Goal: Task Accomplishment & Management: Use online tool/utility

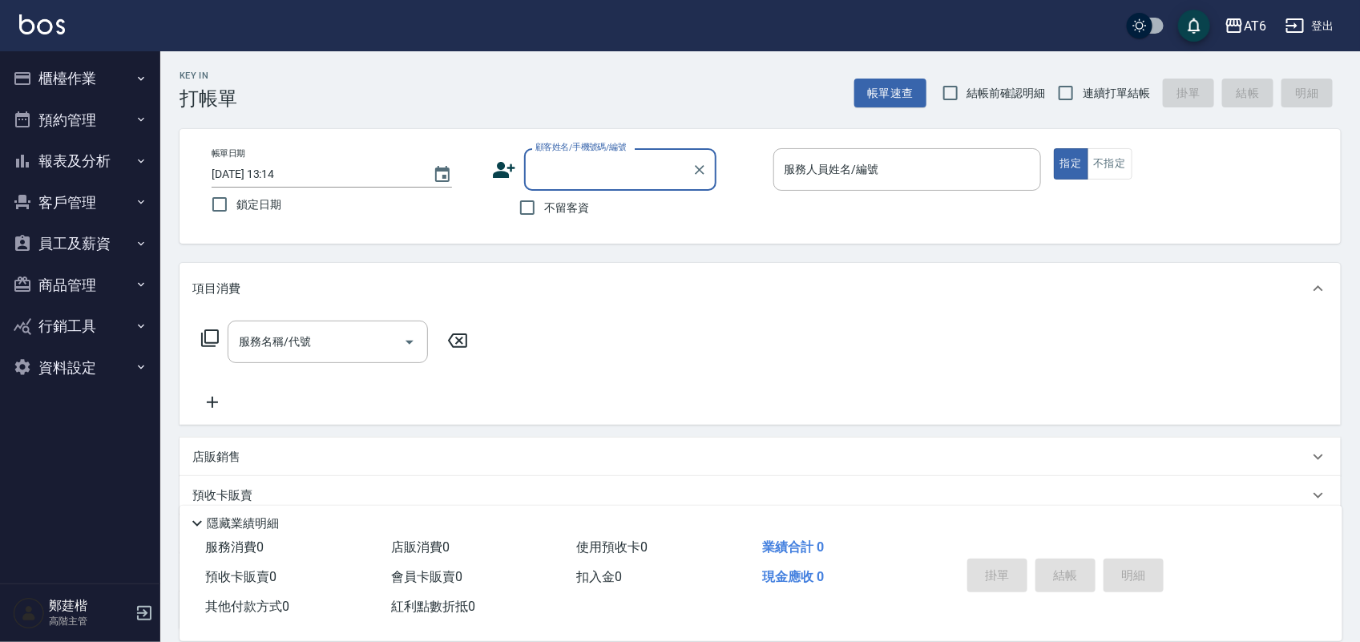
drag, startPoint x: 247, startPoint y: 208, endPoint x: 466, endPoint y: 219, distance: 219.1
click at [249, 208] on span "鎖定日期" at bounding box center [258, 204] width 45 height 17
click at [236, 208] on input "鎖定日期" at bounding box center [220, 205] width 34 height 34
checkbox input "true"
click at [586, 200] on span "不留客資" at bounding box center [566, 208] width 45 height 17
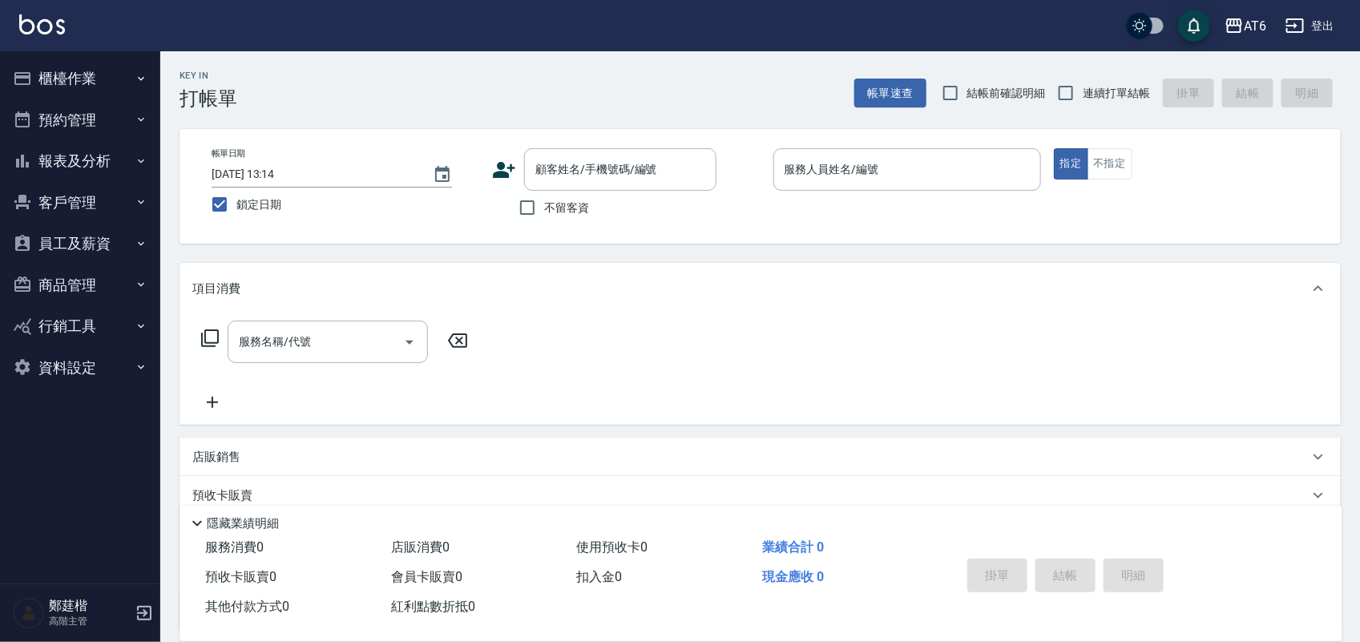
click at [544, 198] on input "不留客資" at bounding box center [528, 208] width 34 height 34
checkbox input "true"
drag, startPoint x: 1119, startPoint y: 86, endPoint x: 1143, endPoint y: 74, distance: 26.9
click at [1119, 85] on span "連續打單結帳" at bounding box center [1116, 93] width 67 height 17
click at [1083, 85] on input "連續打單結帳" at bounding box center [1066, 93] width 34 height 34
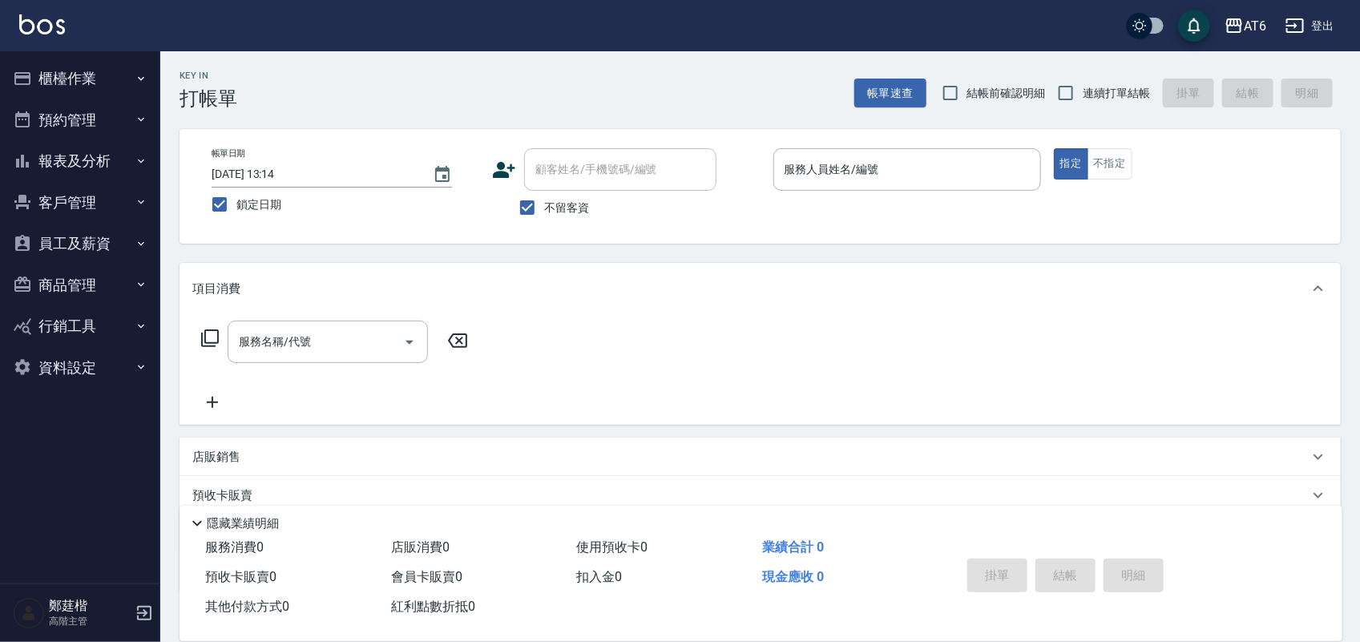
checkbox input "true"
click at [98, 74] on button "櫃檯作業" at bounding box center [80, 79] width 148 height 42
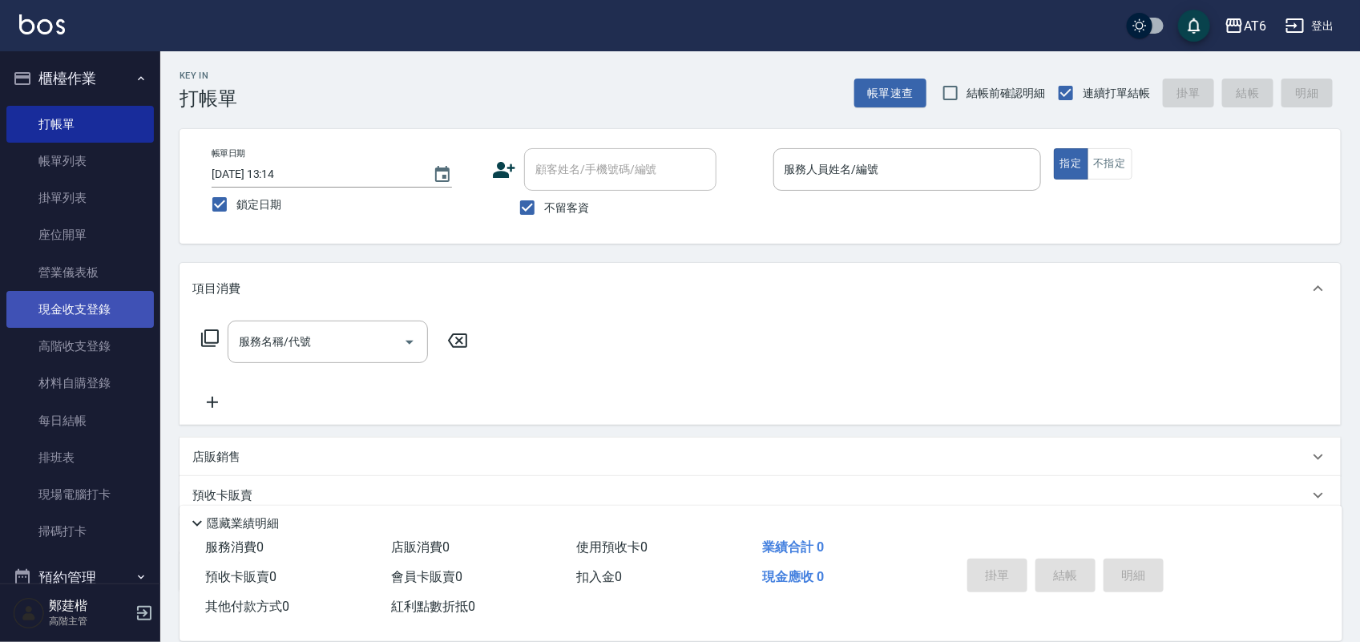
click at [104, 303] on link "現金收支登錄" at bounding box center [80, 309] width 148 height 37
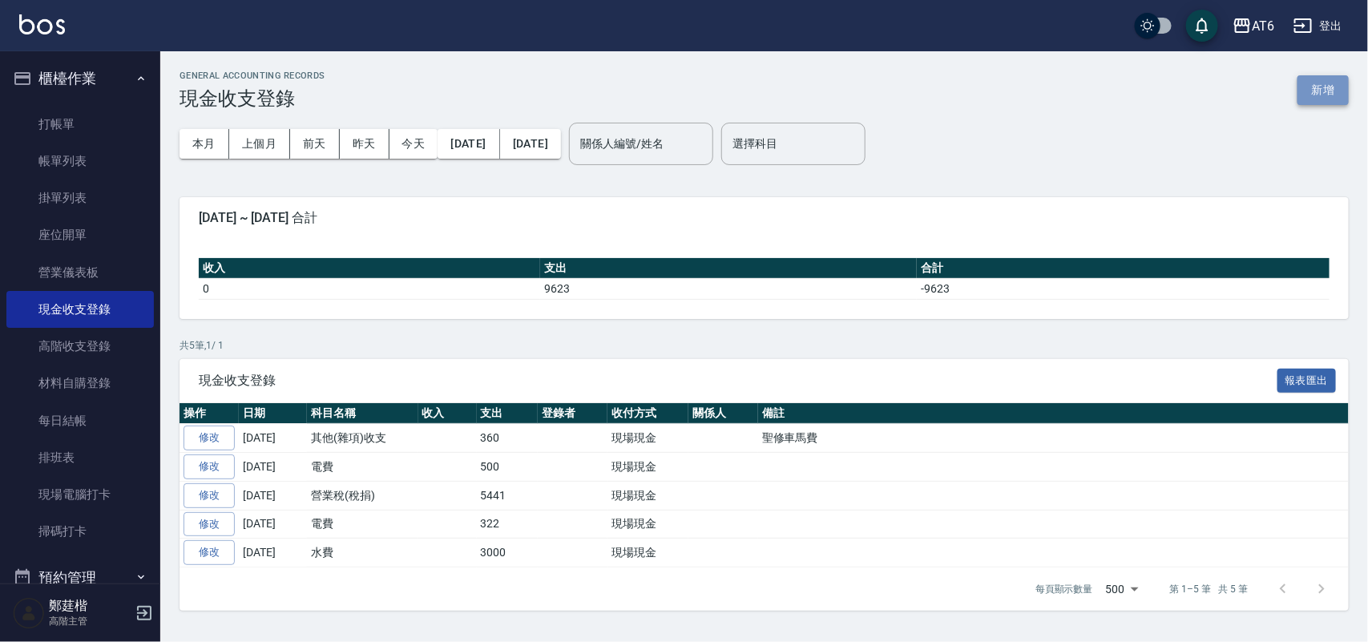
click at [1323, 85] on button "新增" at bounding box center [1323, 90] width 51 height 30
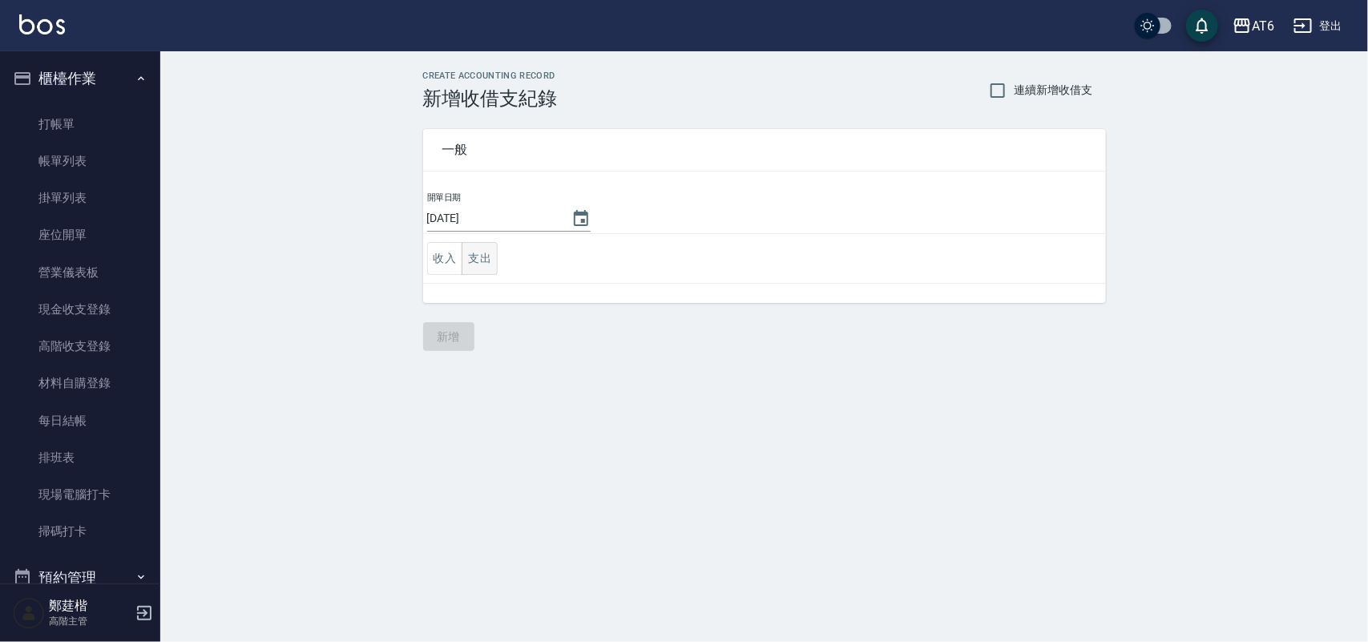
click at [477, 250] on button "支出" at bounding box center [480, 258] width 36 height 33
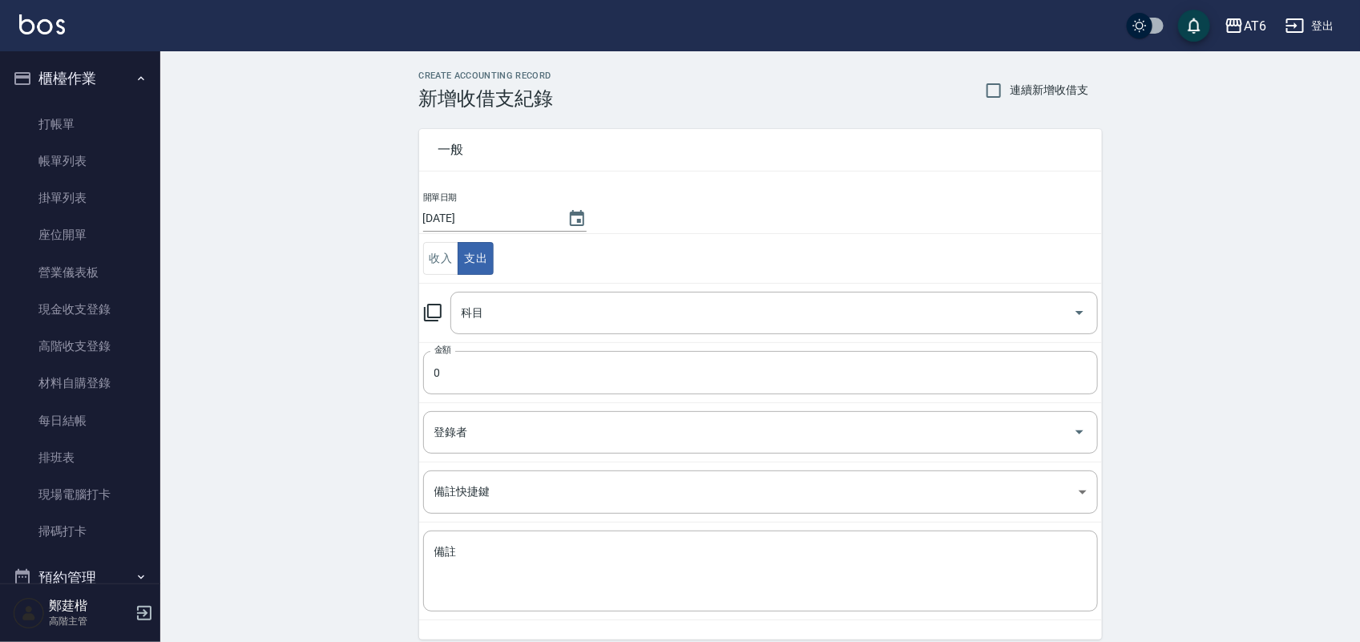
click at [550, 285] on td "科目 科目" at bounding box center [760, 312] width 683 height 59
click at [546, 315] on input "科目" at bounding box center [762, 313] width 609 height 28
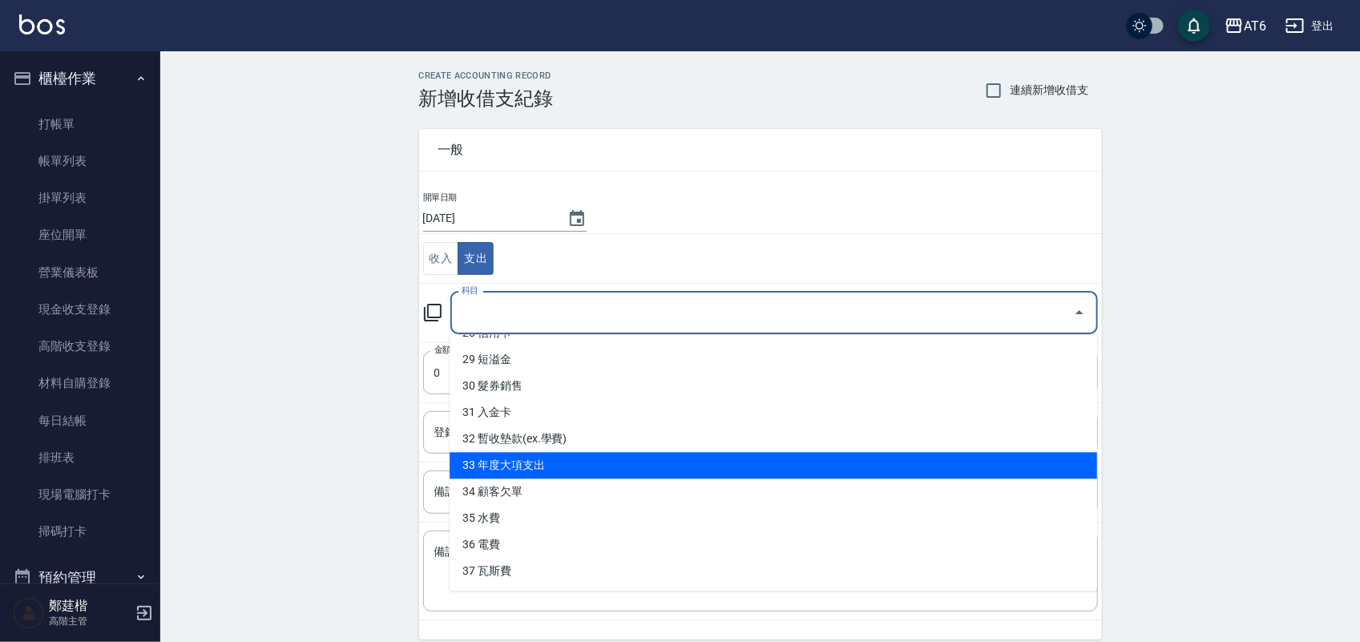
scroll to position [561, 0]
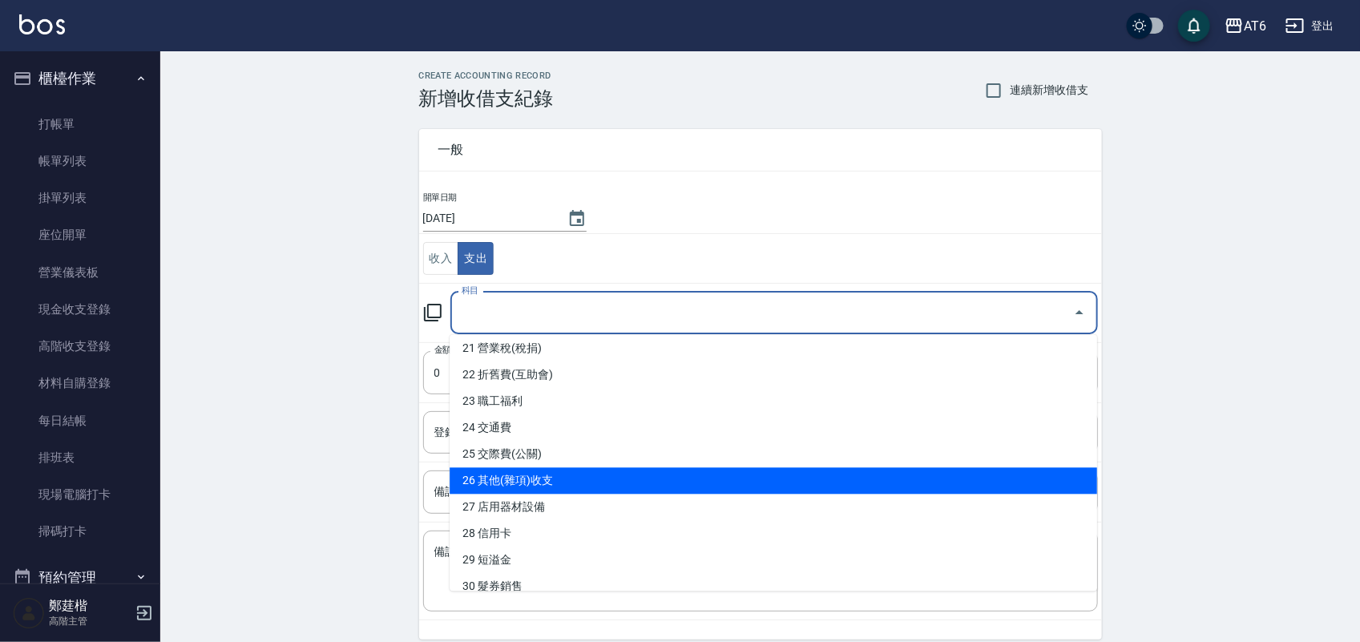
click at [626, 471] on li "26 其他(雜項)收支" at bounding box center [774, 481] width 648 height 26
type input "26 其他(雜項)收支"
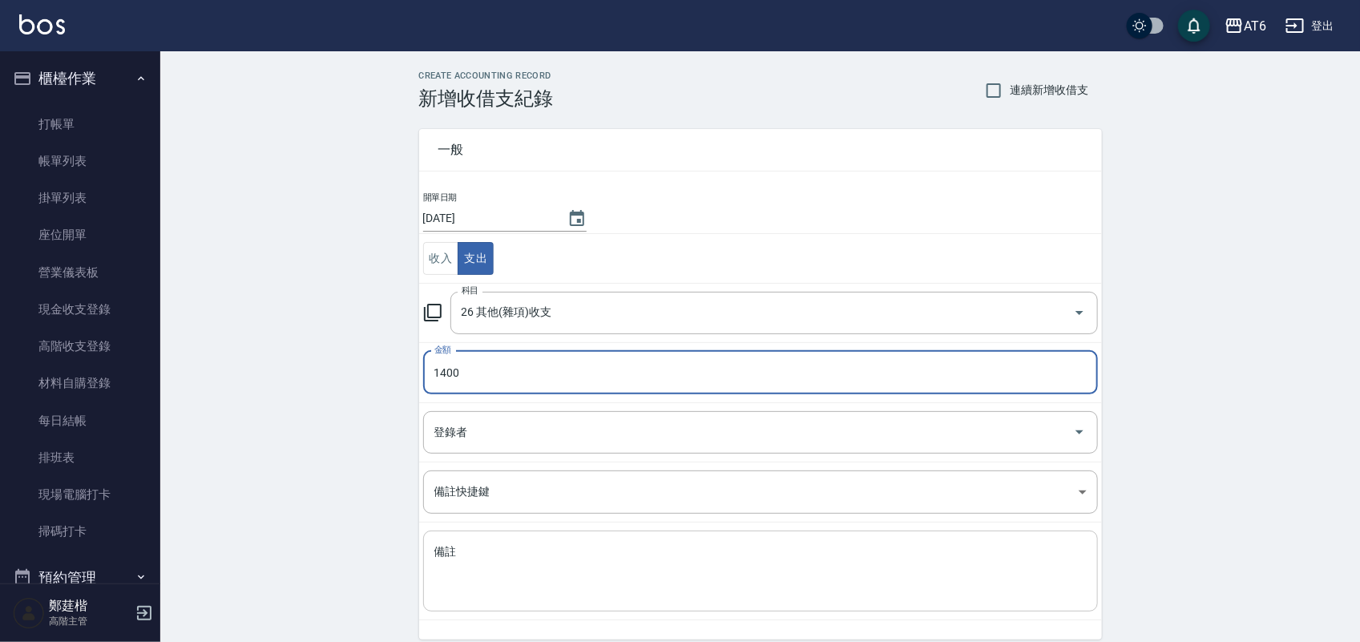
type input "1400"
click at [839, 541] on div "x 備註" at bounding box center [760, 571] width 675 height 81
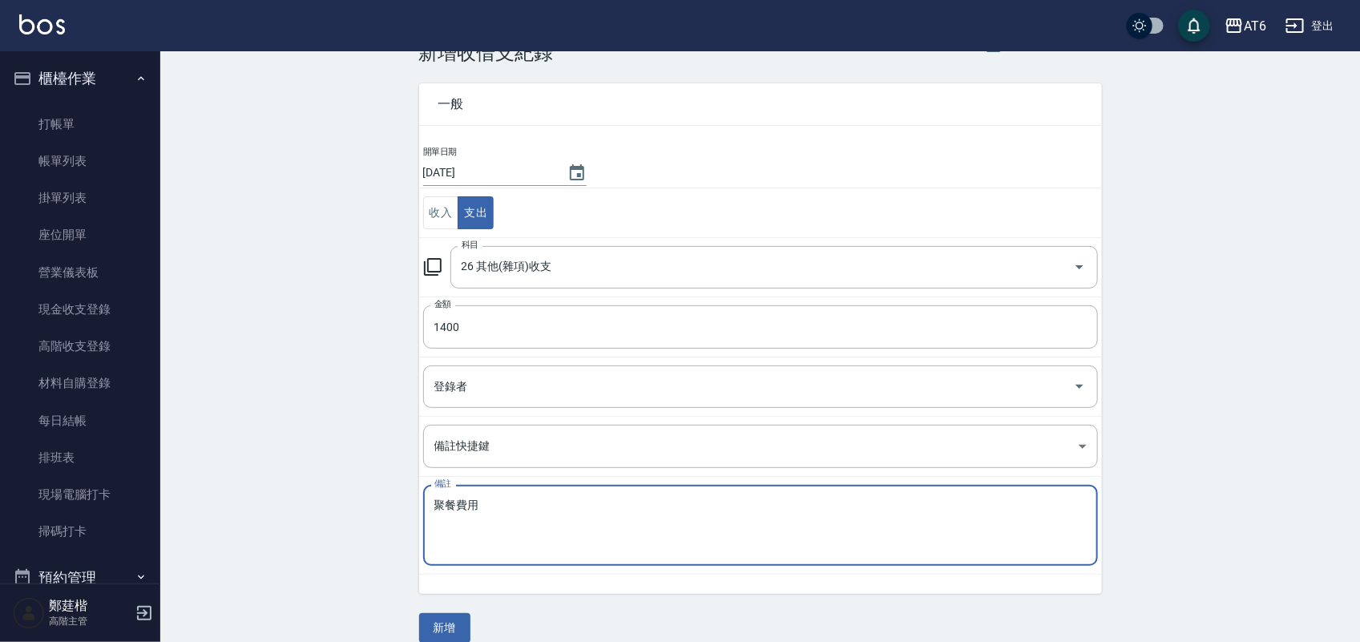
scroll to position [67, 0]
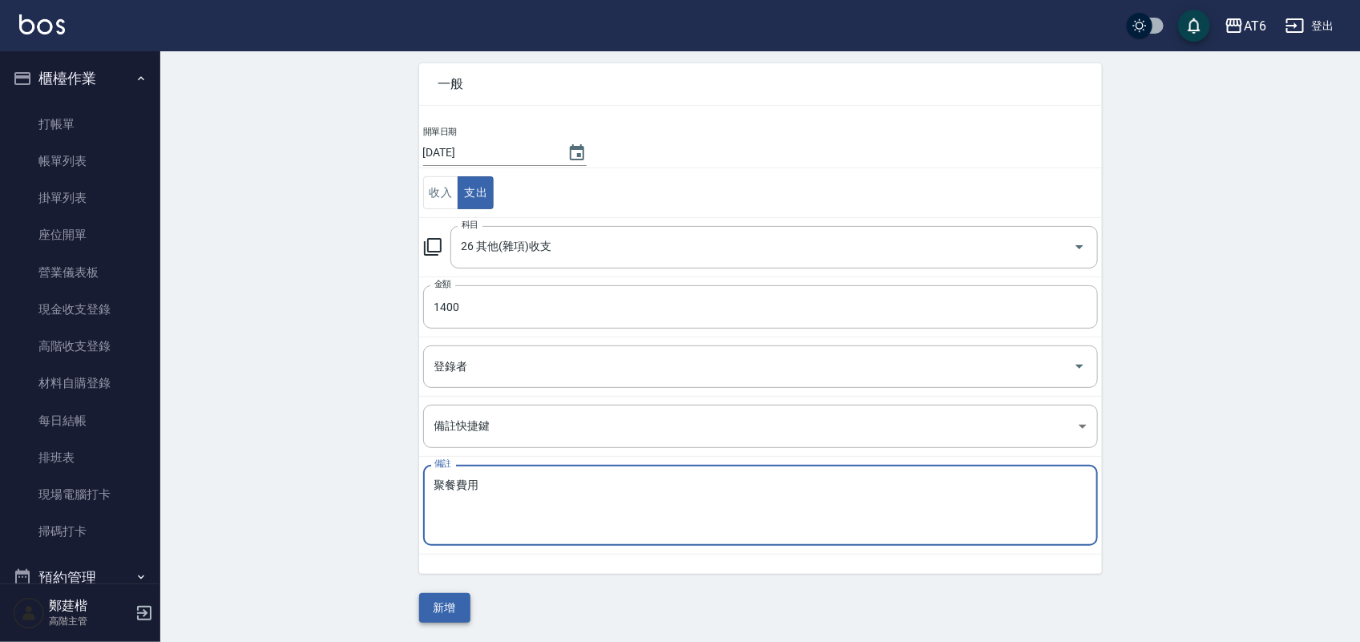
type textarea "聚餐費用"
click at [435, 606] on button "新增" at bounding box center [444, 608] width 51 height 30
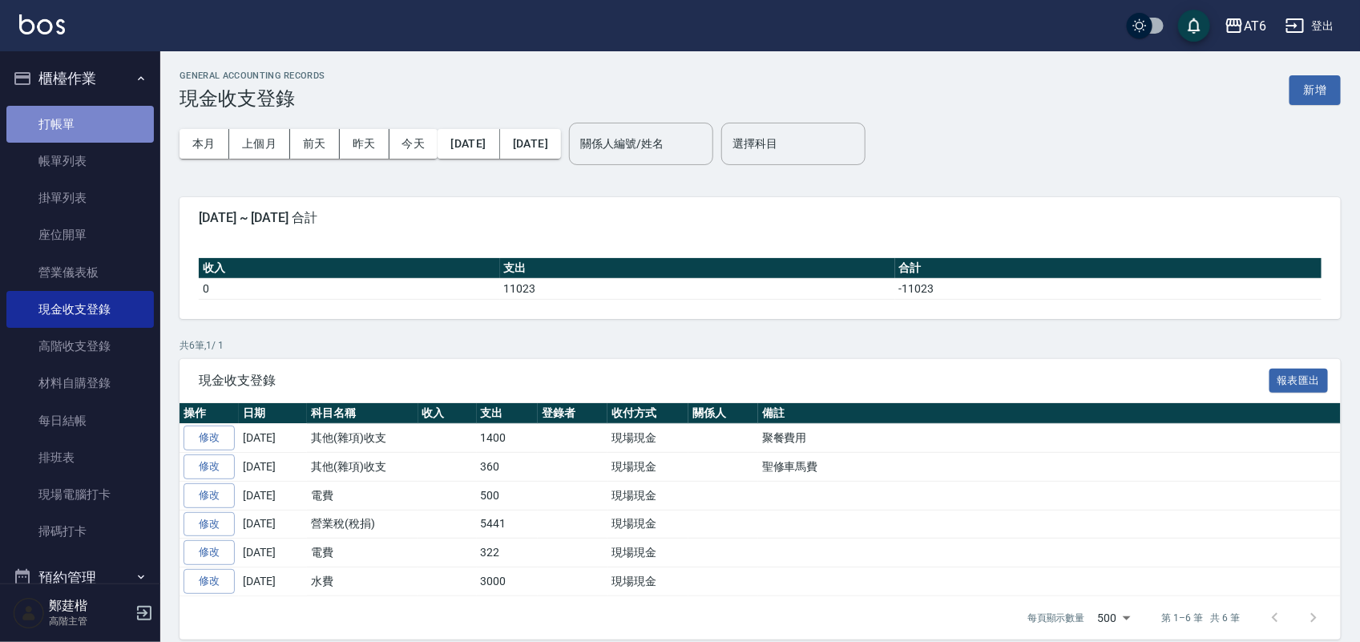
click at [99, 109] on link "打帳單" at bounding box center [80, 124] width 148 height 37
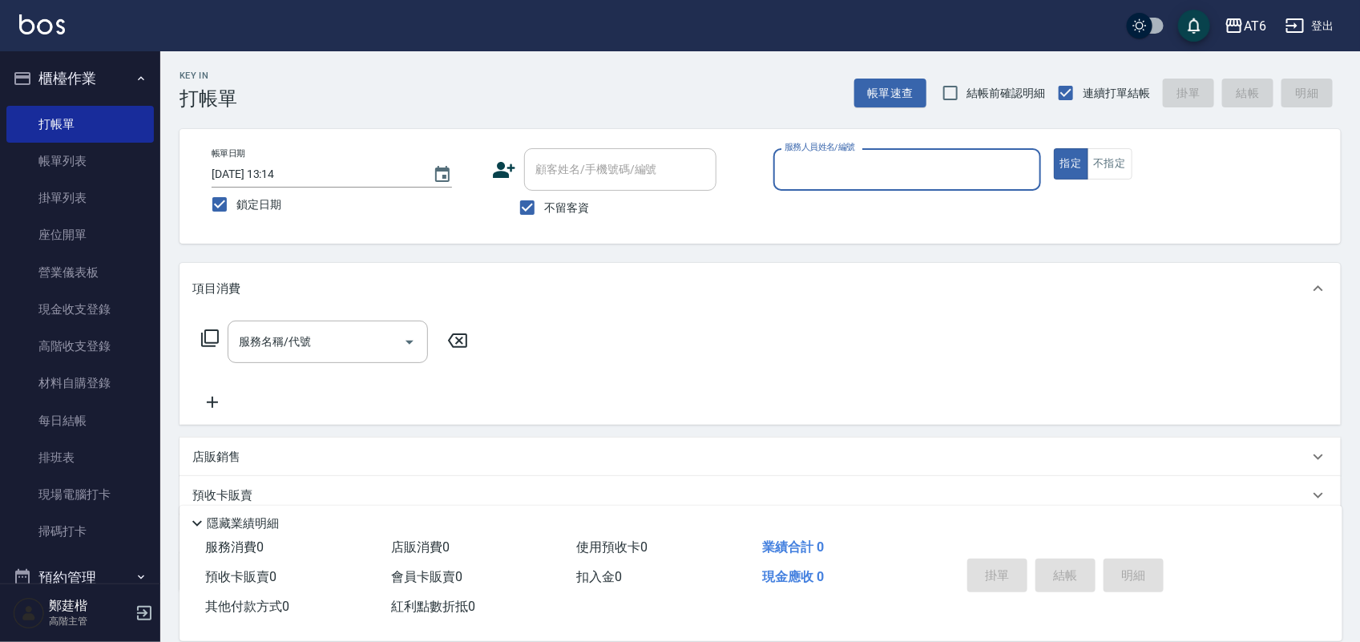
click at [851, 174] on input "服務人員姓名/編號" at bounding box center [907, 170] width 253 height 28
type input "36"
click at [1054, 148] on button "指定" at bounding box center [1071, 163] width 34 height 31
type button "true"
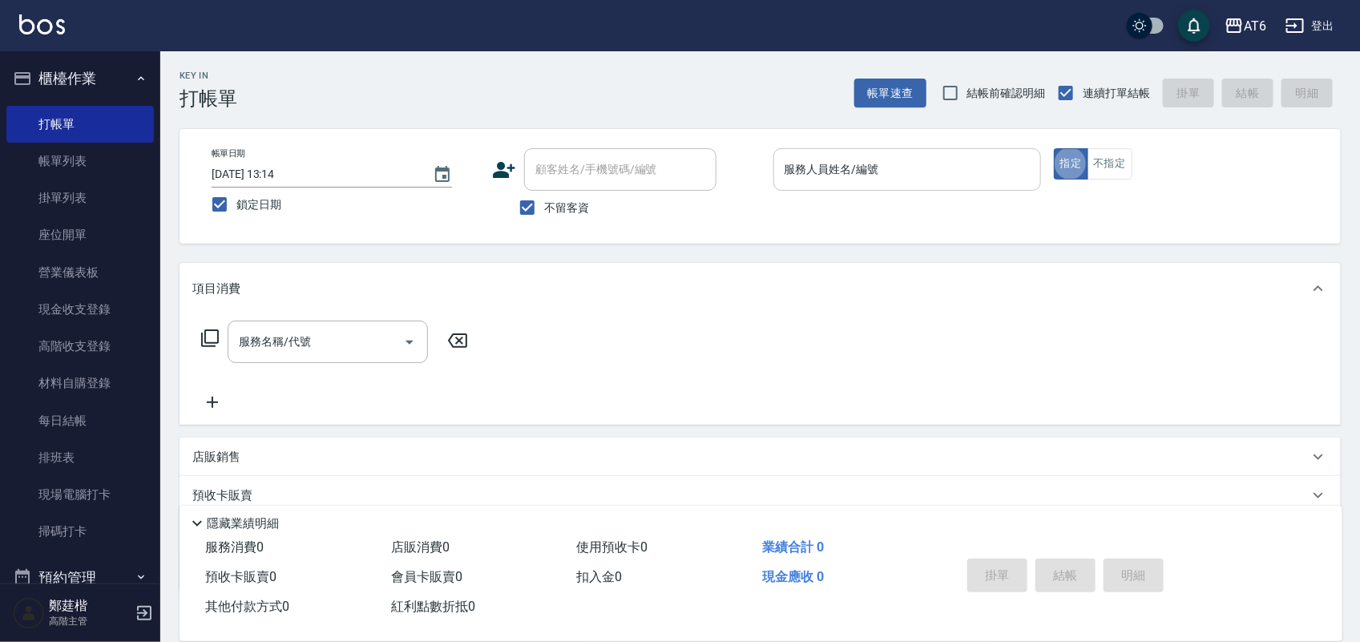
click at [851, 174] on div "服務人員姓名/編號 服務人員姓名/編號" at bounding box center [908, 169] width 268 height 42
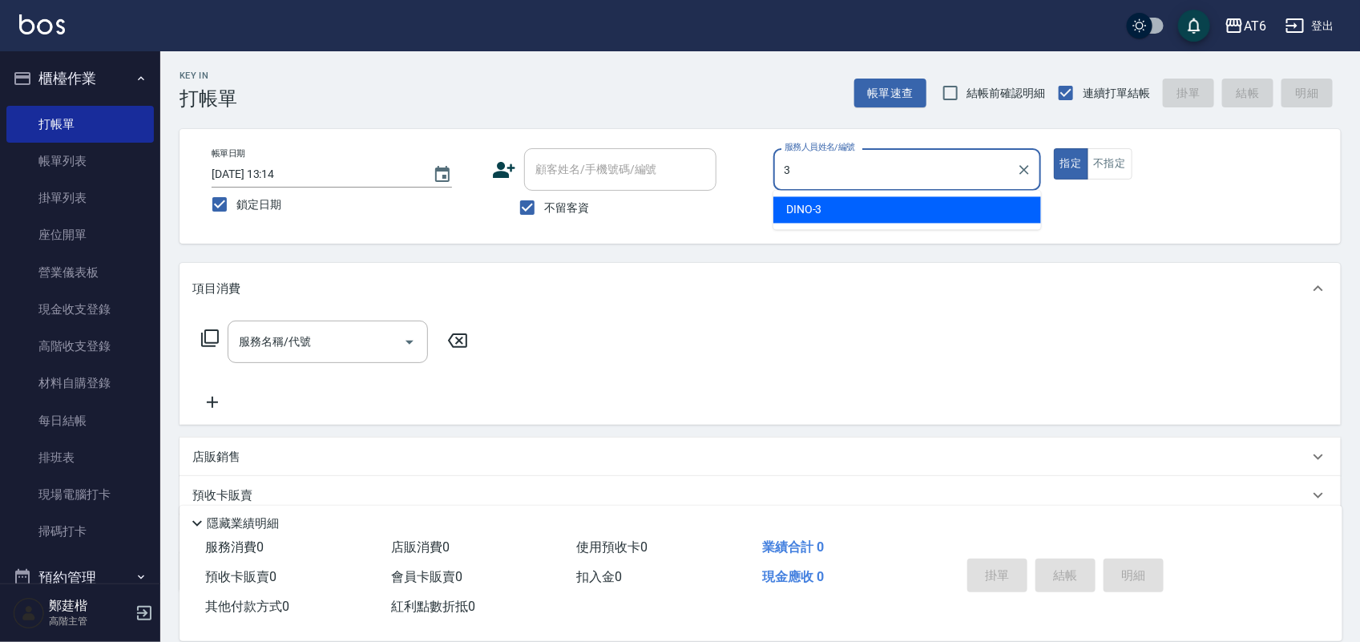
type input "DINO-3"
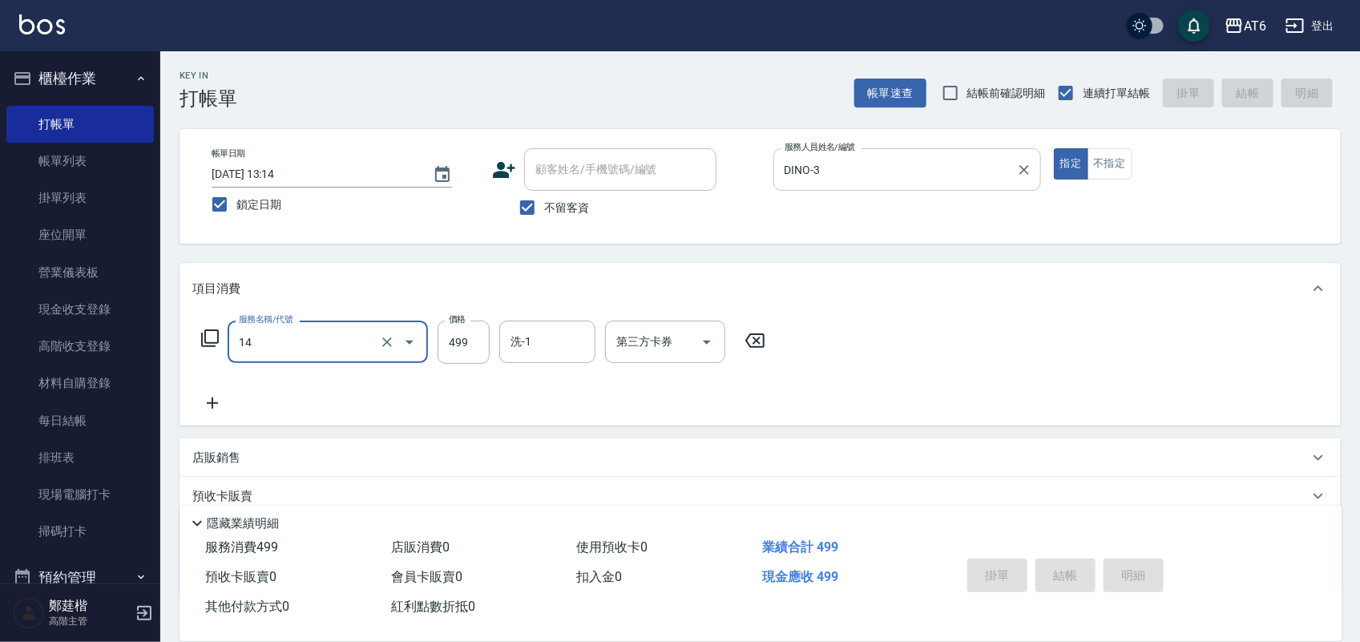
type input "14"
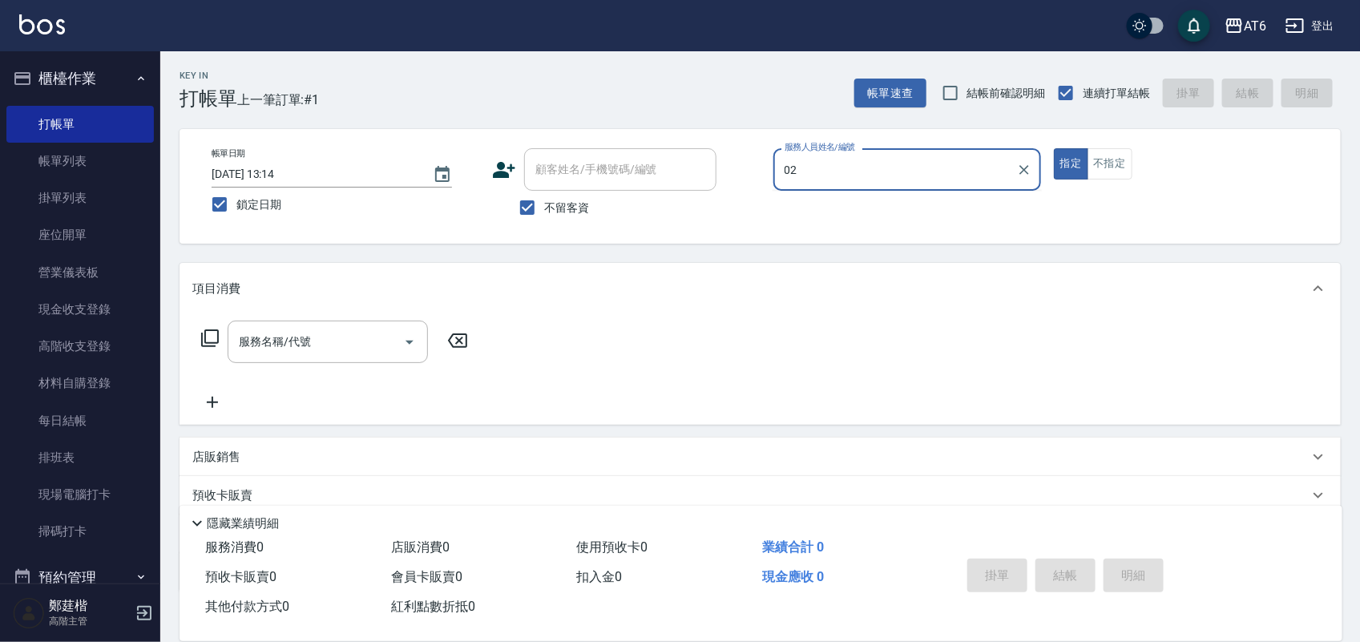
type input "0"
type input "SUN-2"
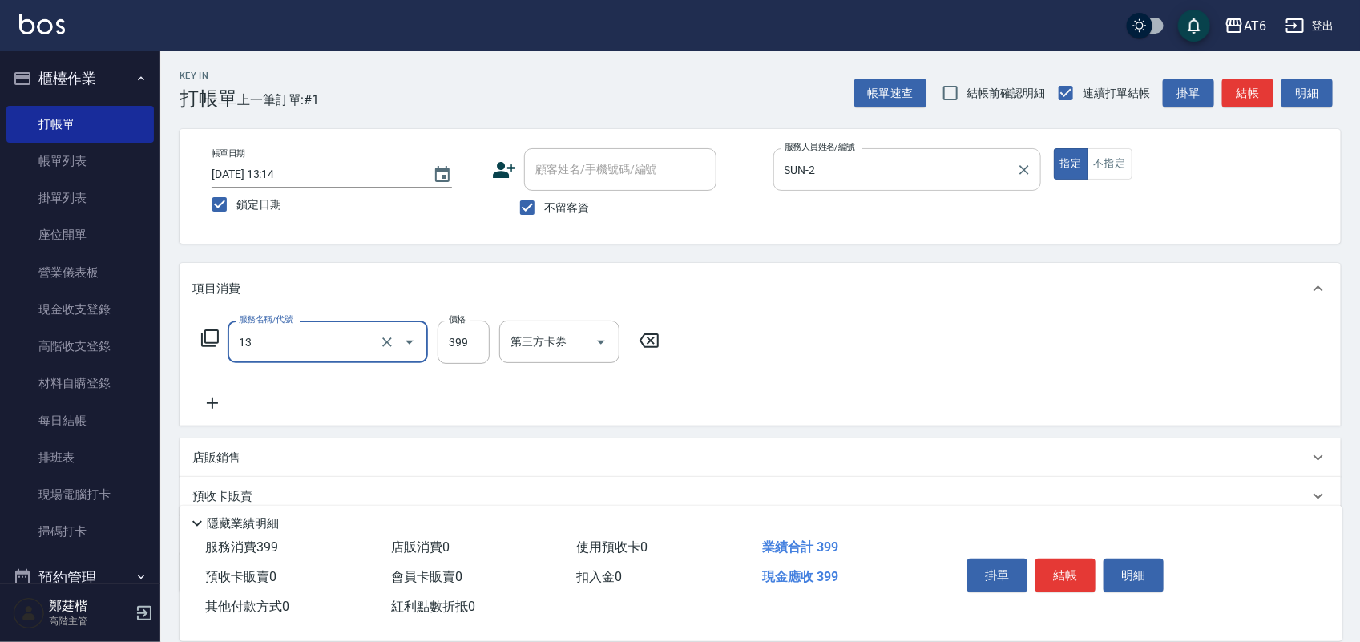
type input "海鹽洗(13)"
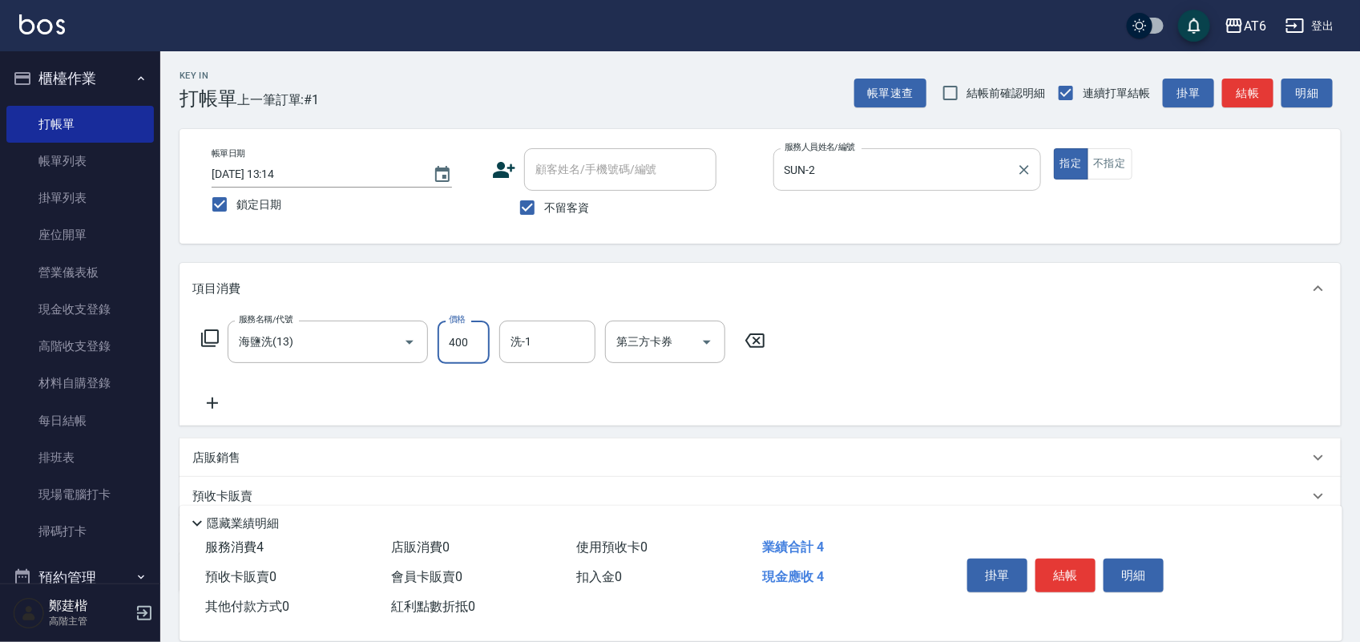
type input "400"
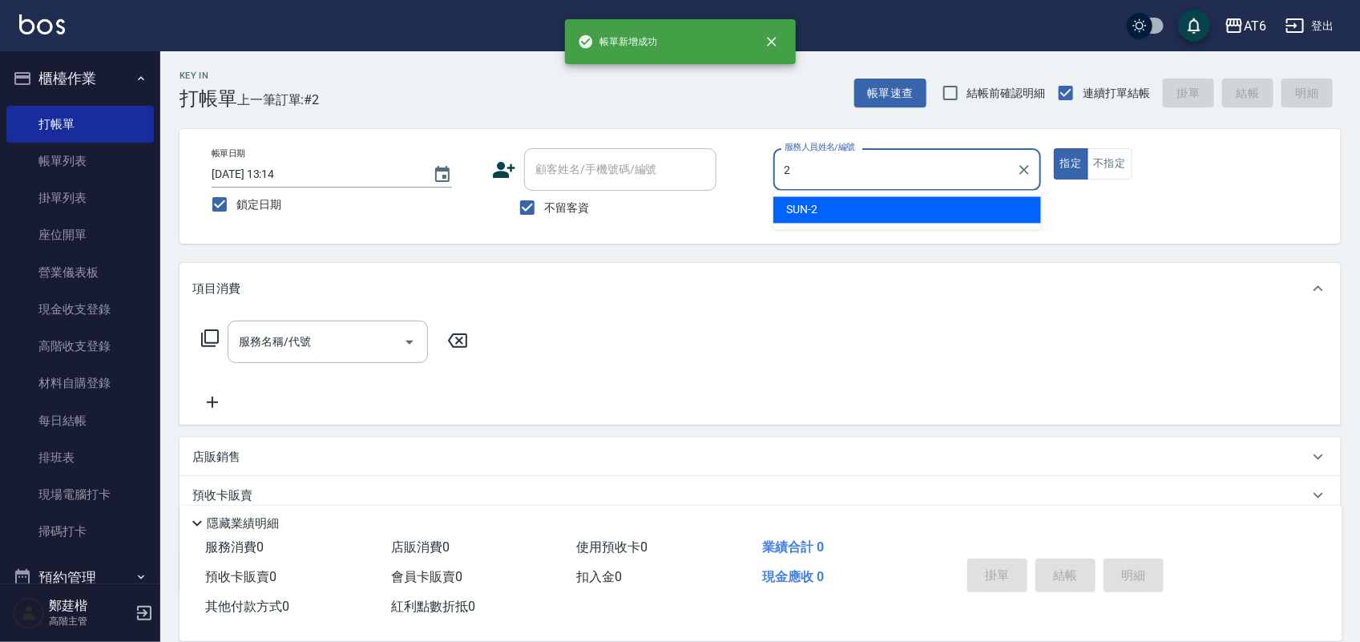
type input "SUN-2"
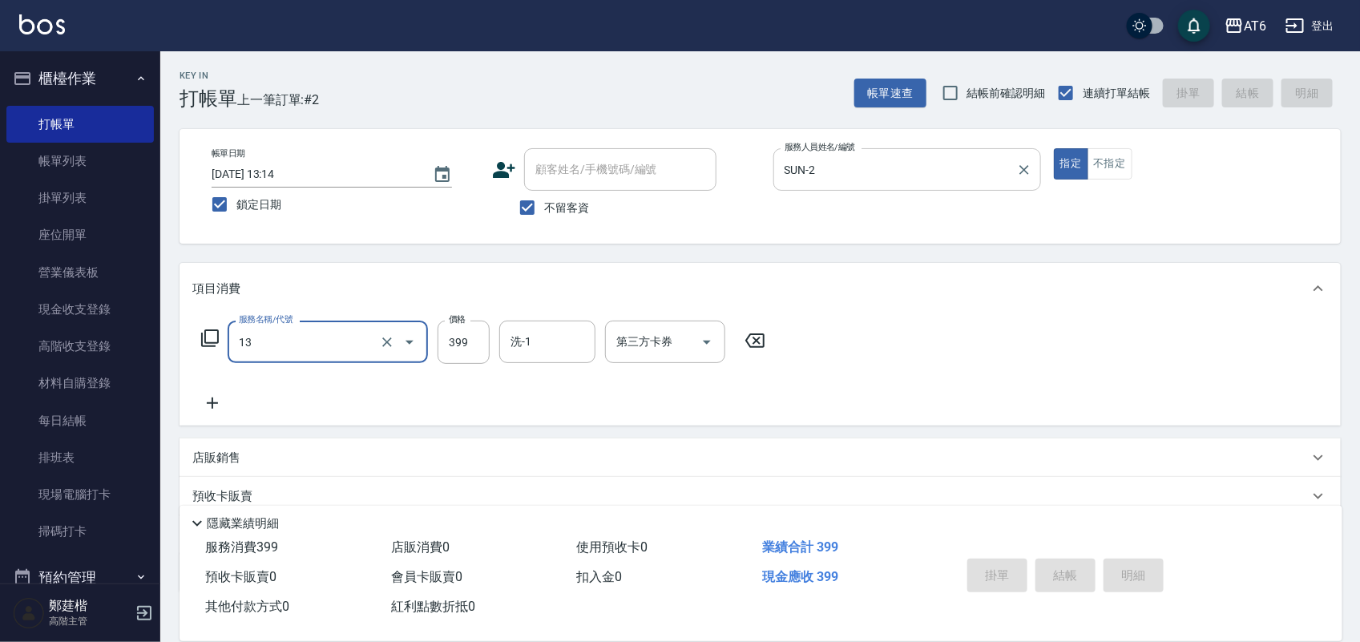
type input "13"
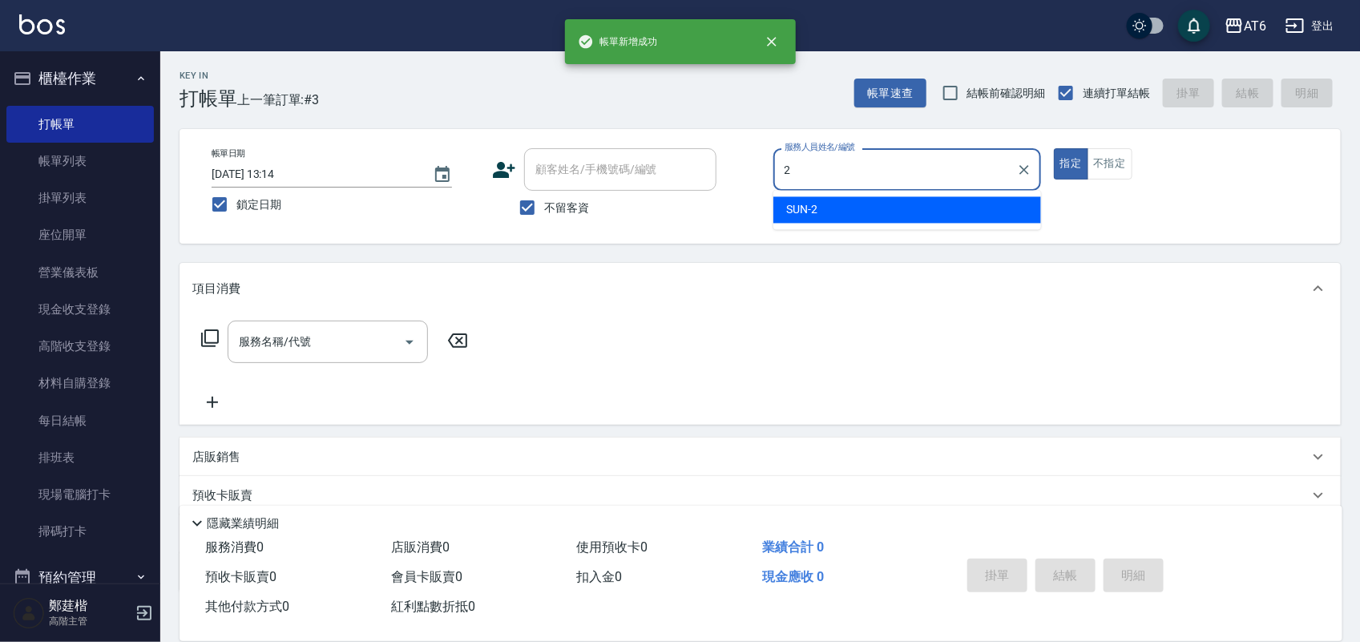
type input "SUN-2"
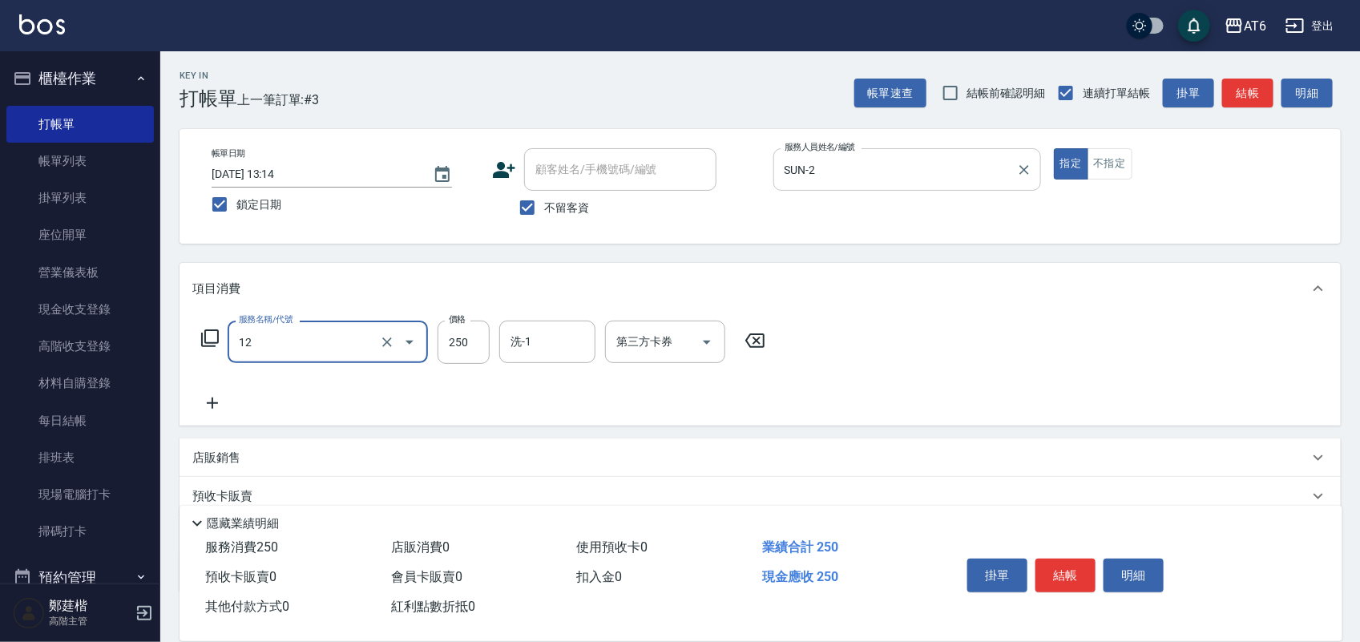
type input "精油洗髮(12)"
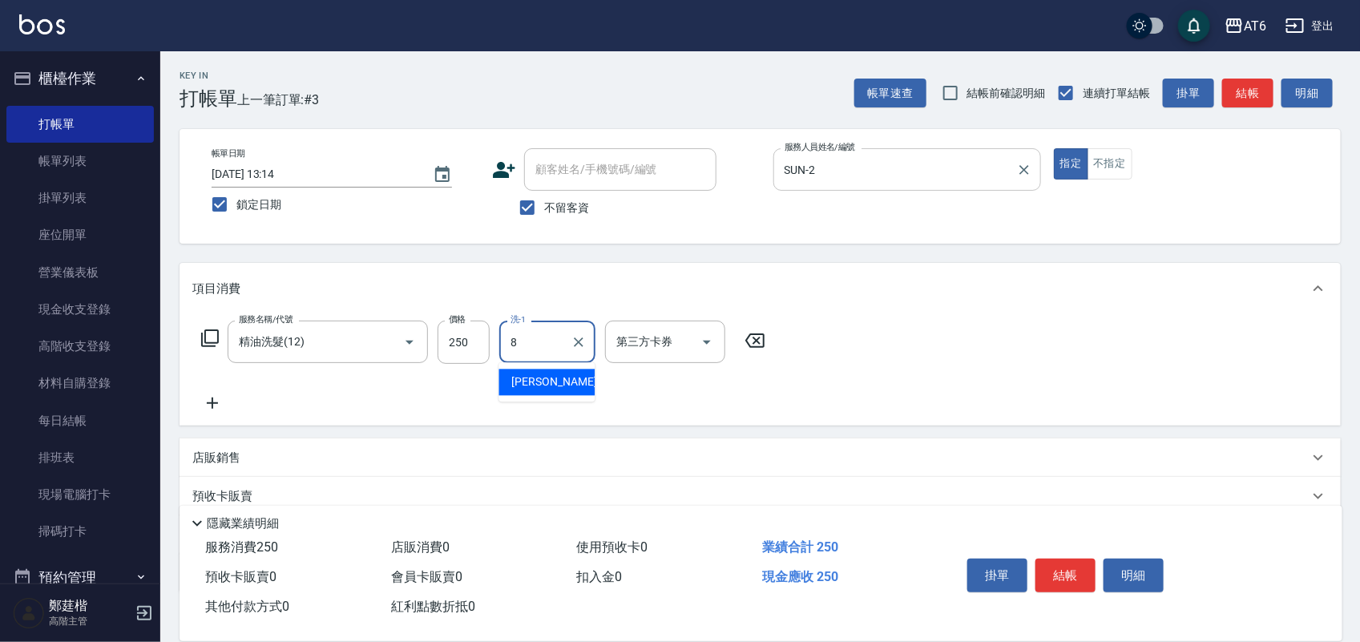
type input "[PERSON_NAME]-8"
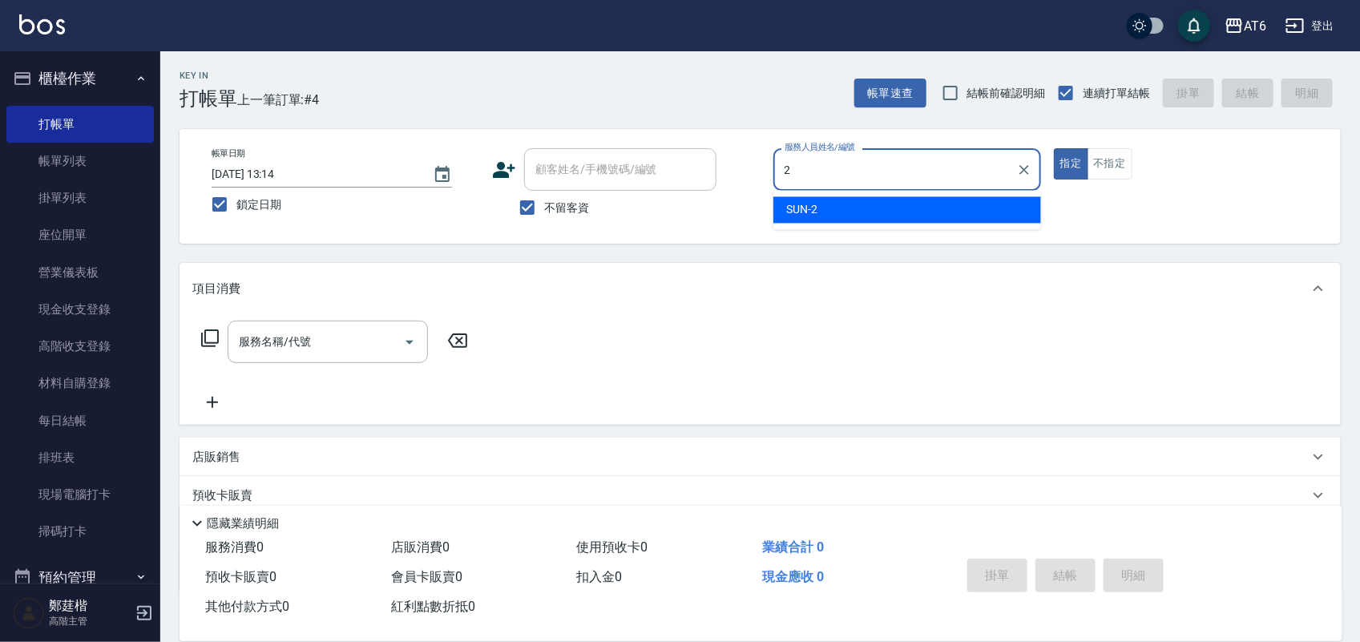
type input "SUN-2"
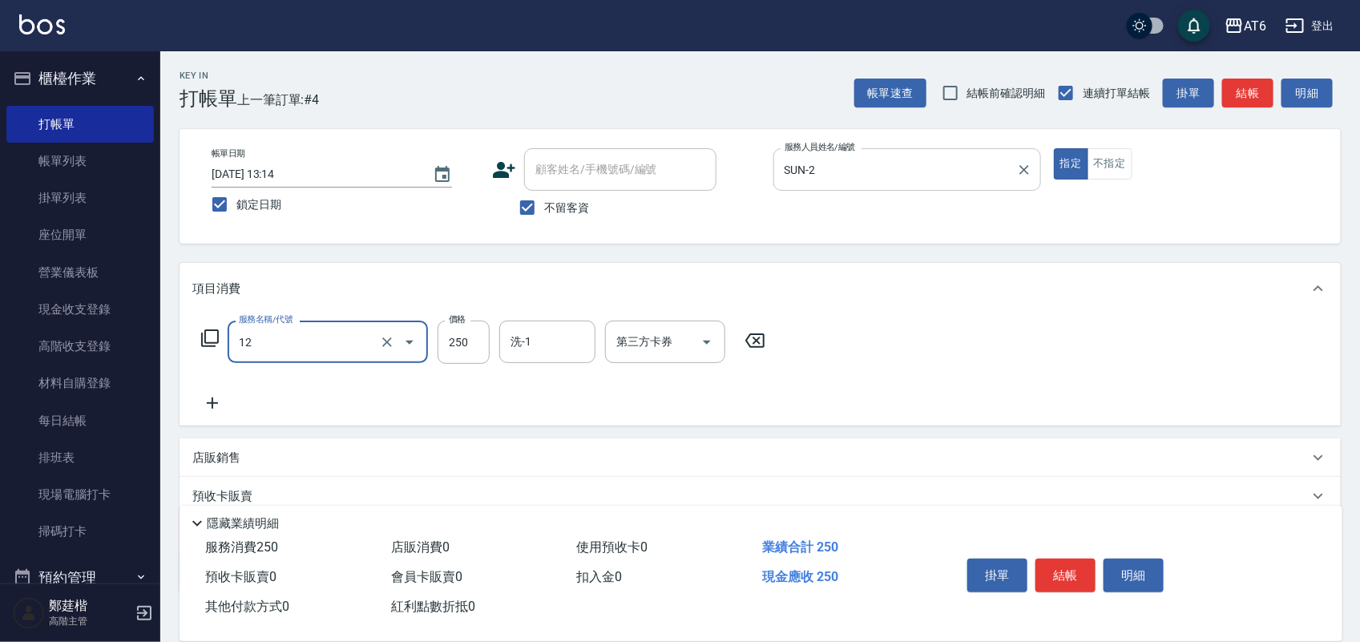
type input "精油洗髮(12)"
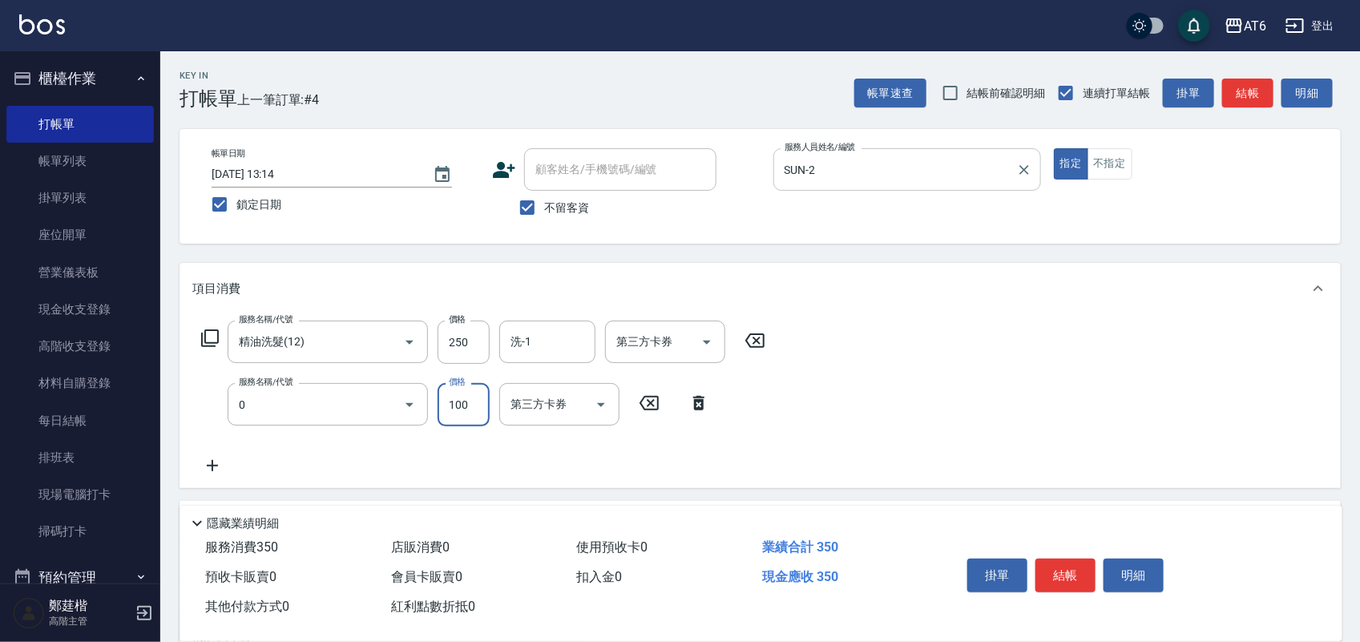
type input "剪髮(0)"
type input "150"
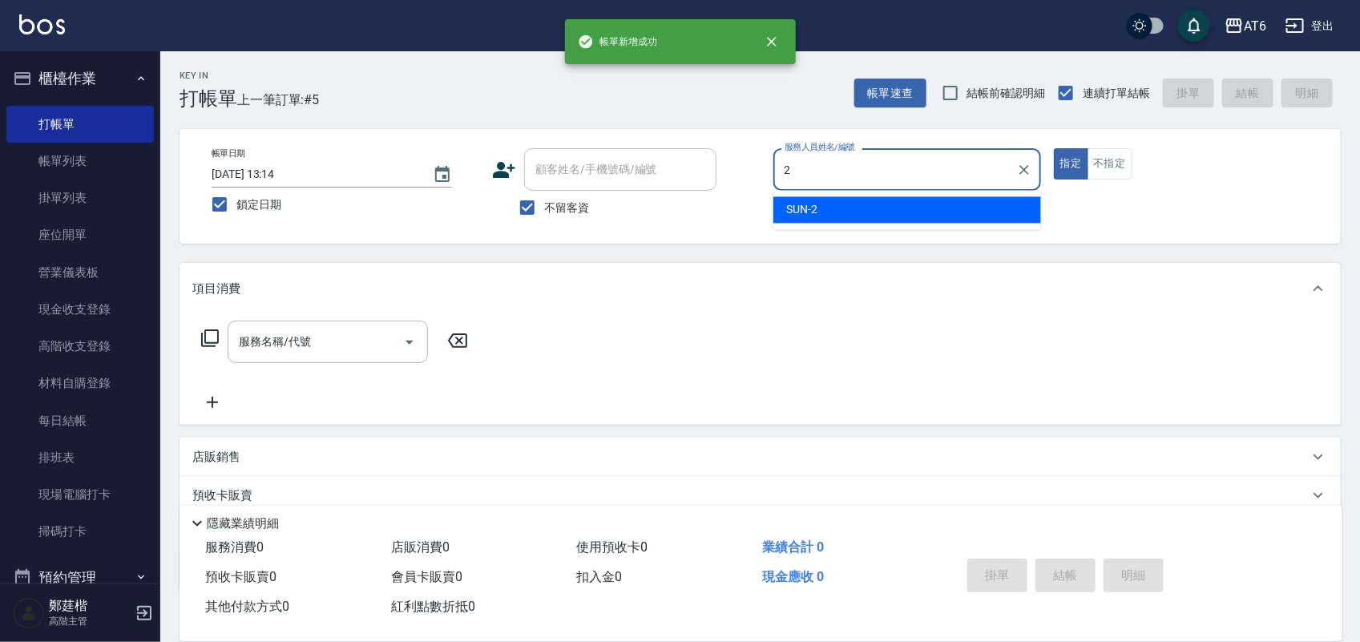
type input "SUN-2"
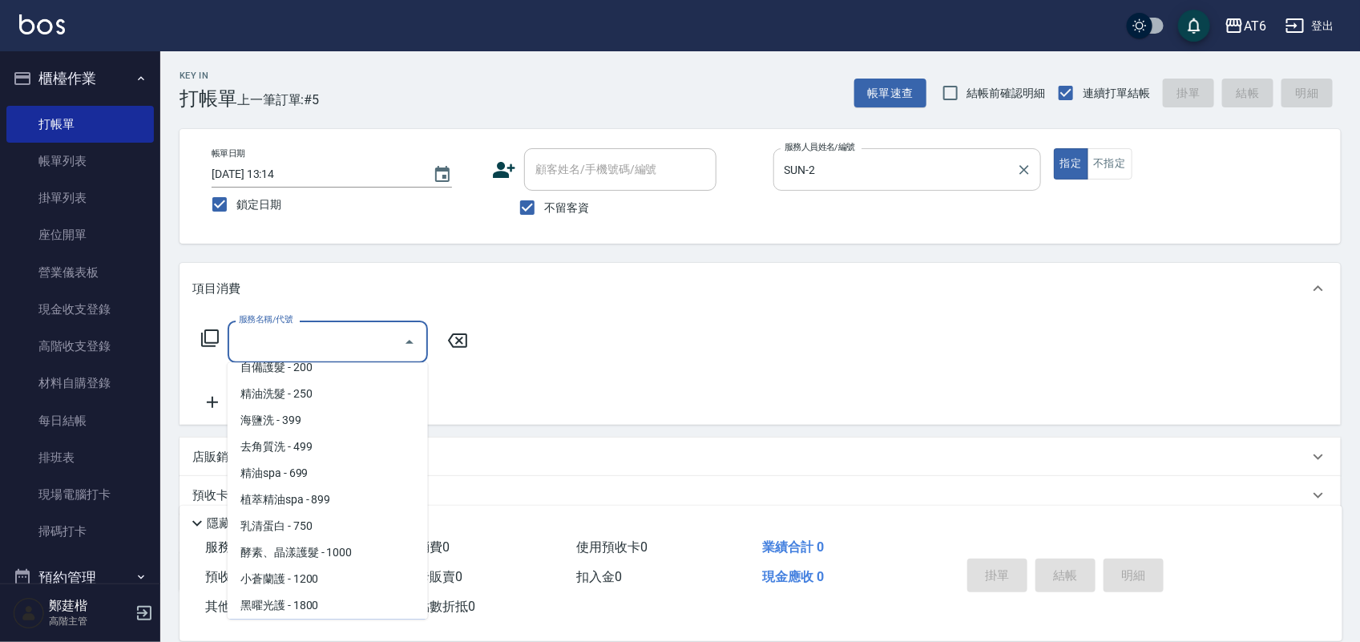
scroll to position [120, 0]
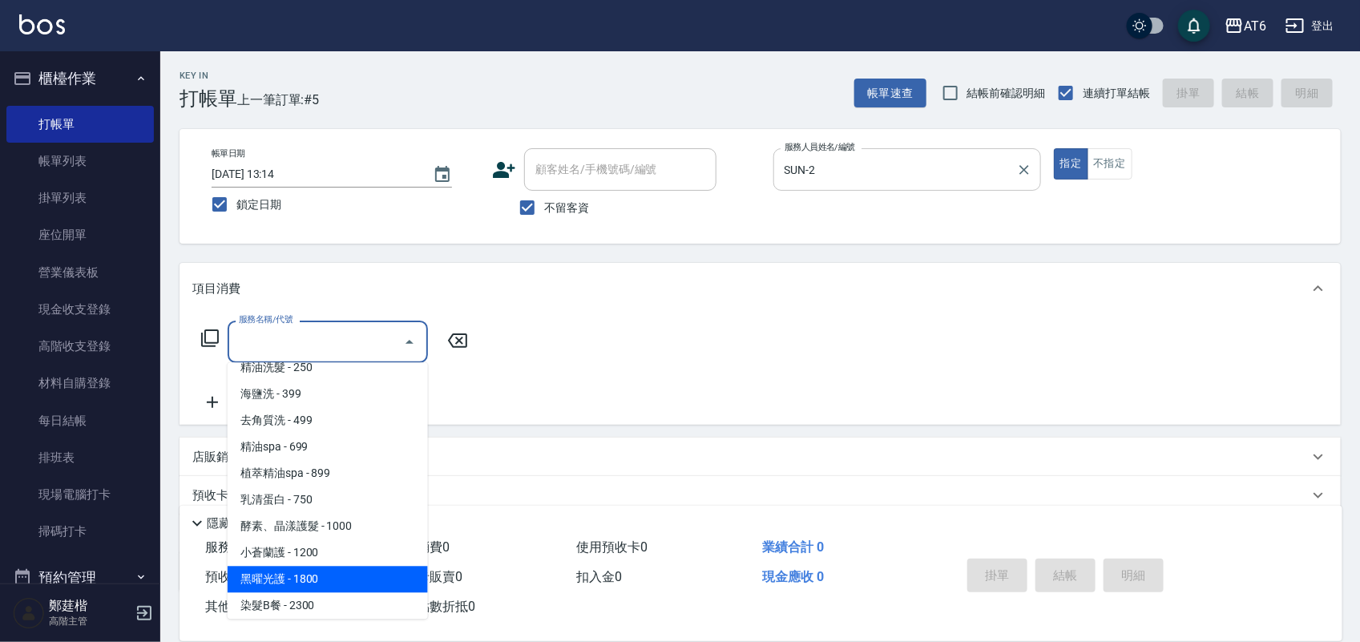
type input "黑曜光護(24)"
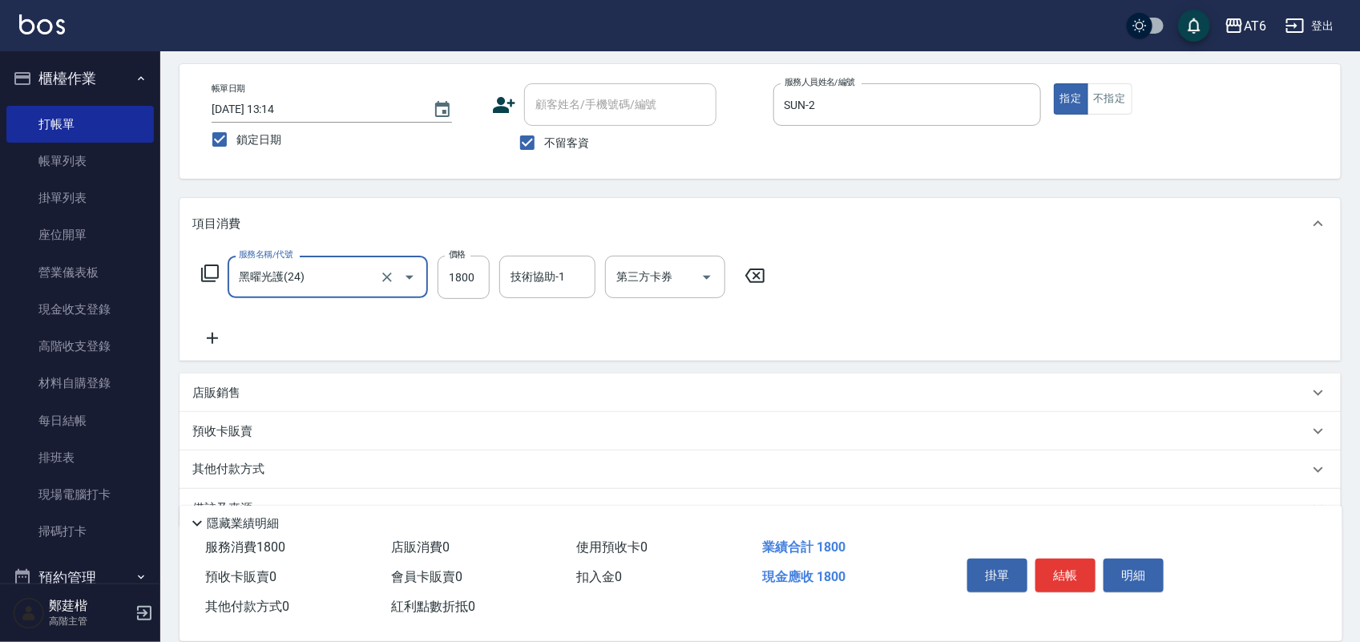
scroll to position [103, 0]
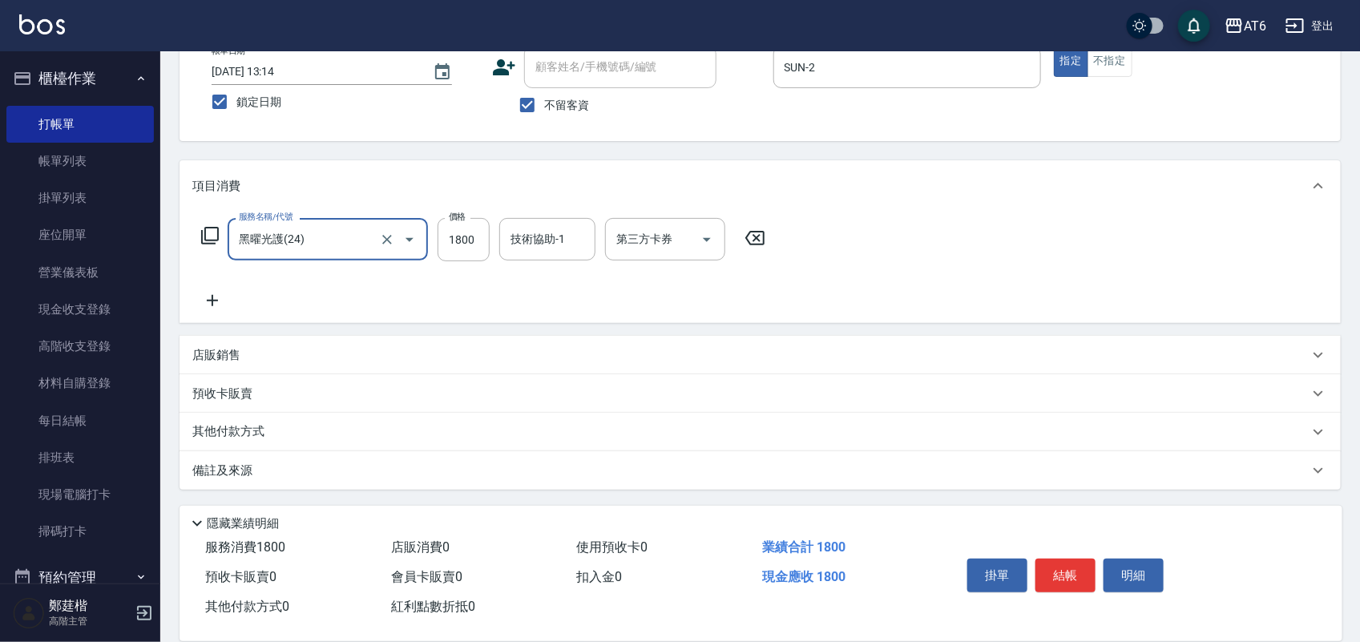
click at [342, 423] on div "其他付款方式" at bounding box center [750, 432] width 1117 height 18
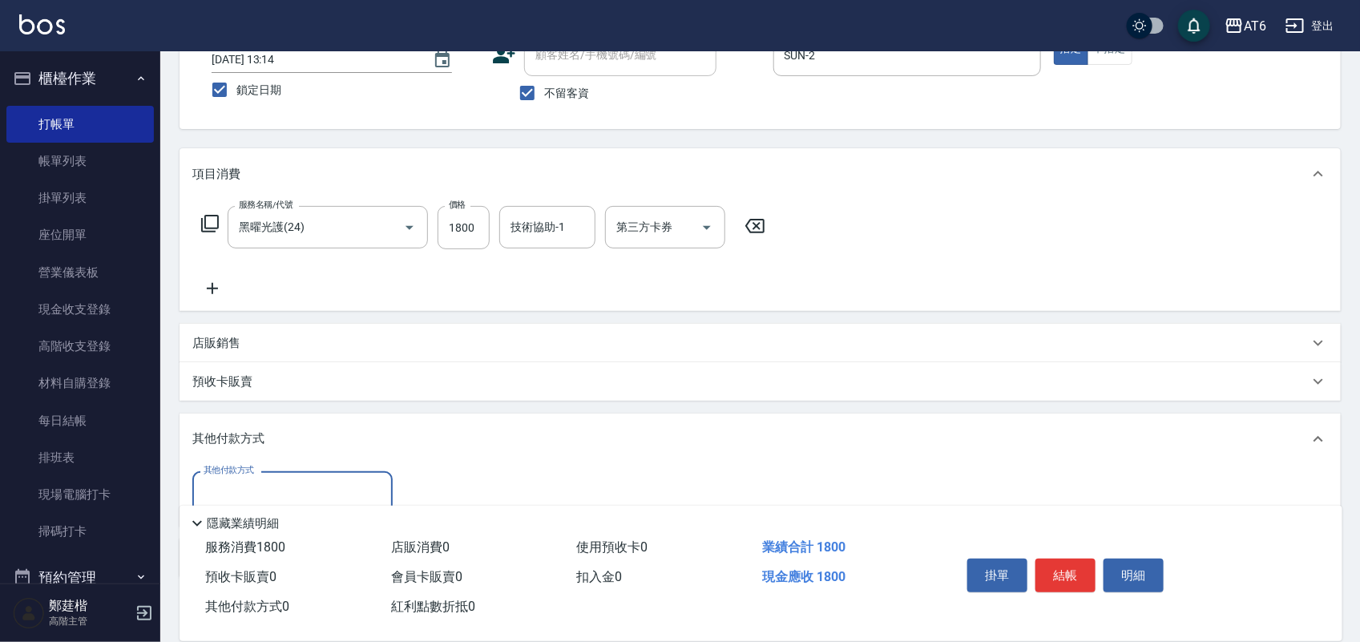
scroll to position [202, 0]
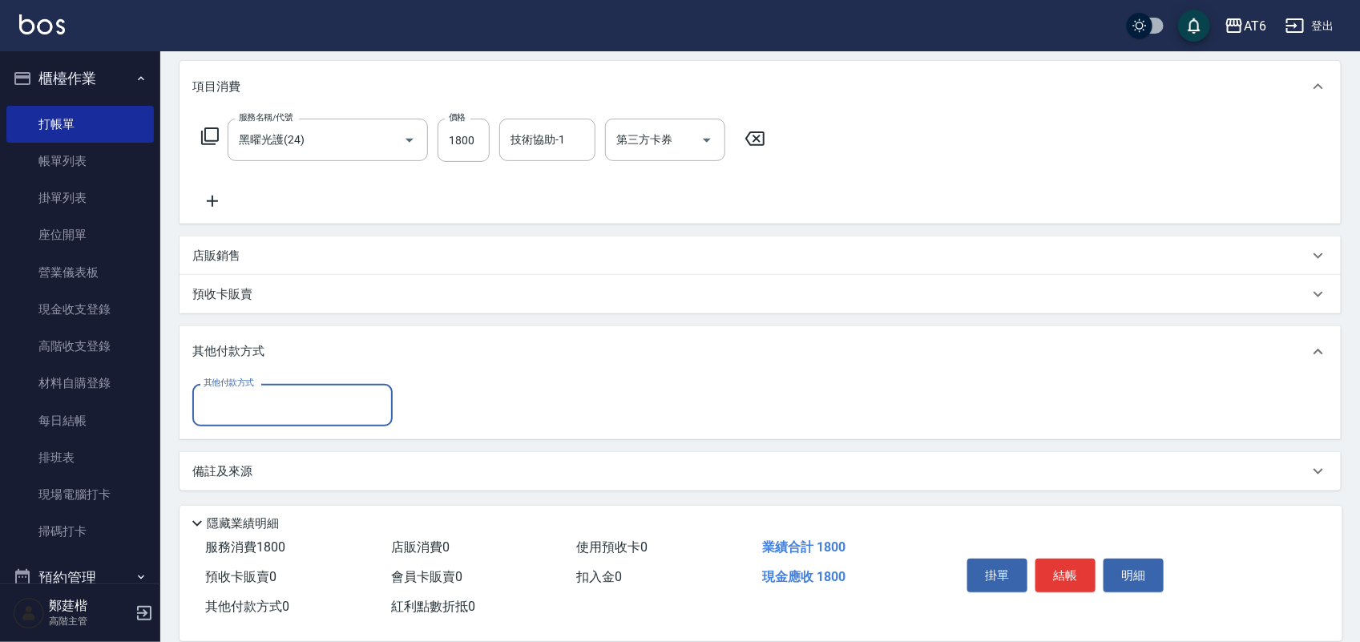
click at [329, 422] on div "其他付款方式" at bounding box center [292, 405] width 200 height 42
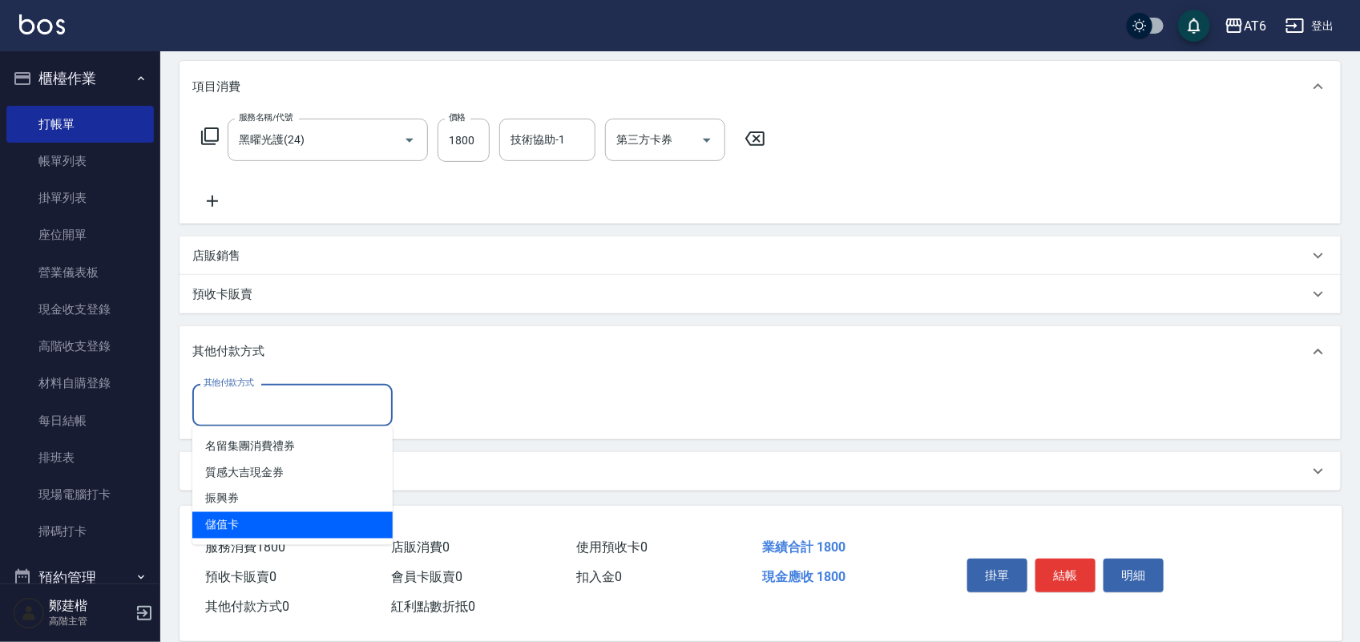
click at [315, 522] on span "儲值卡" at bounding box center [292, 525] width 200 height 26
type input "儲值卡"
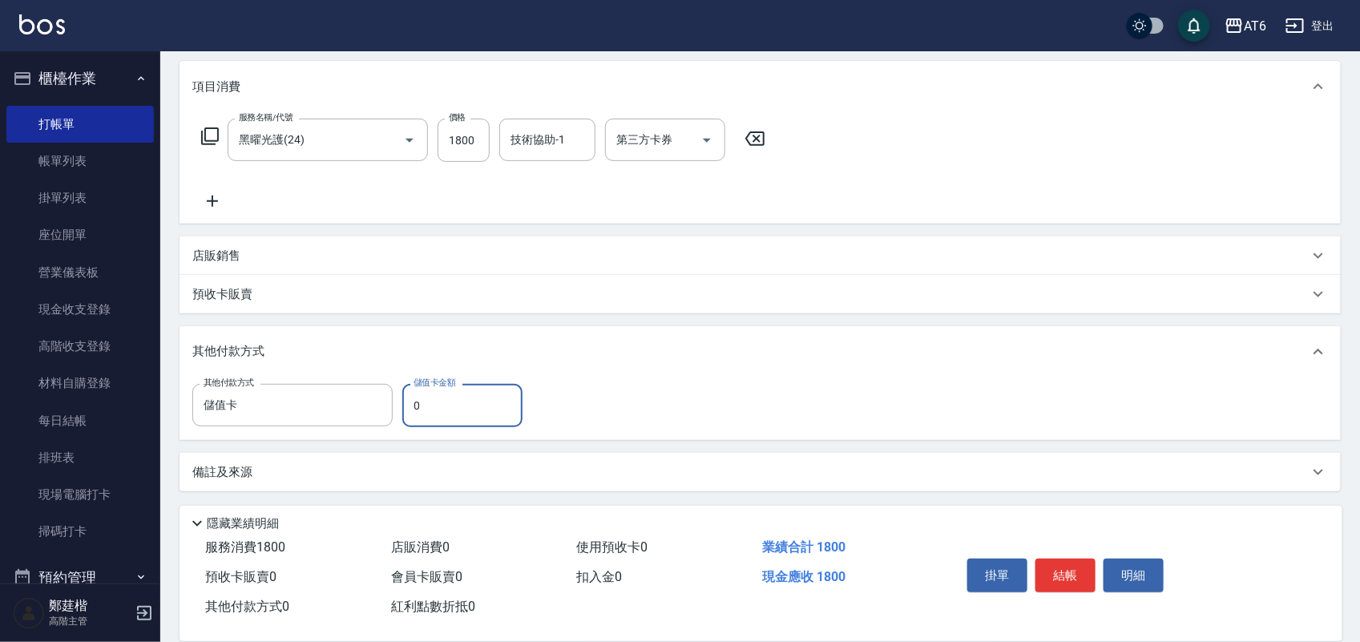
click at [439, 407] on input "0" at bounding box center [462, 405] width 120 height 43
type input "1101"
click at [1079, 577] on button "結帳" at bounding box center [1066, 576] width 60 height 34
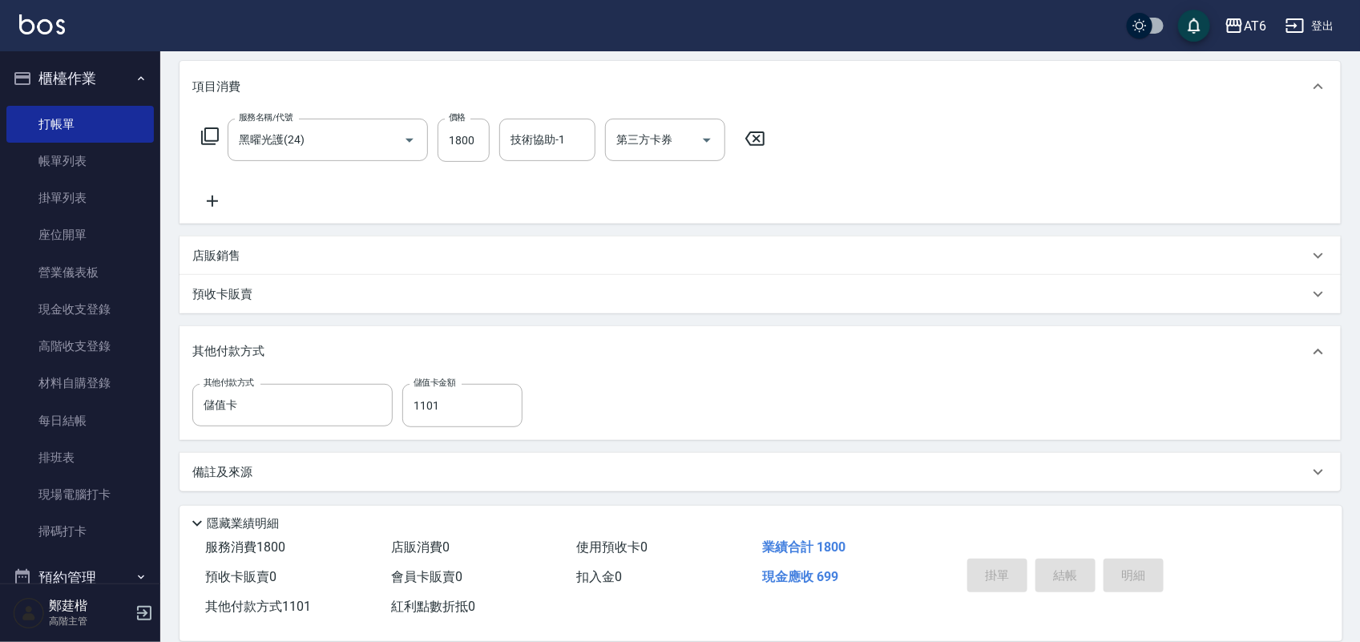
type input "8"
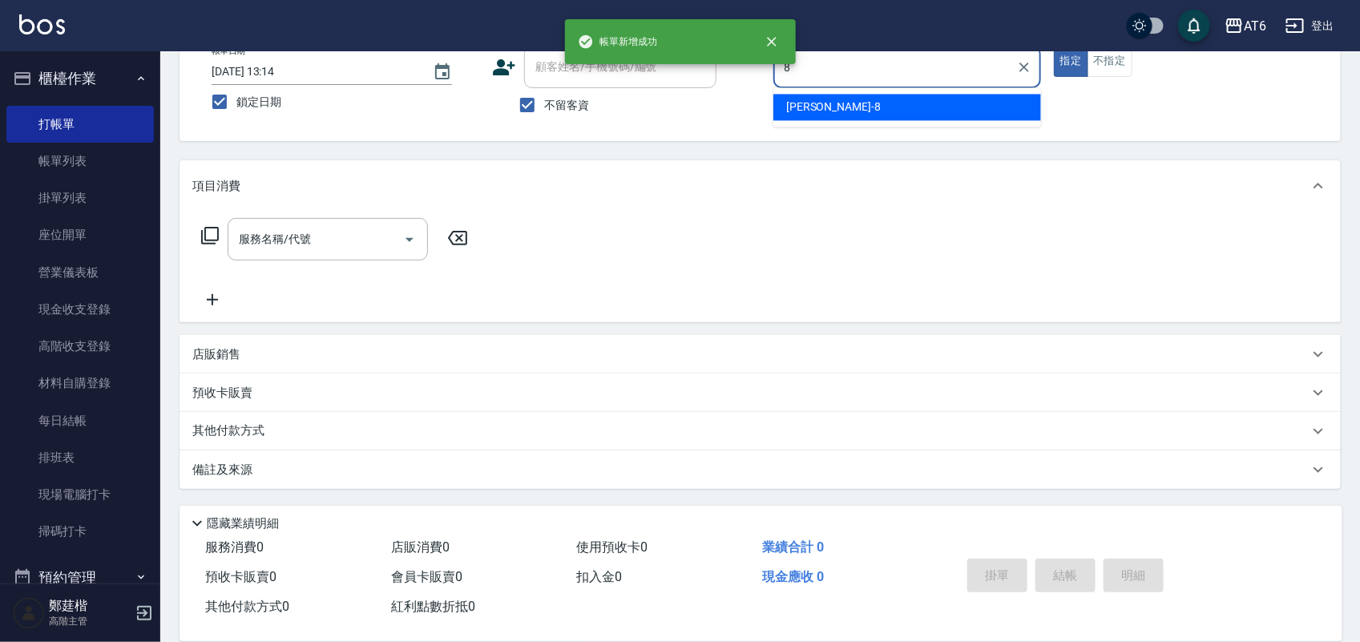
scroll to position [0, 0]
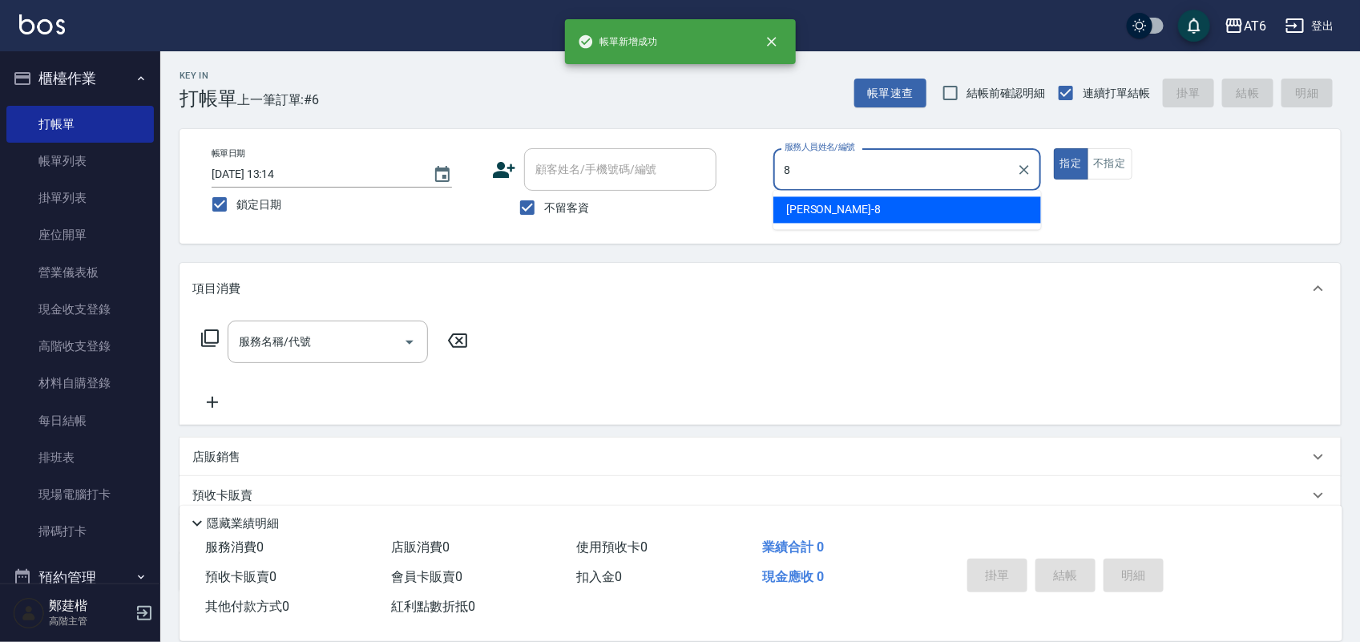
type input "[PERSON_NAME]-8"
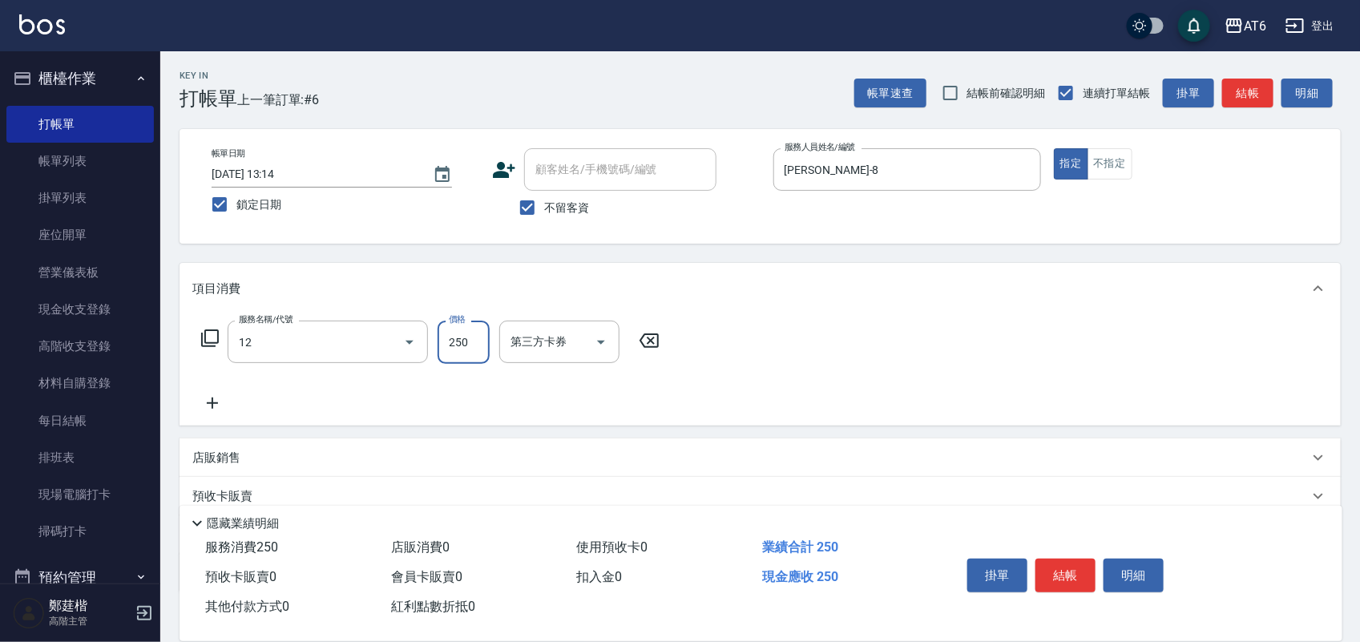
type input "精油洗髮(12)"
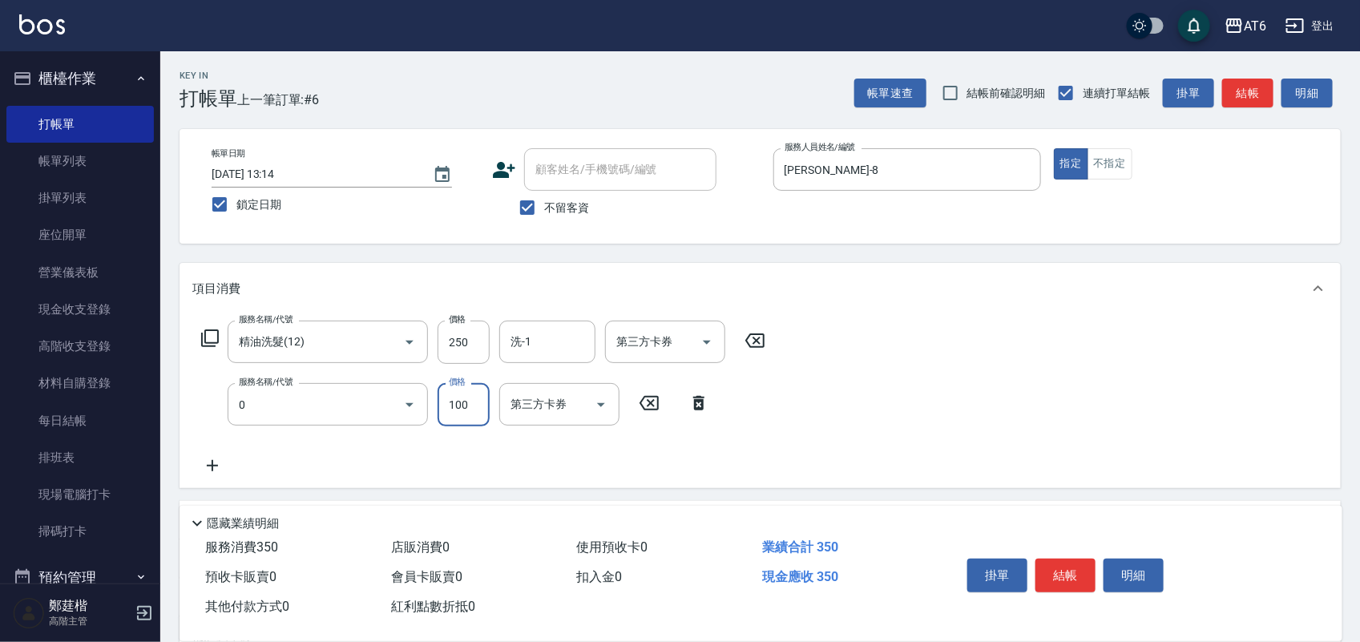
type input "剪髮(0)"
type input "130"
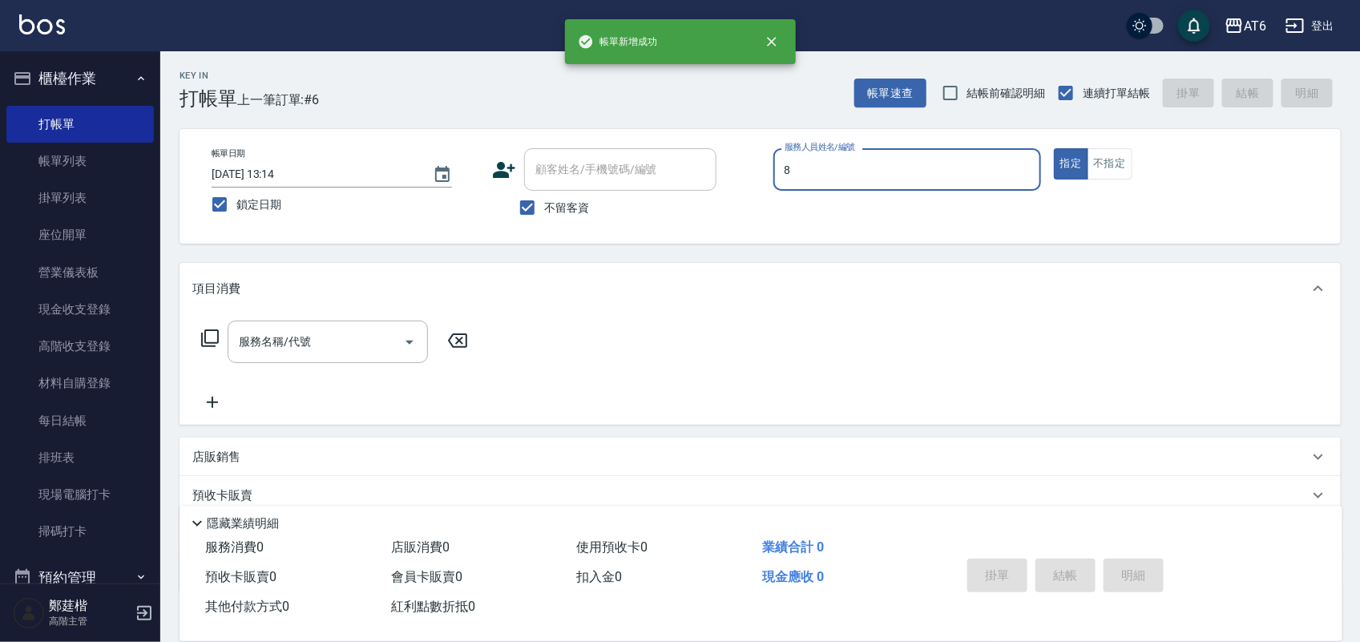
type input "[PERSON_NAME]-8"
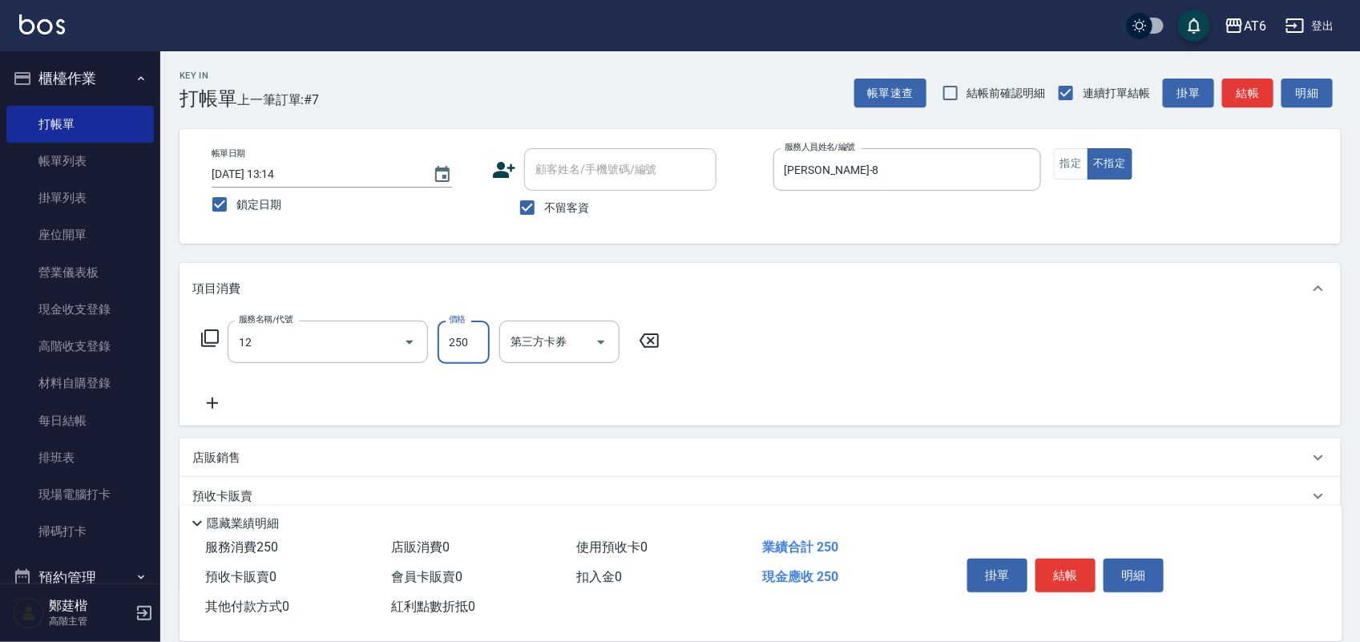
type input "精油洗髮(12)"
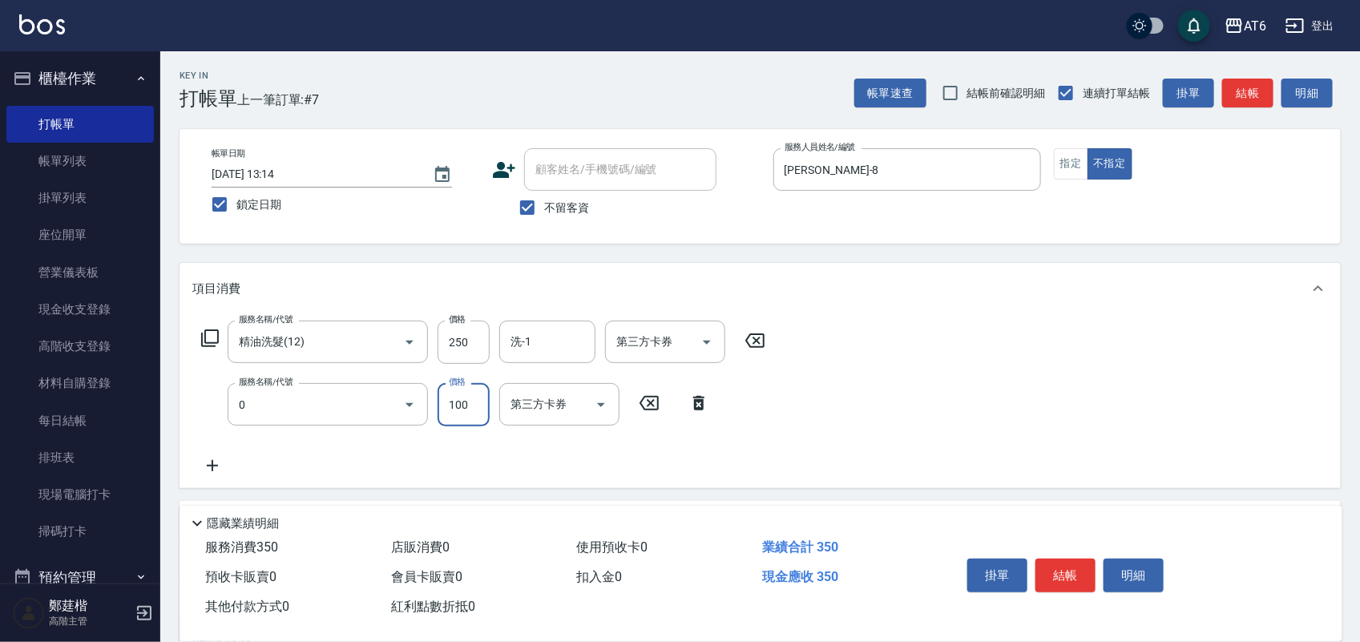
type input "剪髮(0)"
type input "130"
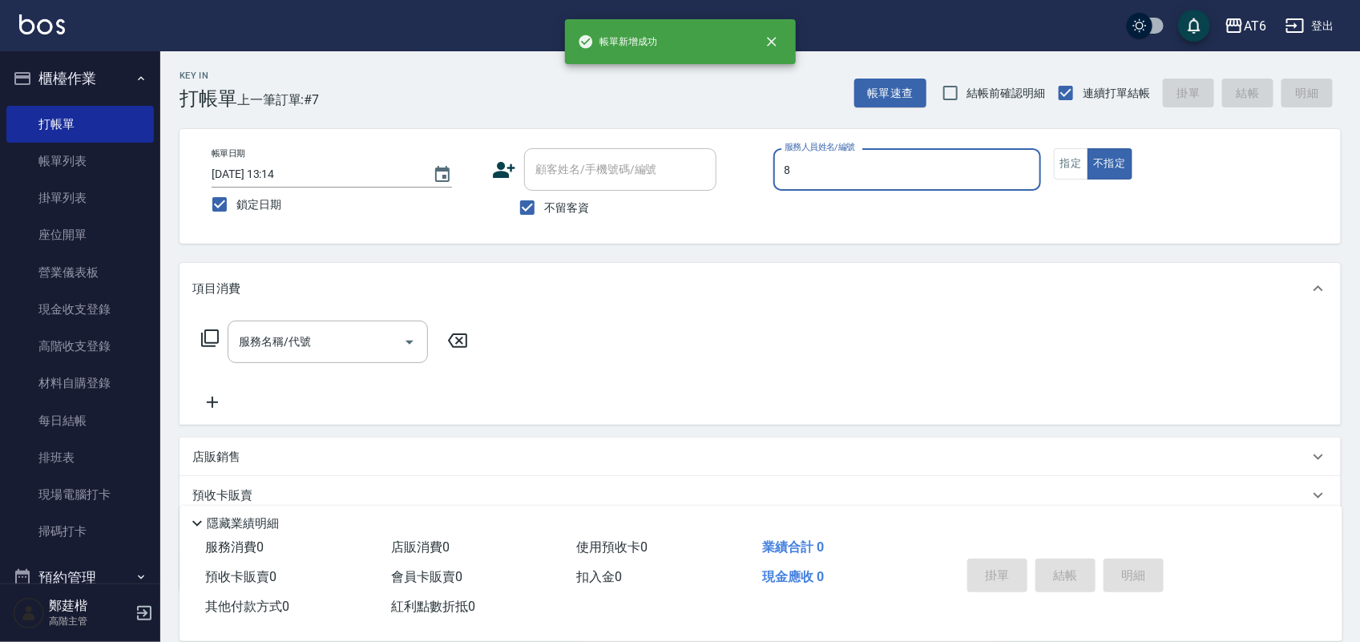
type input "8"
type button "false"
type input "[PERSON_NAME]-8"
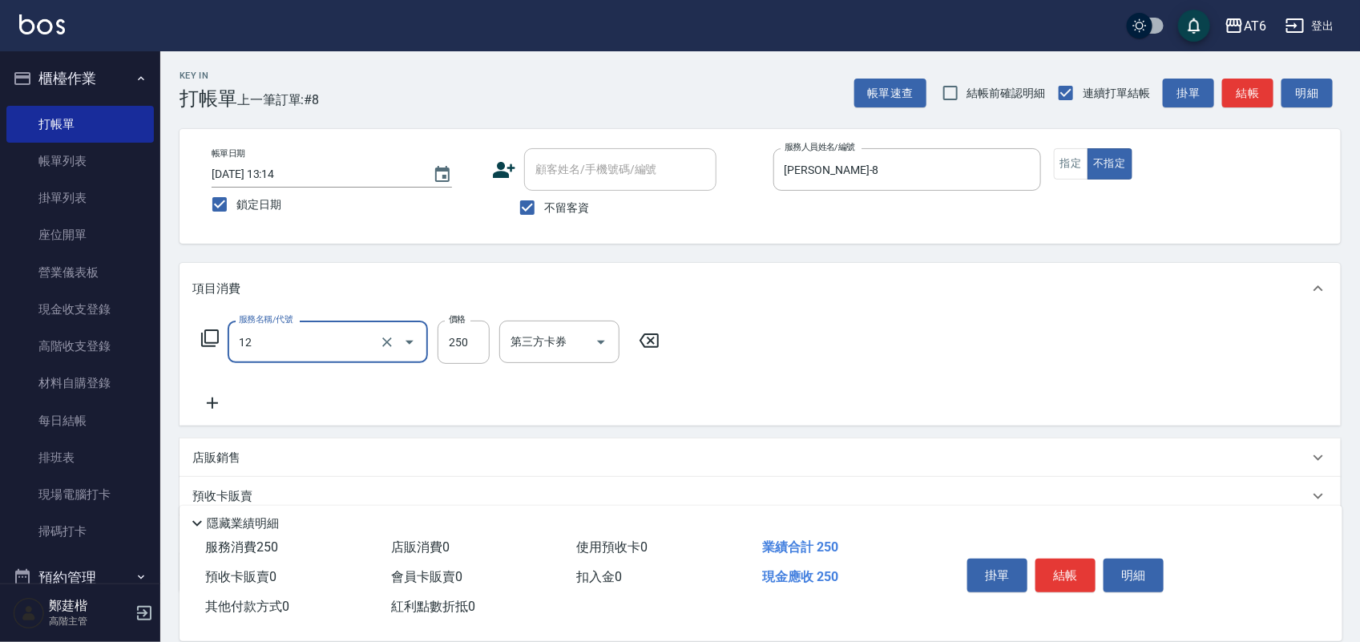
type input "精油洗髮(12)"
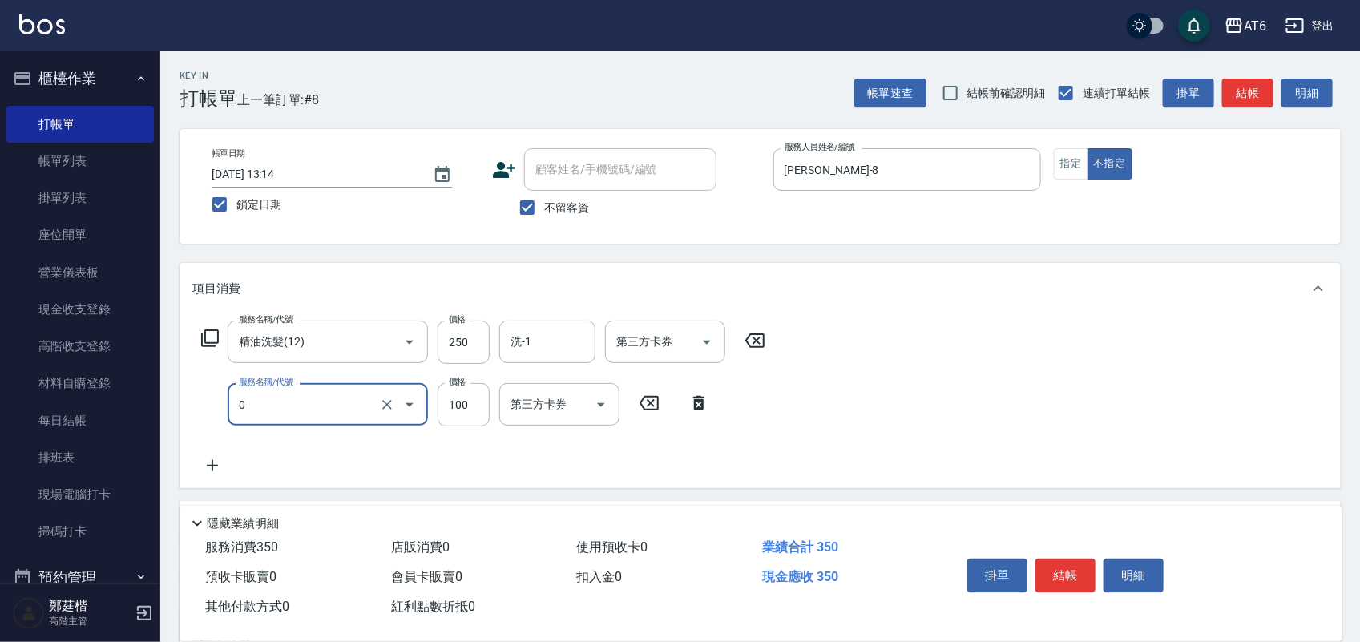
type input "剪髮(0)"
type input "130"
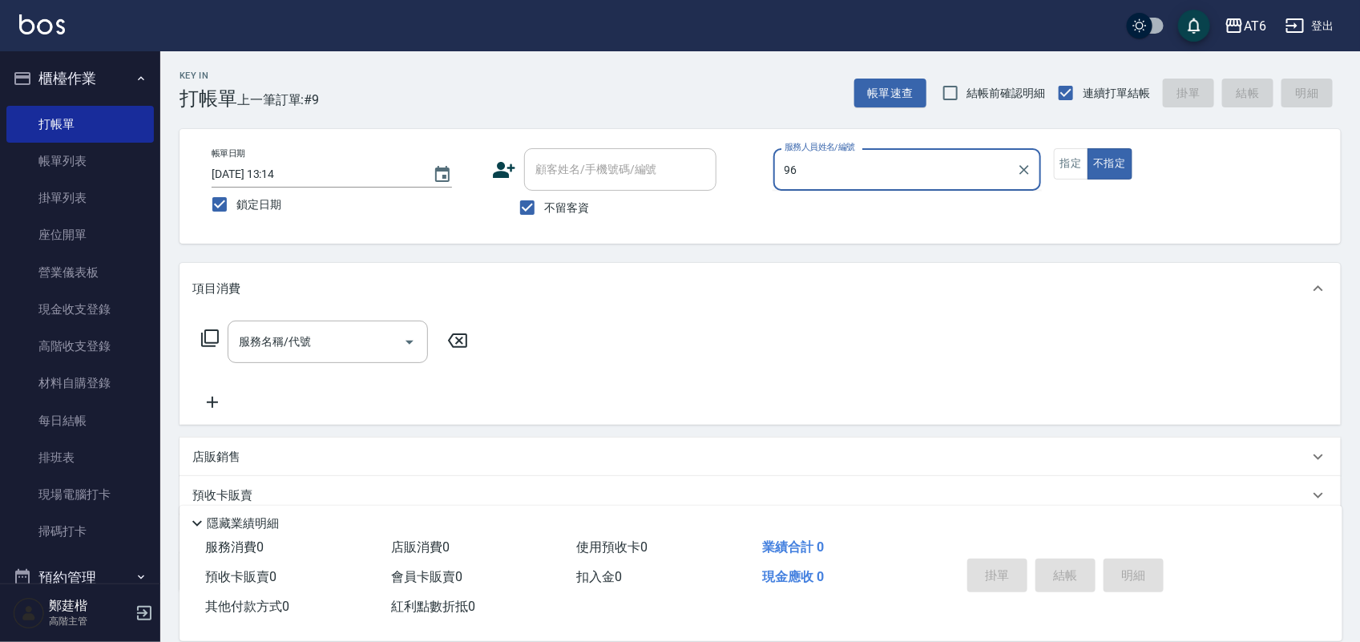
type input "9"
type input "[PERSON_NAME]-6"
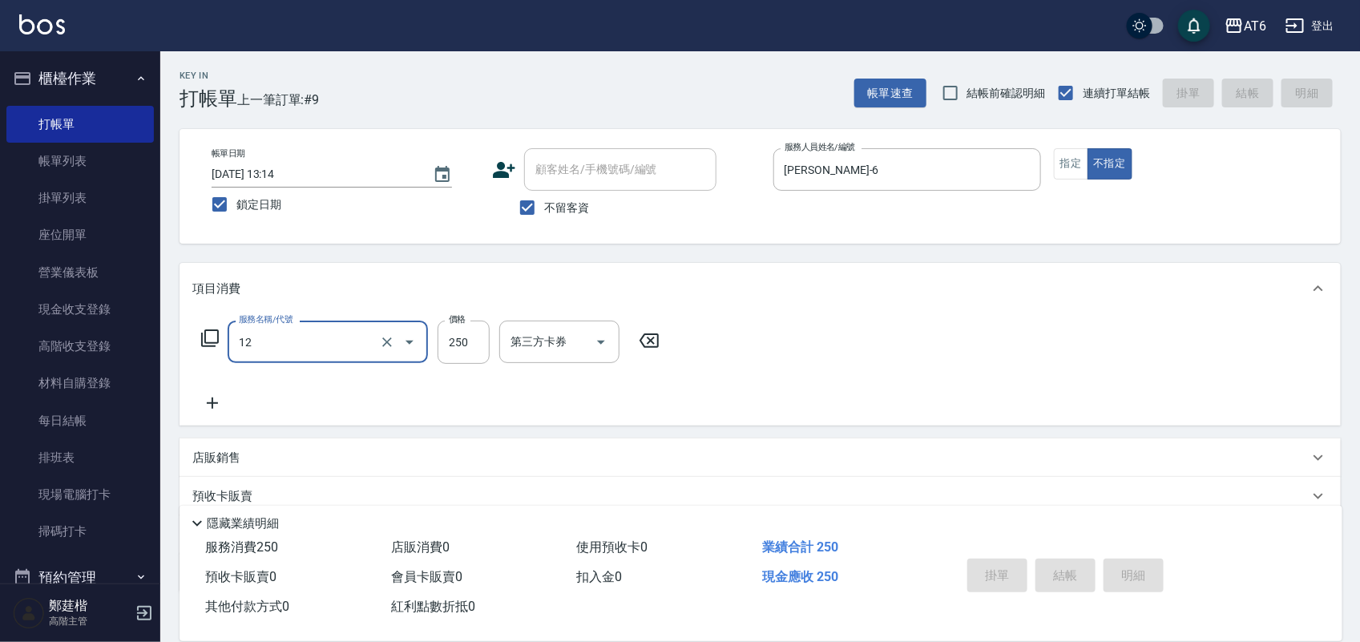
type input "12"
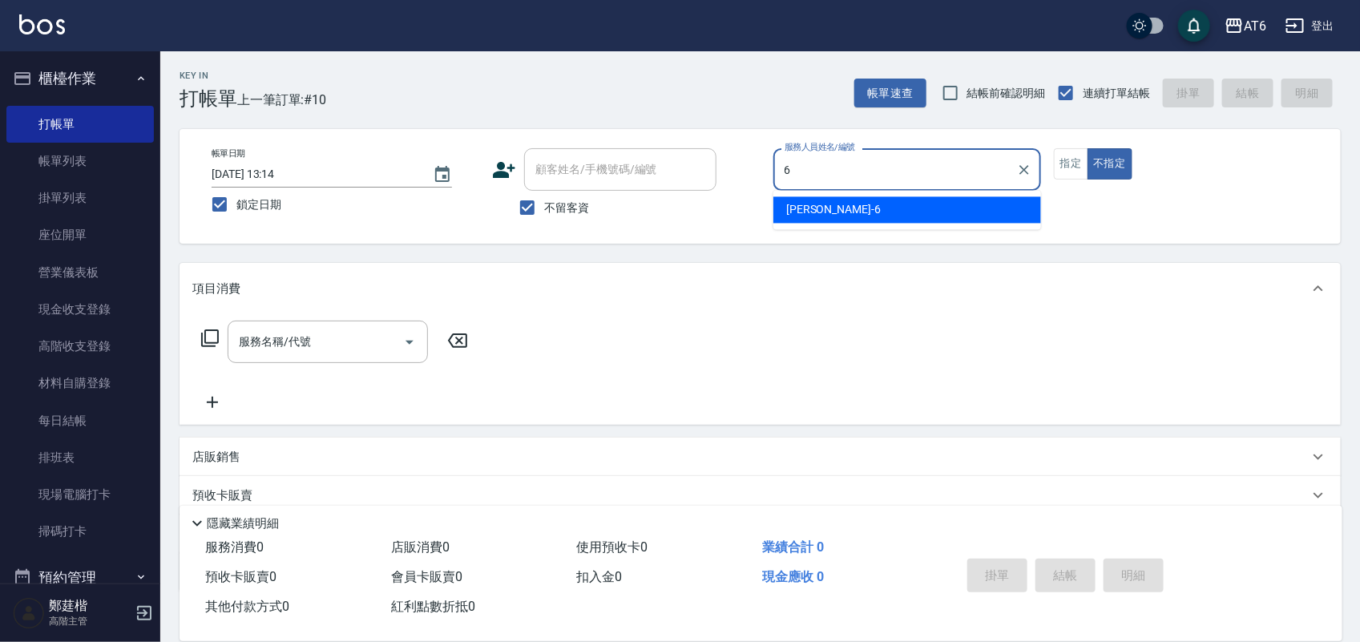
type input "[PERSON_NAME]-6"
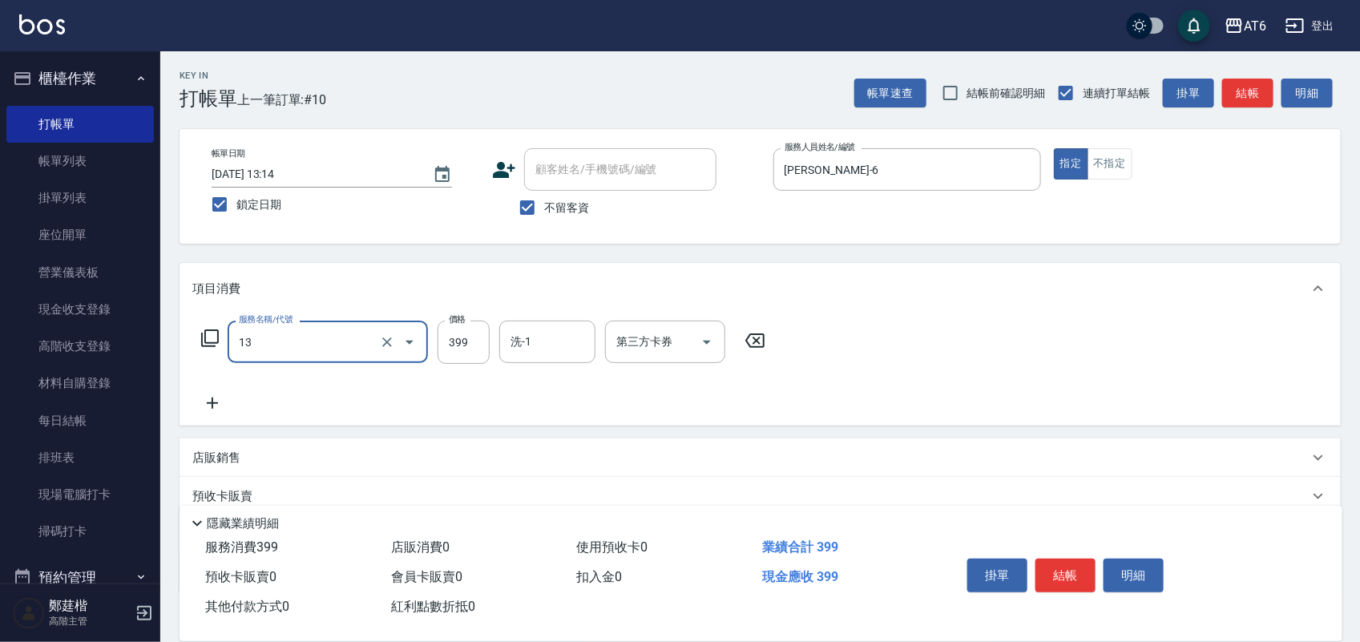
type input "海鹽洗(13)"
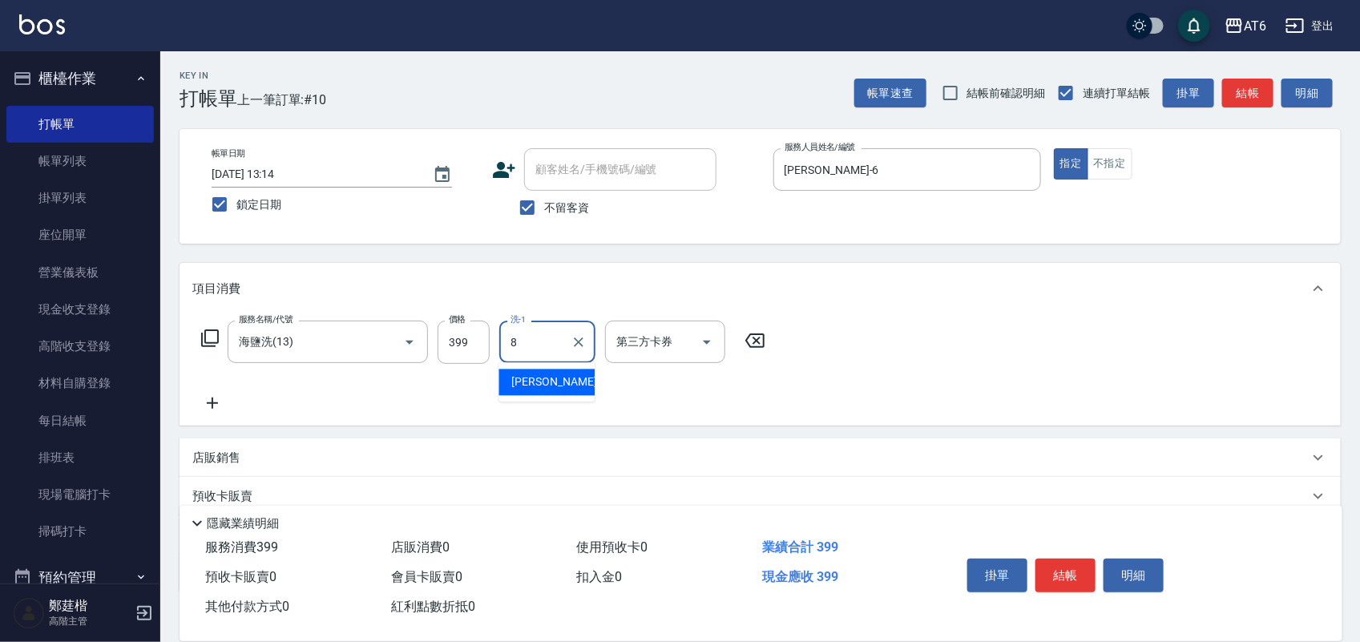
type input "[PERSON_NAME]-8"
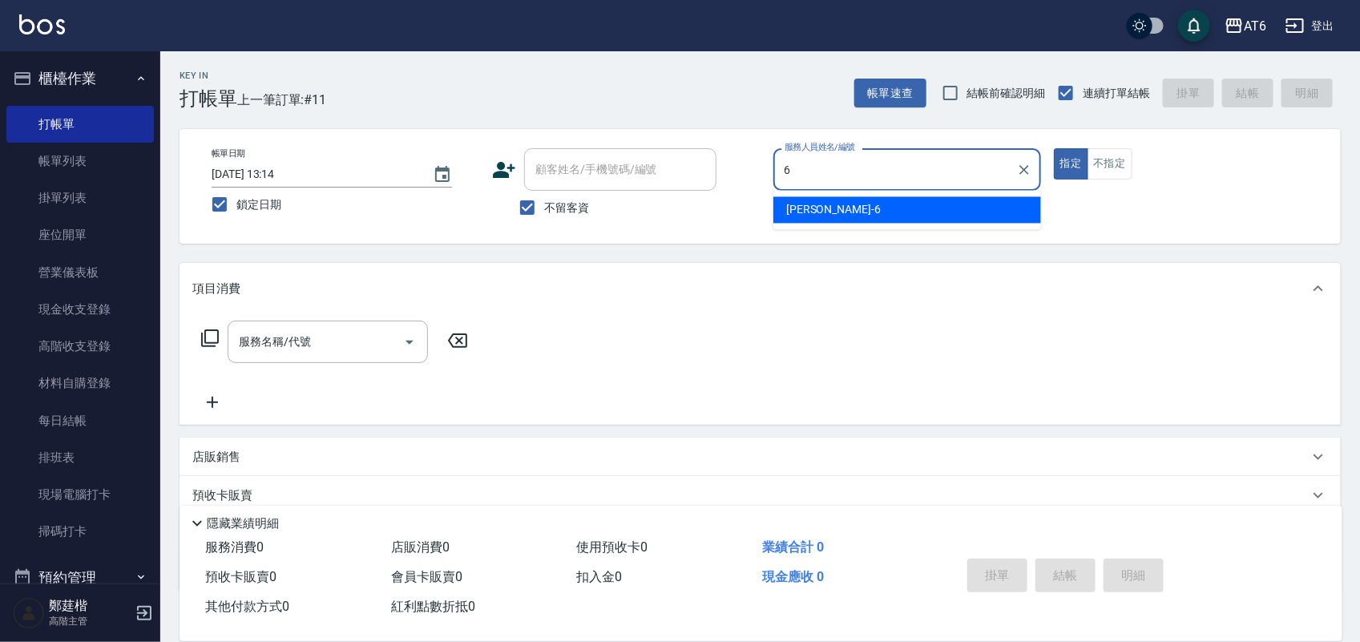
type input "[PERSON_NAME]-6"
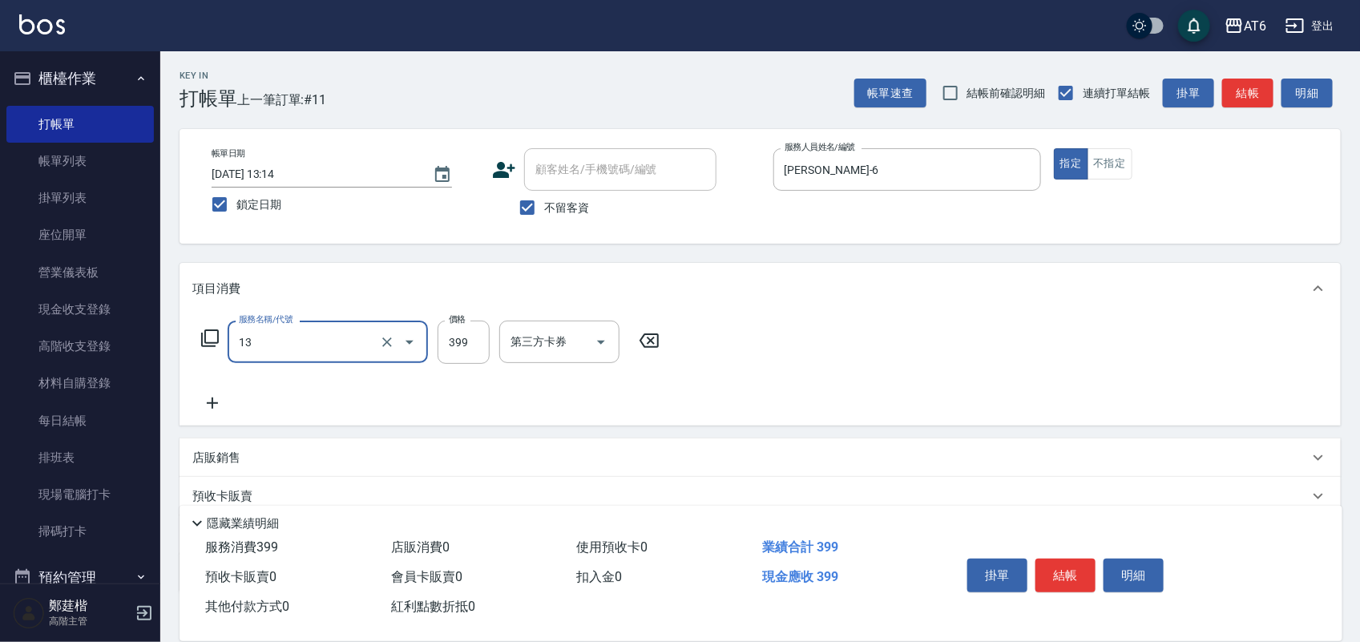
type input "海鹽洗(13)"
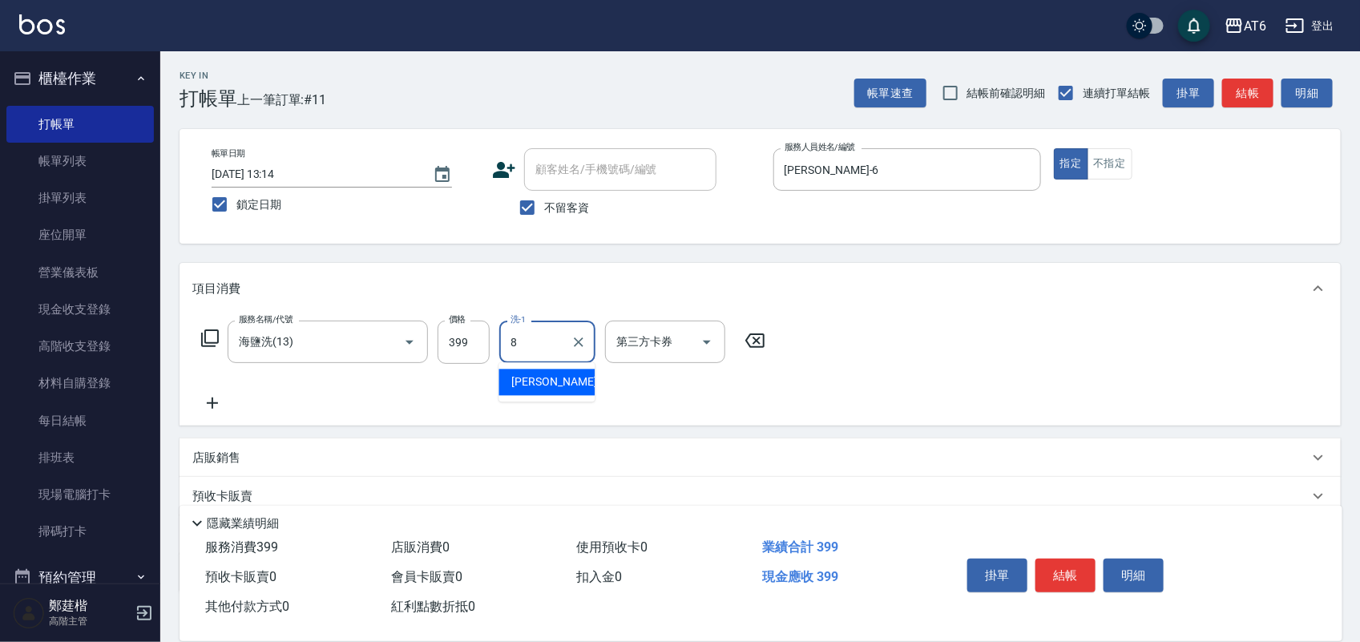
type input "[PERSON_NAME]-8"
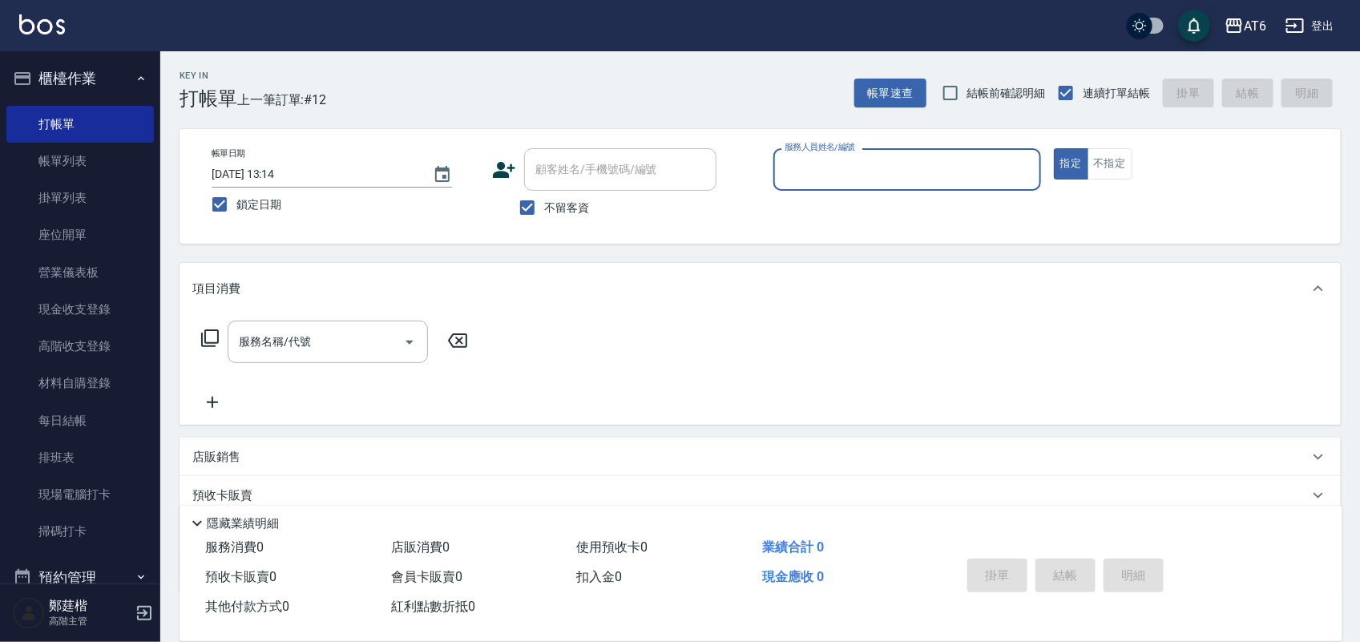
click at [0, 157] on nav "櫃檯作業 打帳單 帳單列表 掛單列表 座位開單 營業儀表板 現金收支登錄 高階收支登錄 材料自購登錄 每日結帳 排班表 現場電腦打卡 掃碼打卡 預約管理 預約…" at bounding box center [80, 317] width 160 height 532
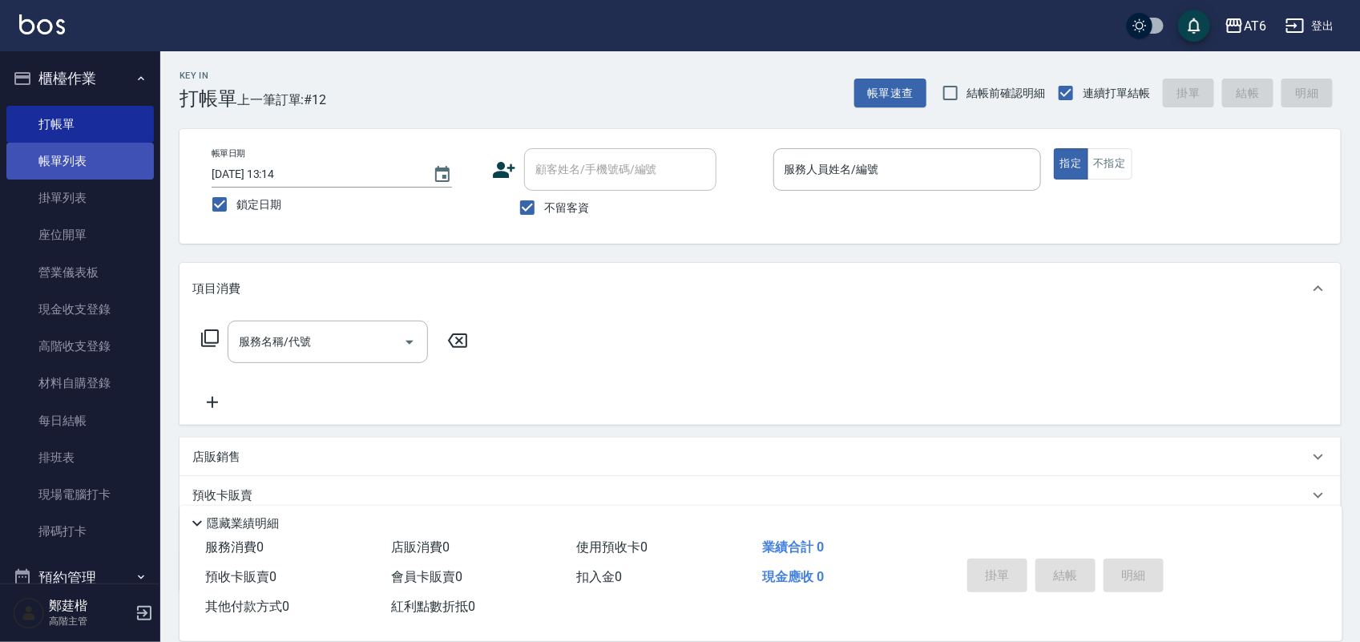
click at [32, 158] on link "帳單列表" at bounding box center [80, 161] width 148 height 37
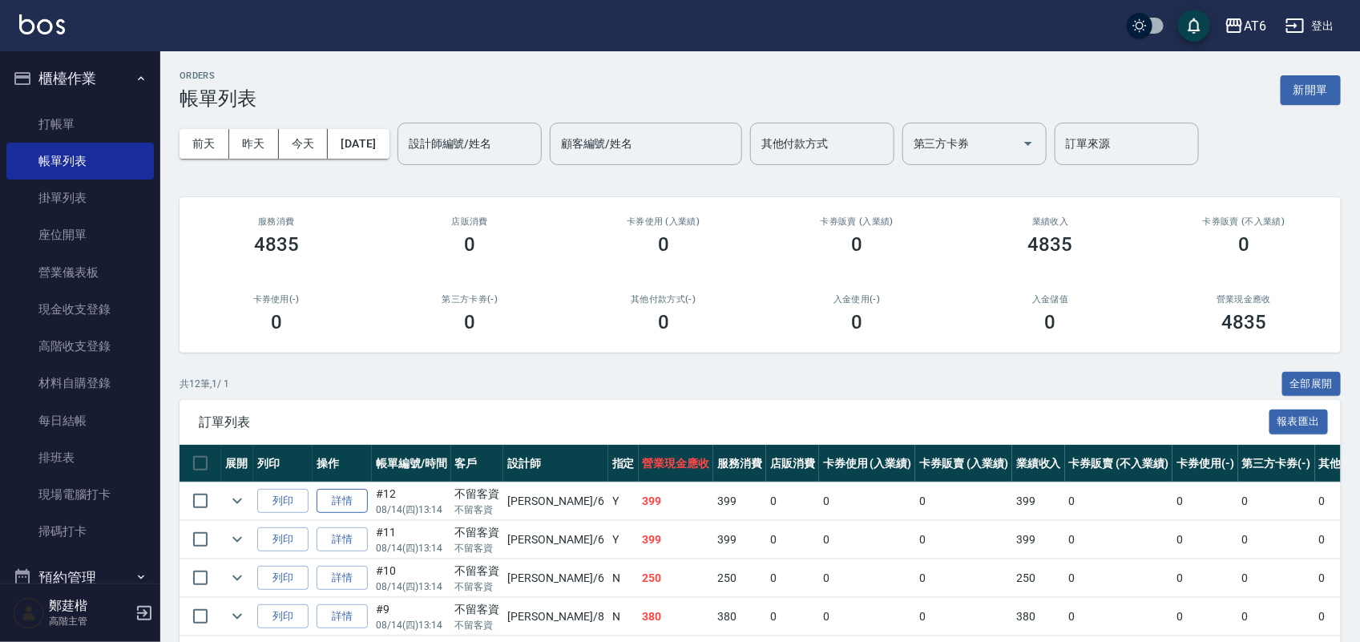
click at [335, 510] on link "詳情" at bounding box center [342, 501] width 51 height 25
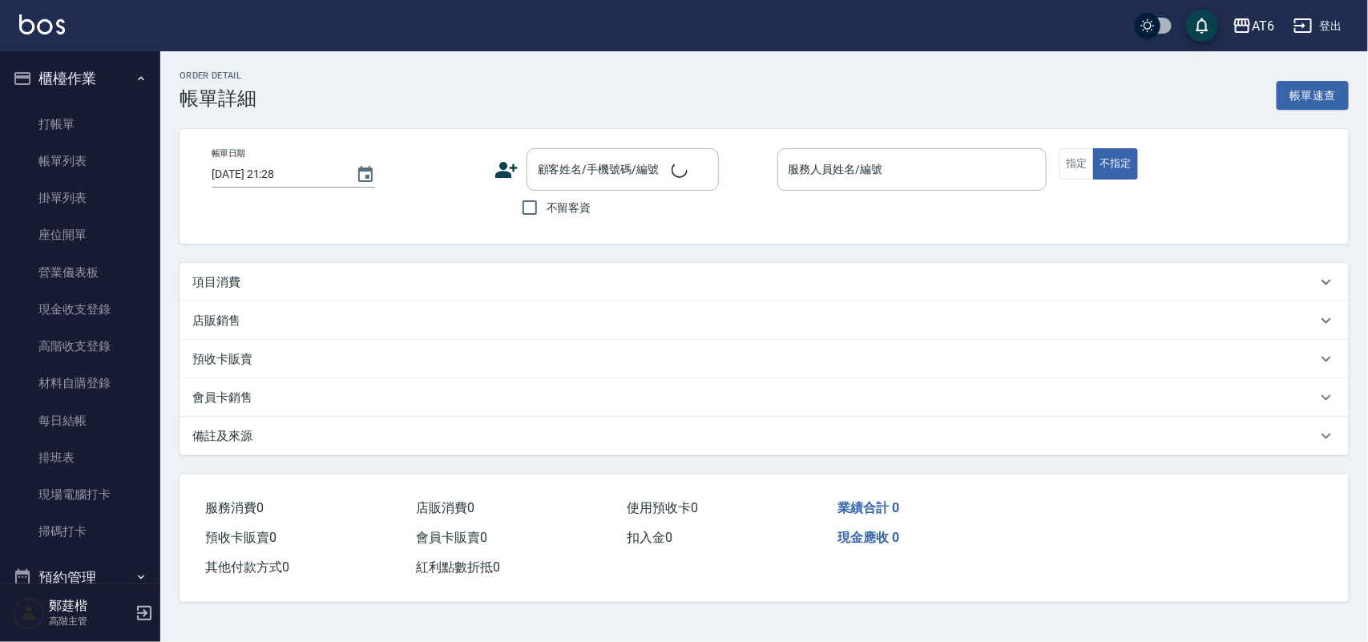
type input "[DATE] 13:14"
checkbox input "true"
type input "[PERSON_NAME]-6"
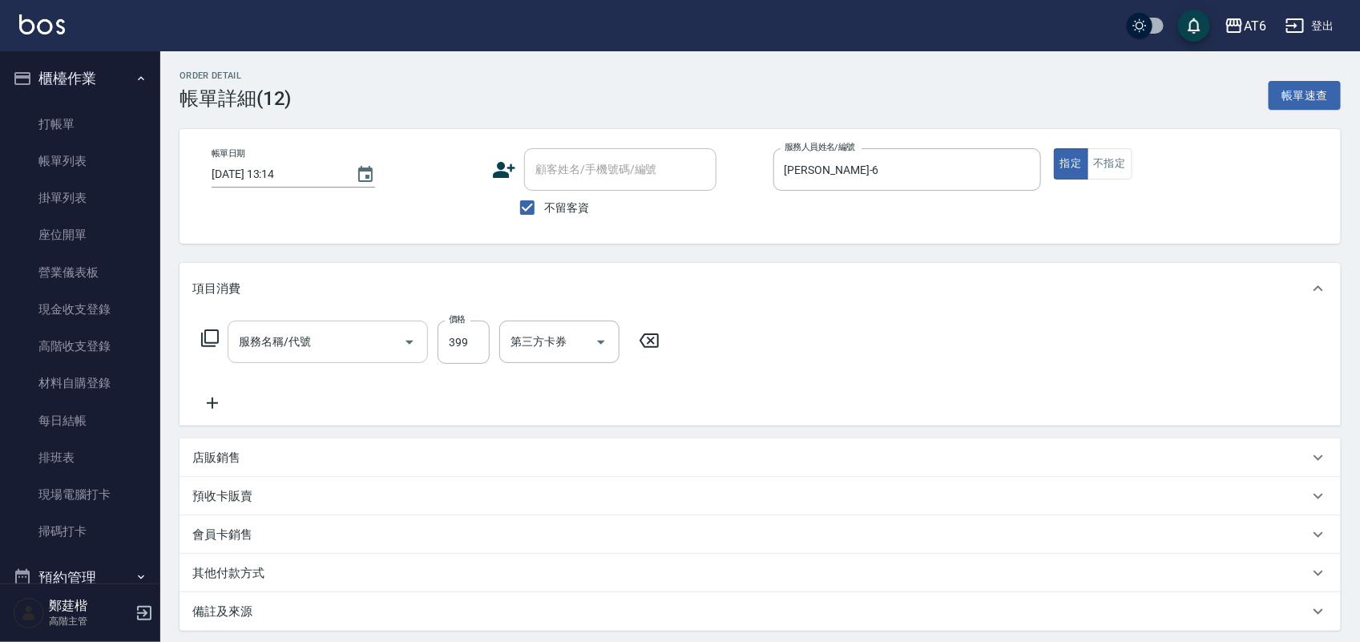
type input "海鹽洗(13)"
click at [582, 339] on icon "Clear" at bounding box center [579, 342] width 16 height 16
click at [358, 342] on input "海鹽洗(13)" at bounding box center [305, 342] width 141 height 28
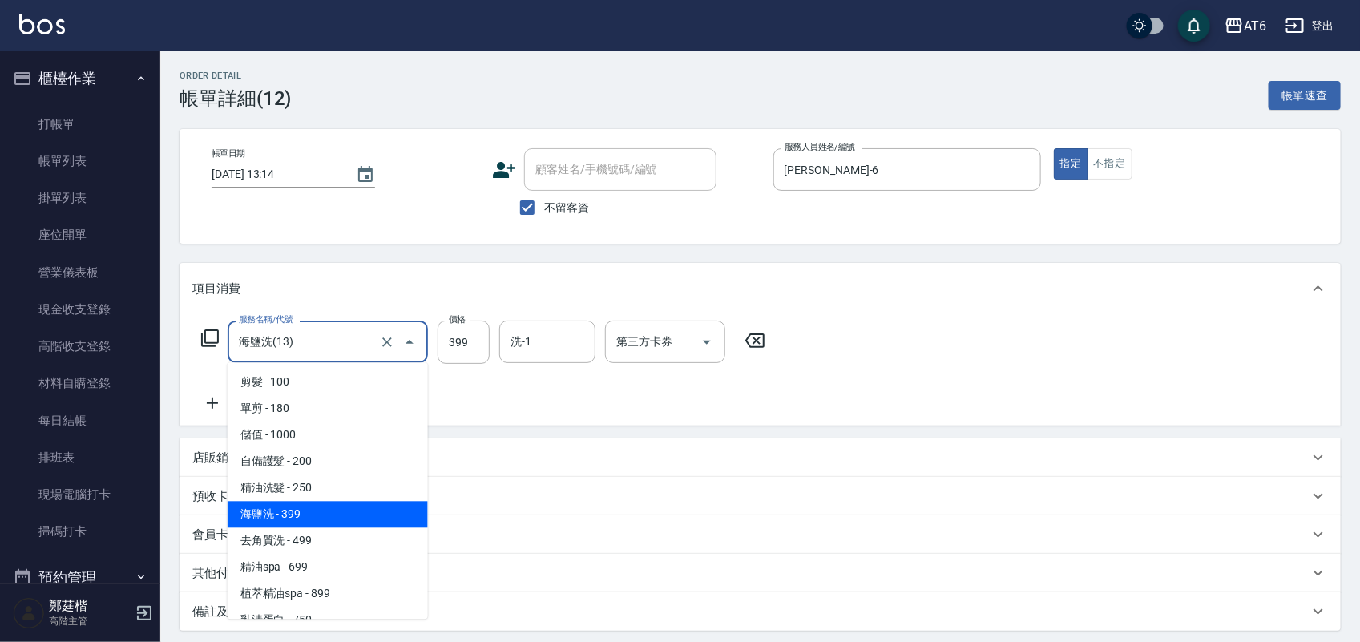
click at [358, 342] on input "海鹽洗(13)" at bounding box center [305, 342] width 141 height 28
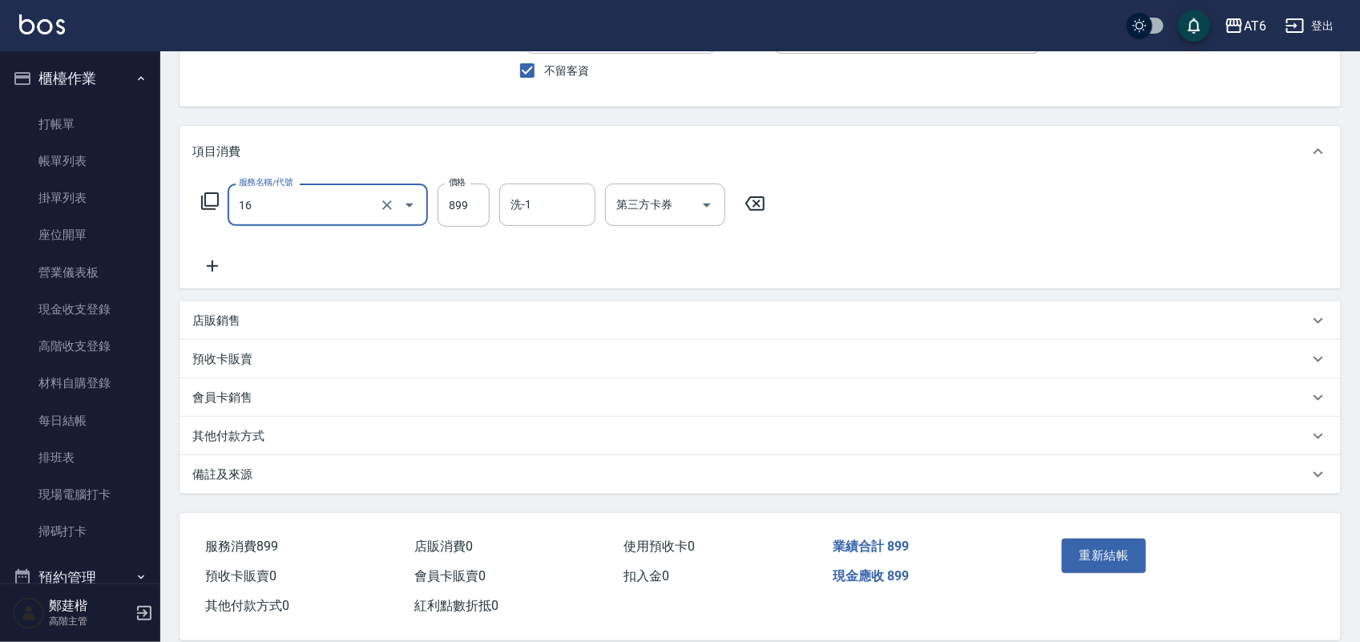
scroll to position [161, 0]
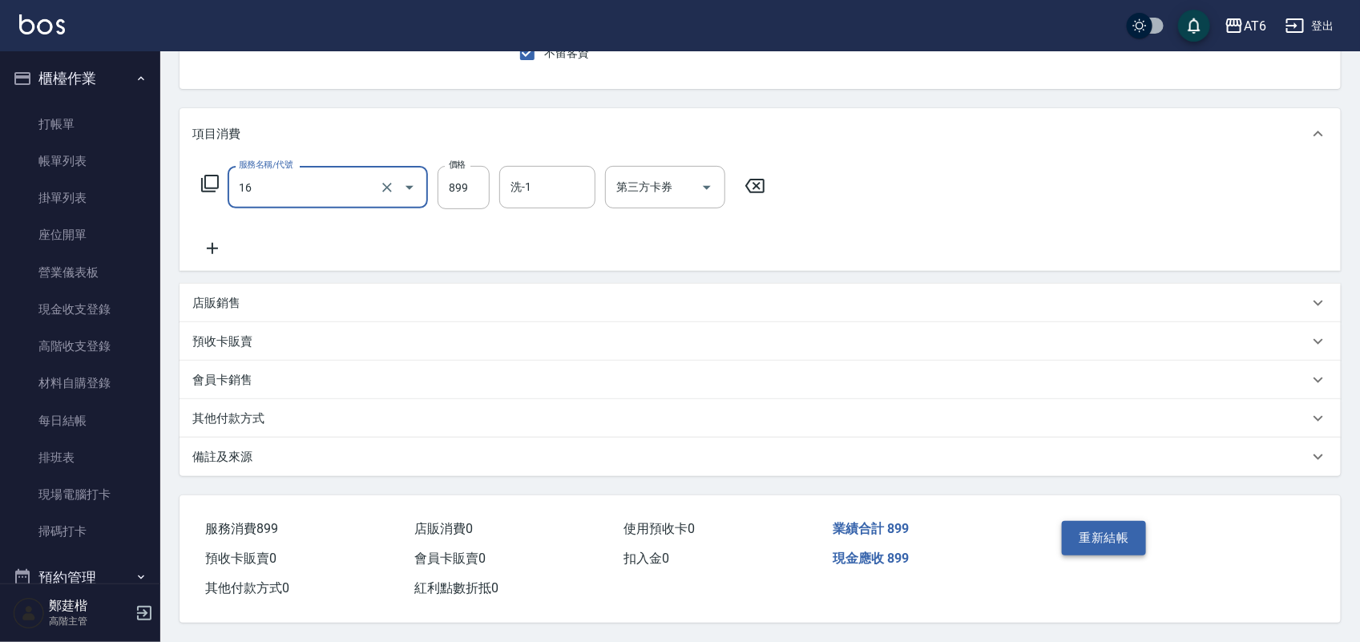
type input "植萃精油spa(16)"
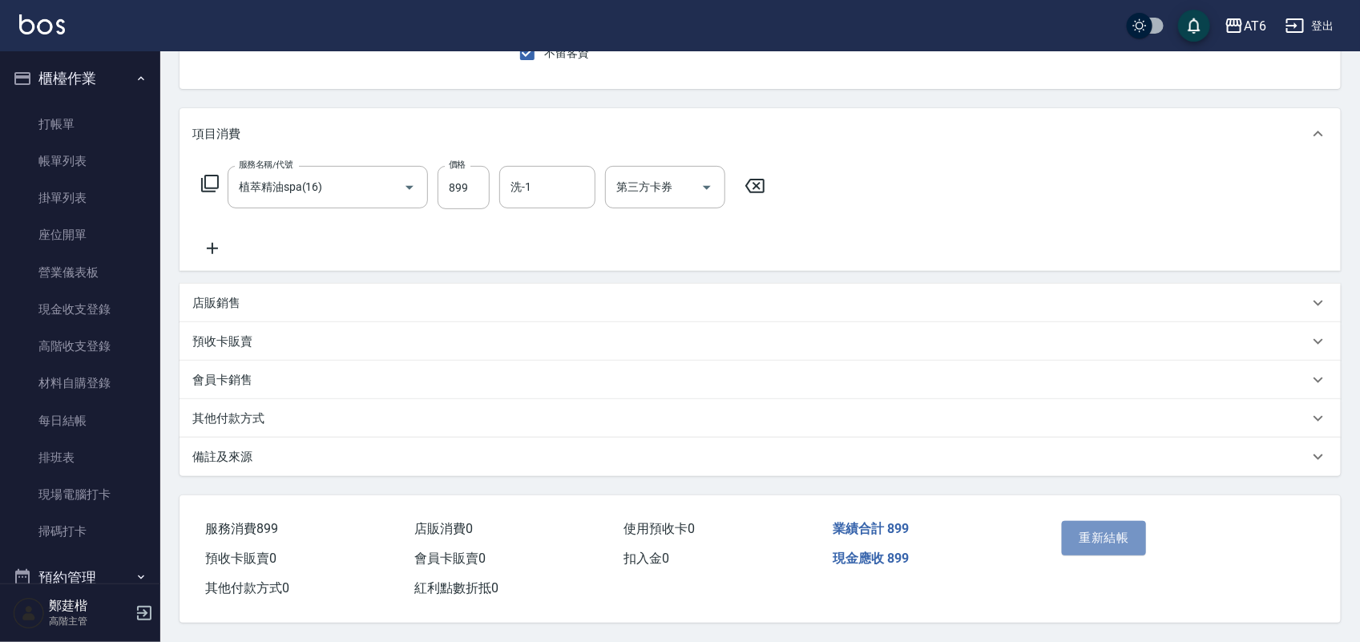
click at [1124, 540] on button "重新結帳" at bounding box center [1104, 538] width 85 height 34
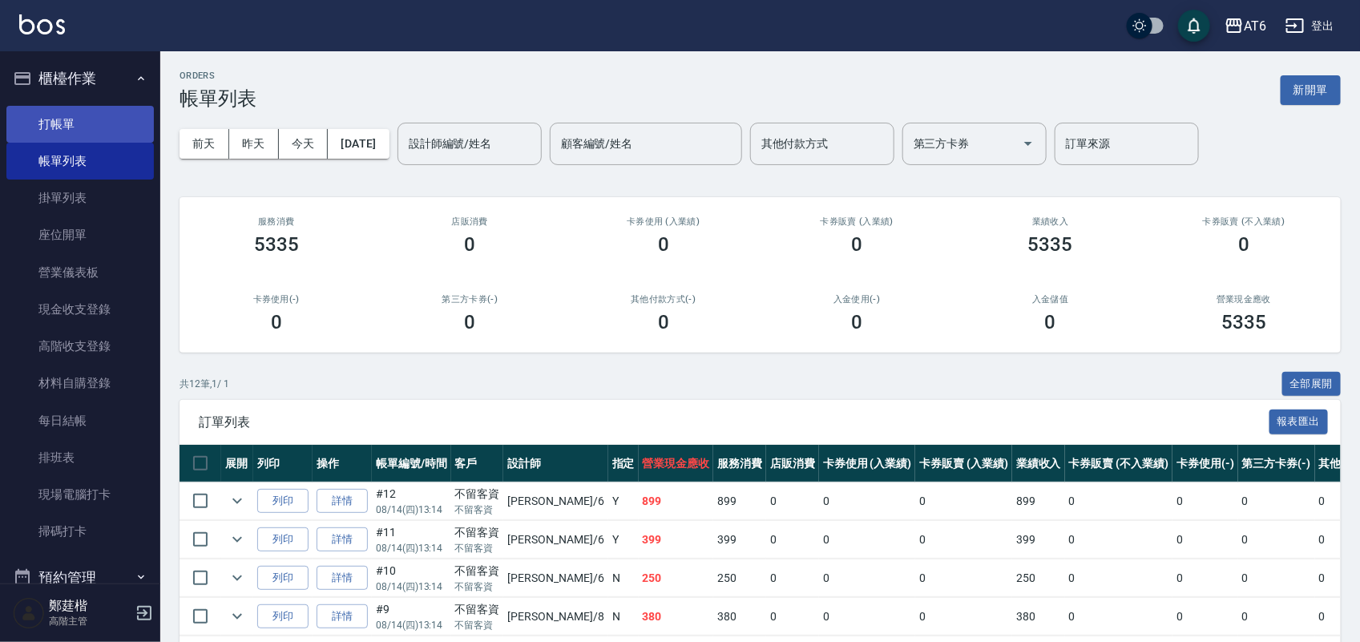
click at [110, 129] on link "打帳單" at bounding box center [80, 124] width 148 height 37
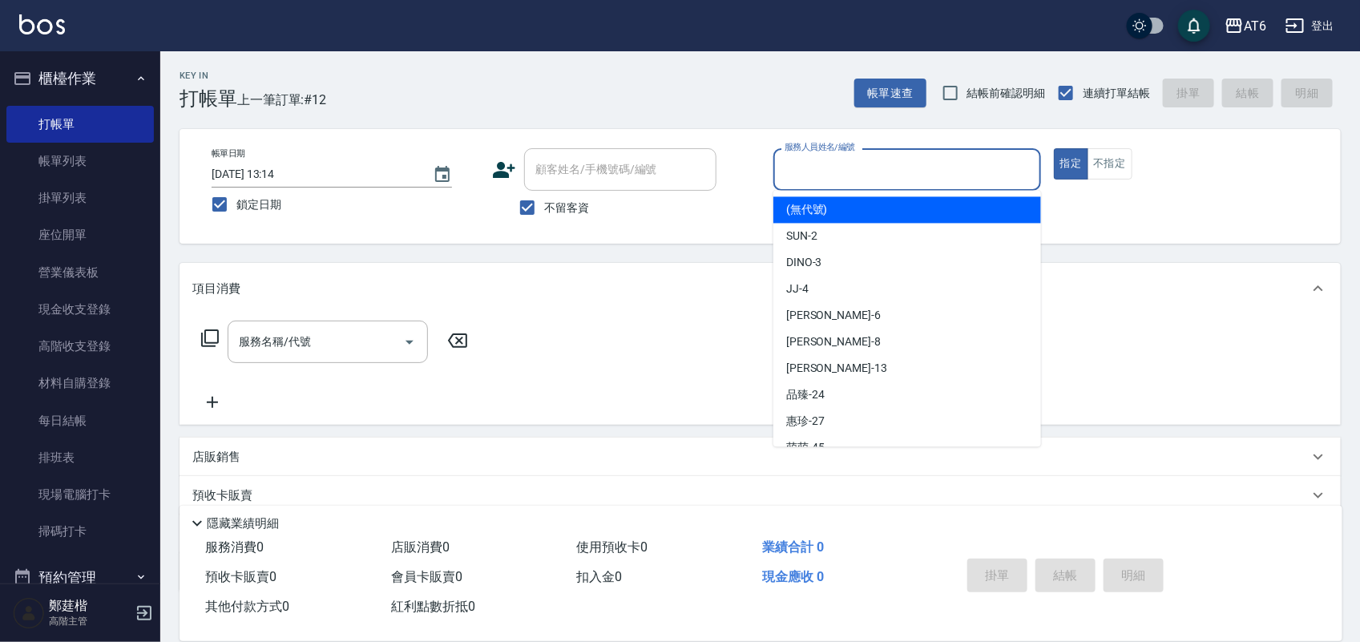
drag, startPoint x: 959, startPoint y: 177, endPoint x: 947, endPoint y: 172, distance: 13.0
click at [947, 172] on input "服務人員姓名/編號" at bounding box center [907, 170] width 253 height 28
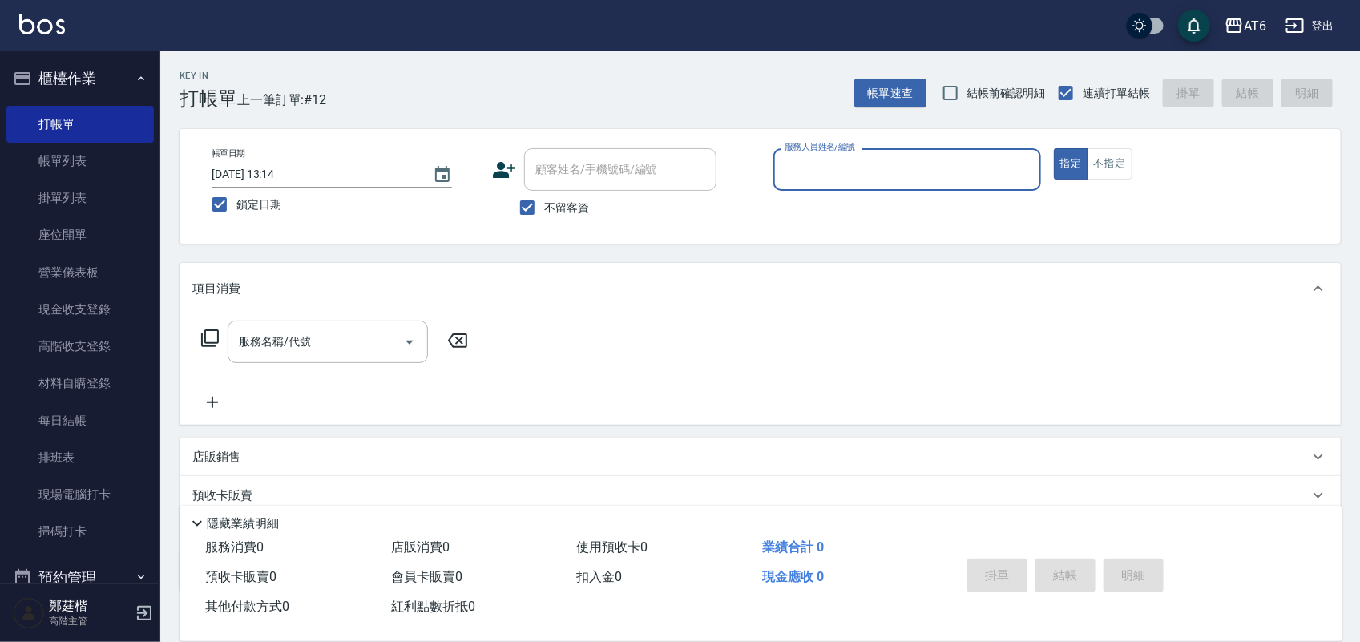
click at [947, 172] on input "服務人員姓名/編號" at bounding box center [907, 170] width 253 height 28
type input "6"
type button "true"
type input "[PERSON_NAME]-6"
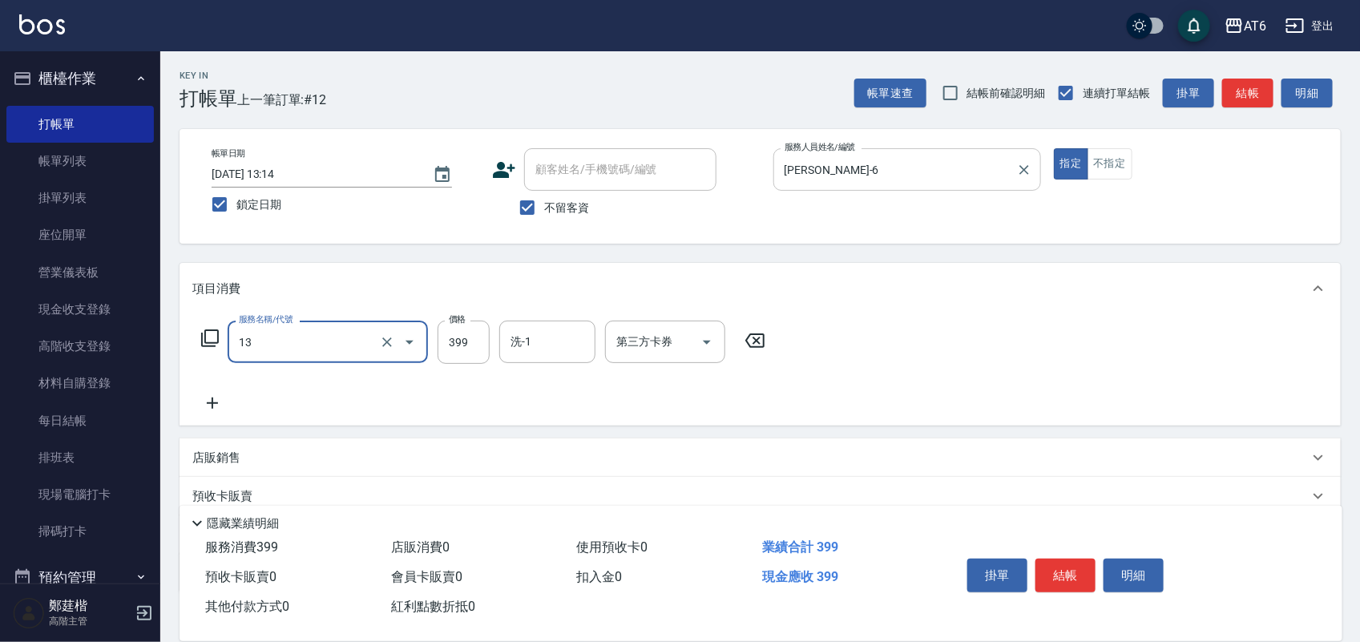
type input "海鹽洗(13)"
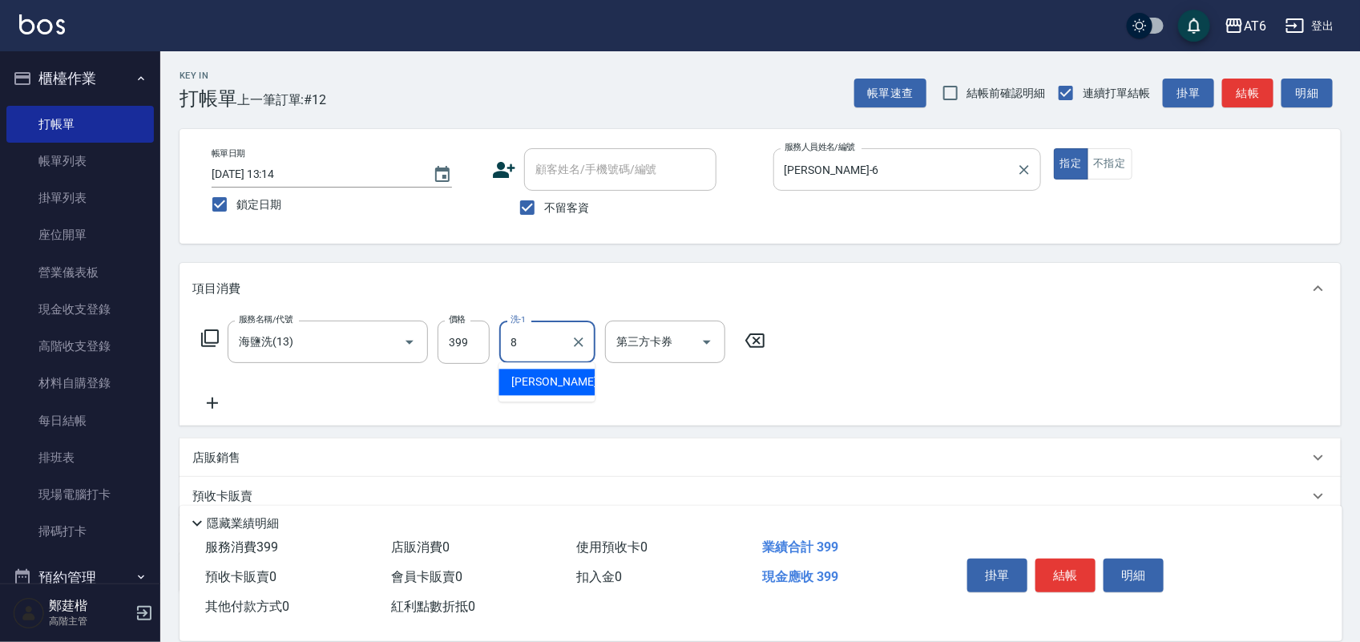
type input "[PERSON_NAME]-8"
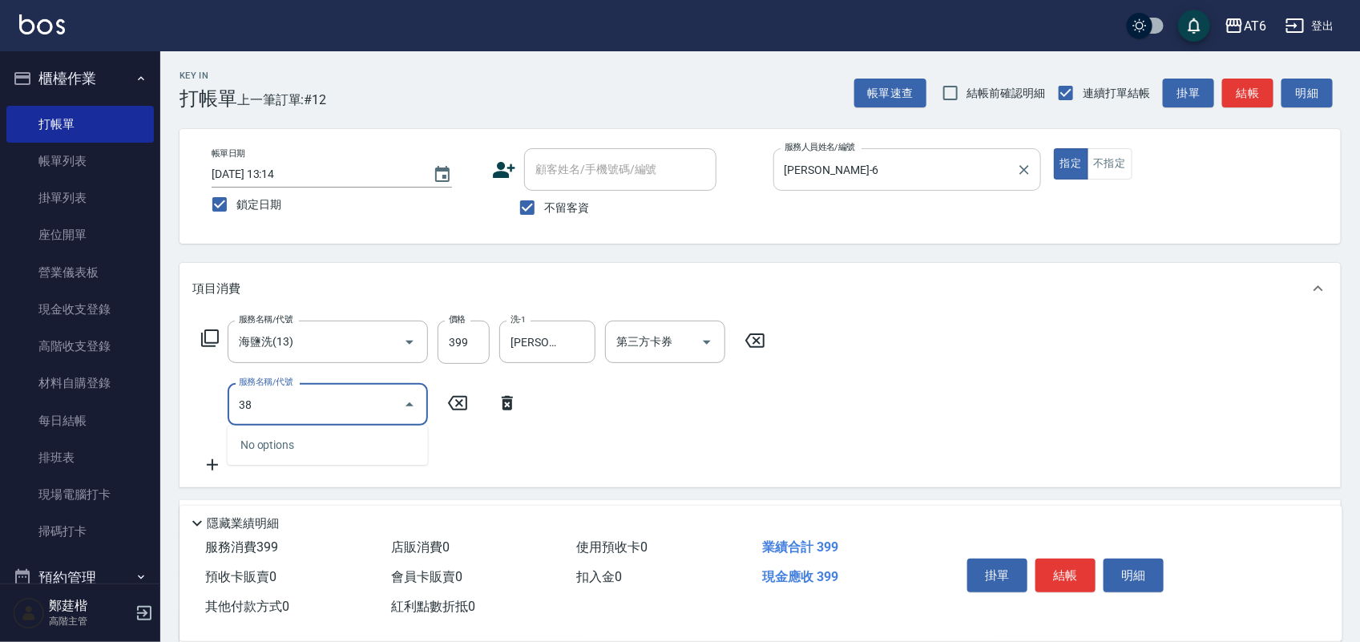
type input "3"
type input "剪髮(0)"
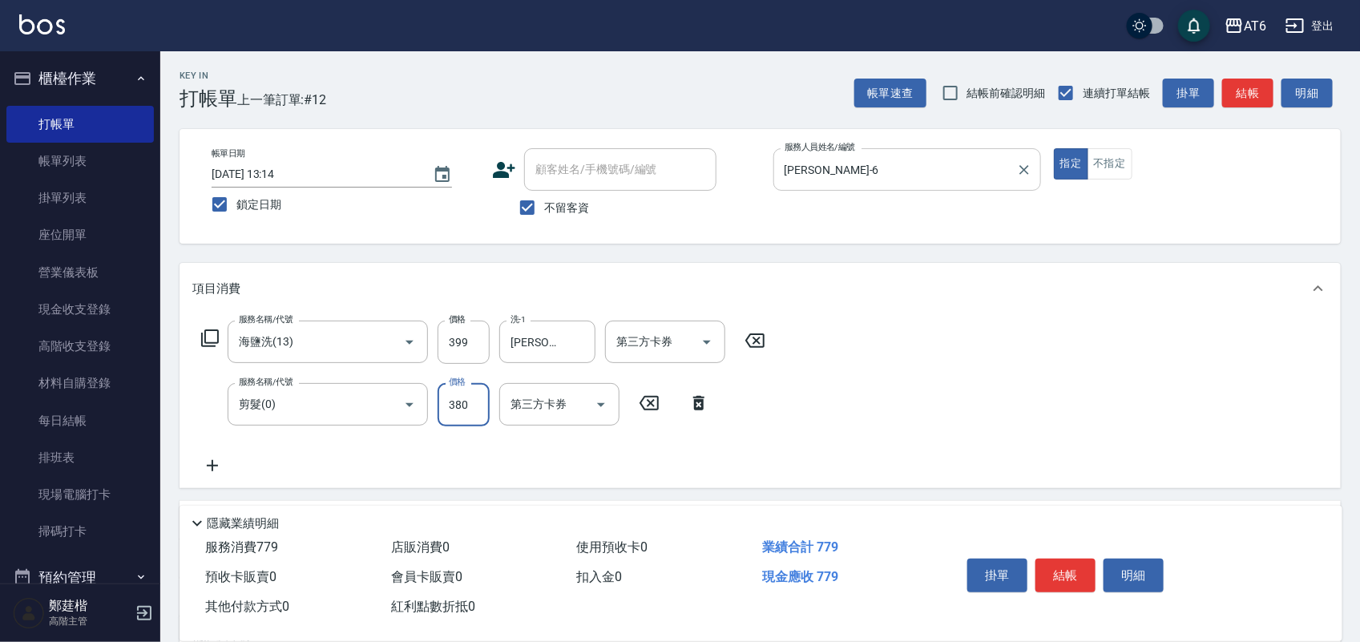
type input "380"
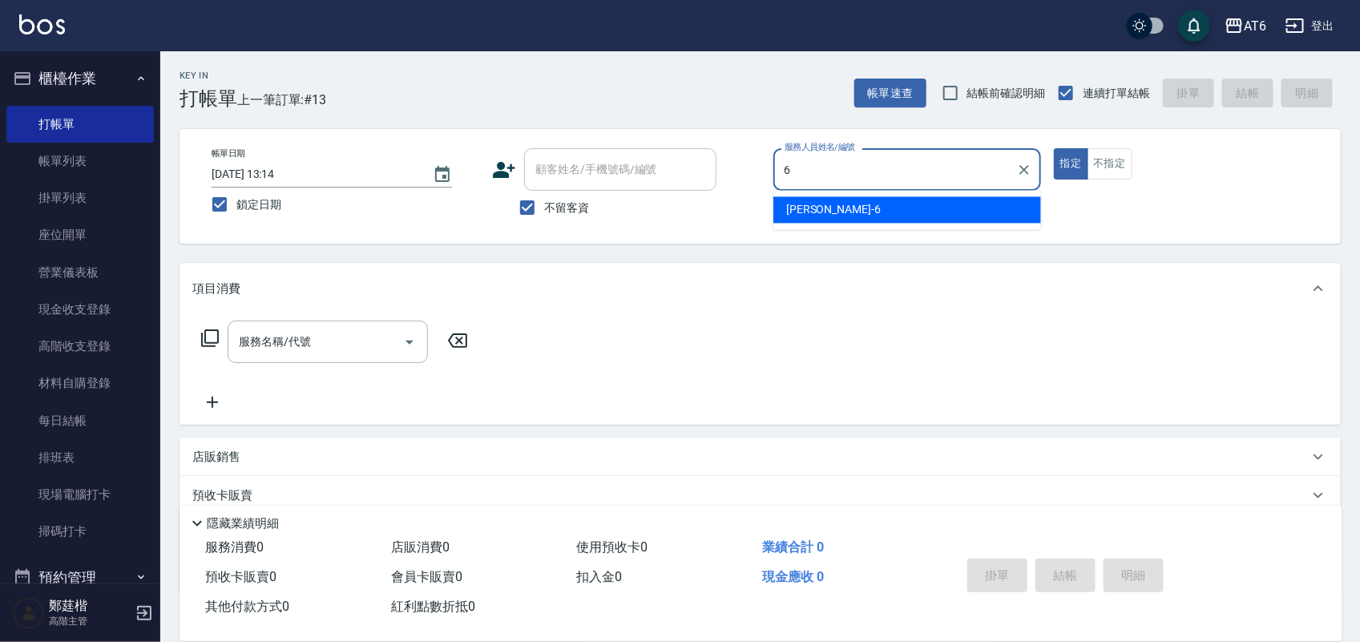
type input "[PERSON_NAME]-6"
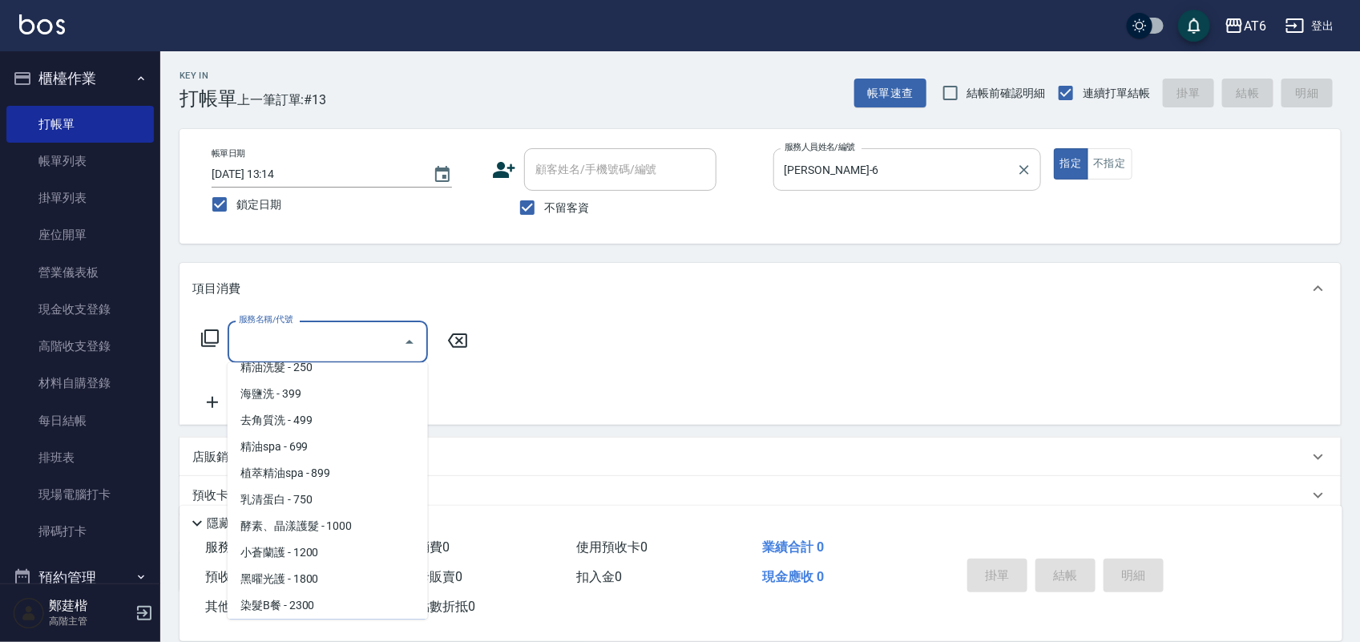
scroll to position [146, 0]
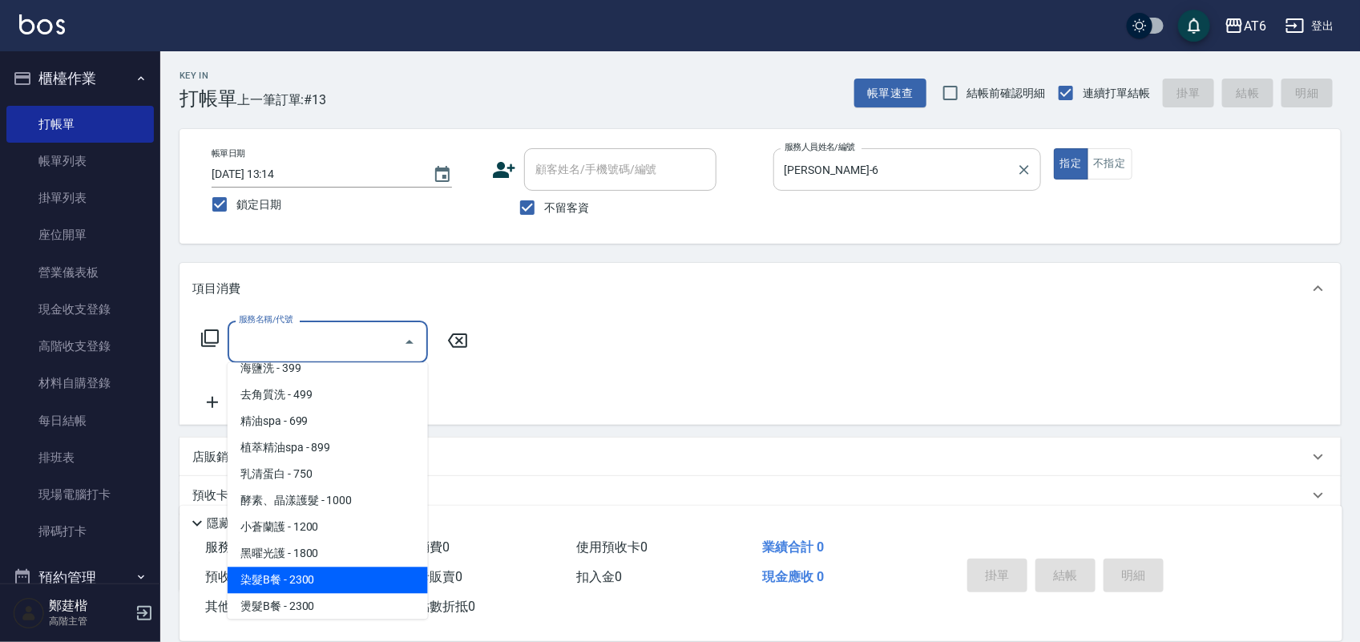
type input "染髮B餐(32)"
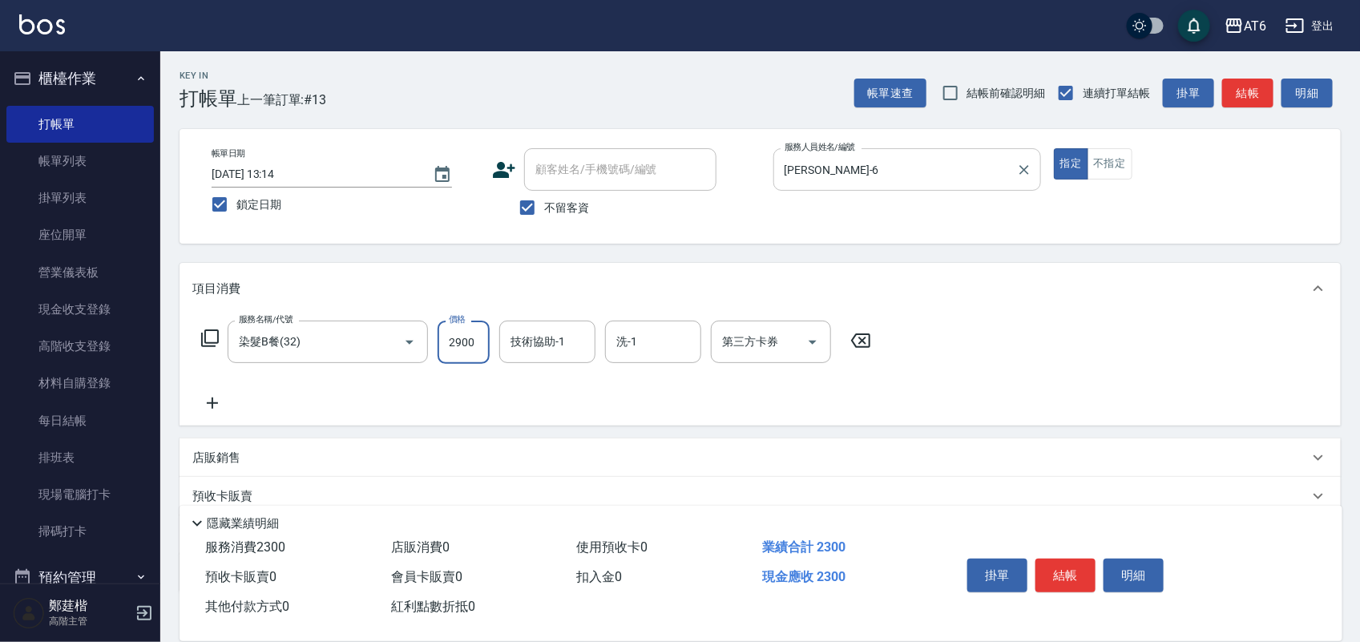
type input "2900"
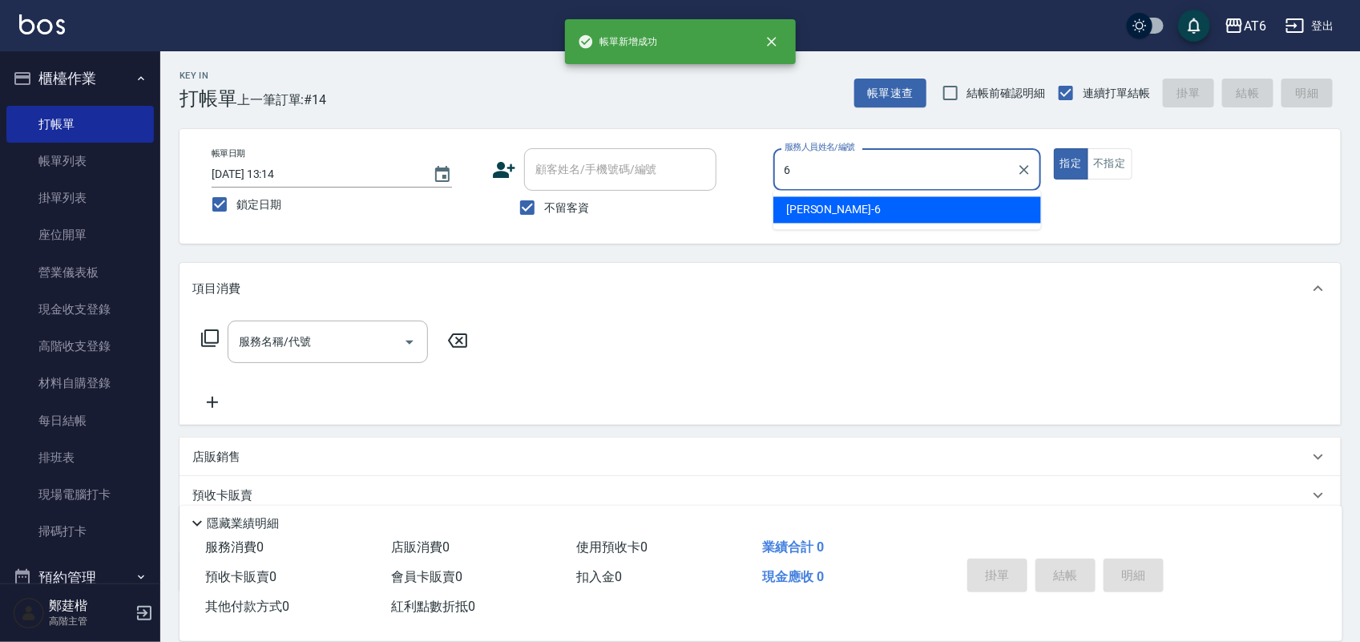
type input "[PERSON_NAME]-6"
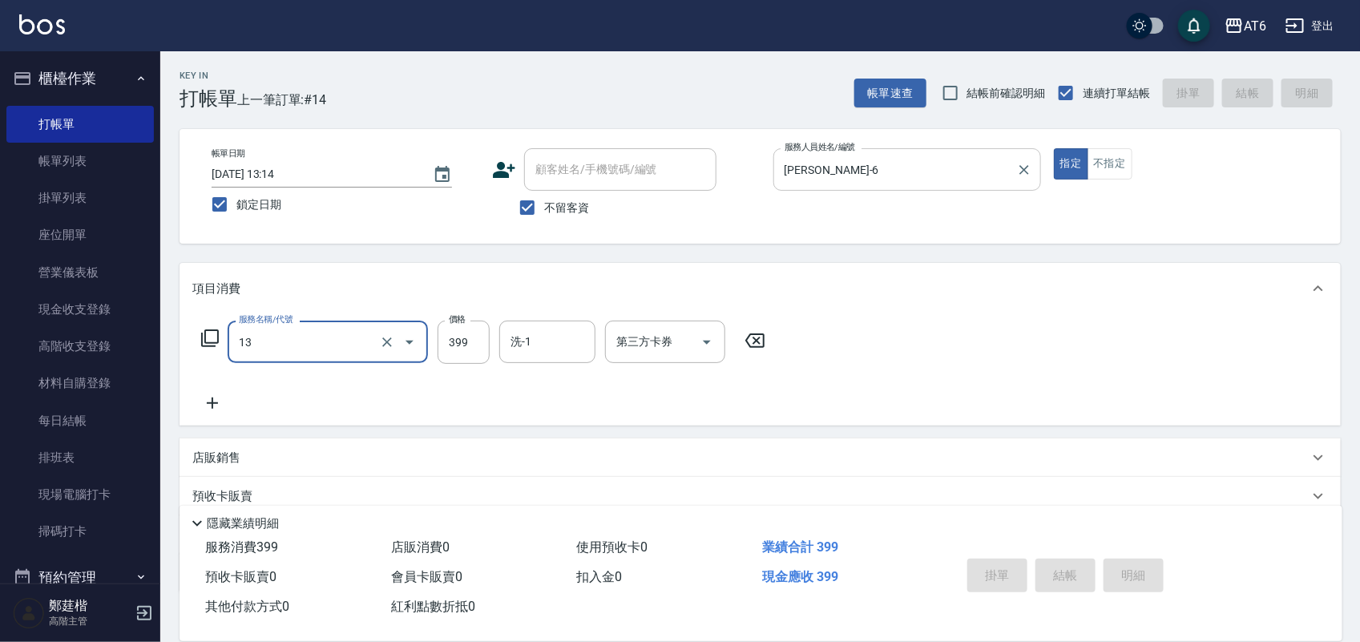
type input "13"
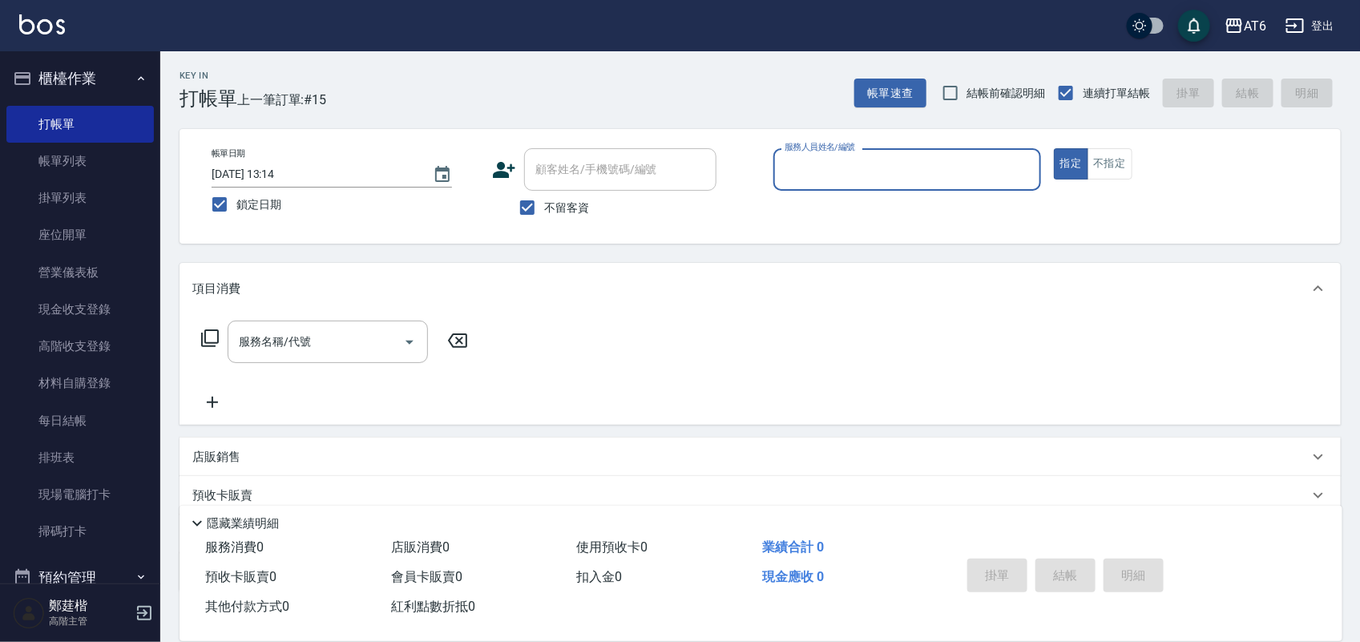
click at [90, 72] on button "櫃檯作業" at bounding box center [80, 79] width 148 height 42
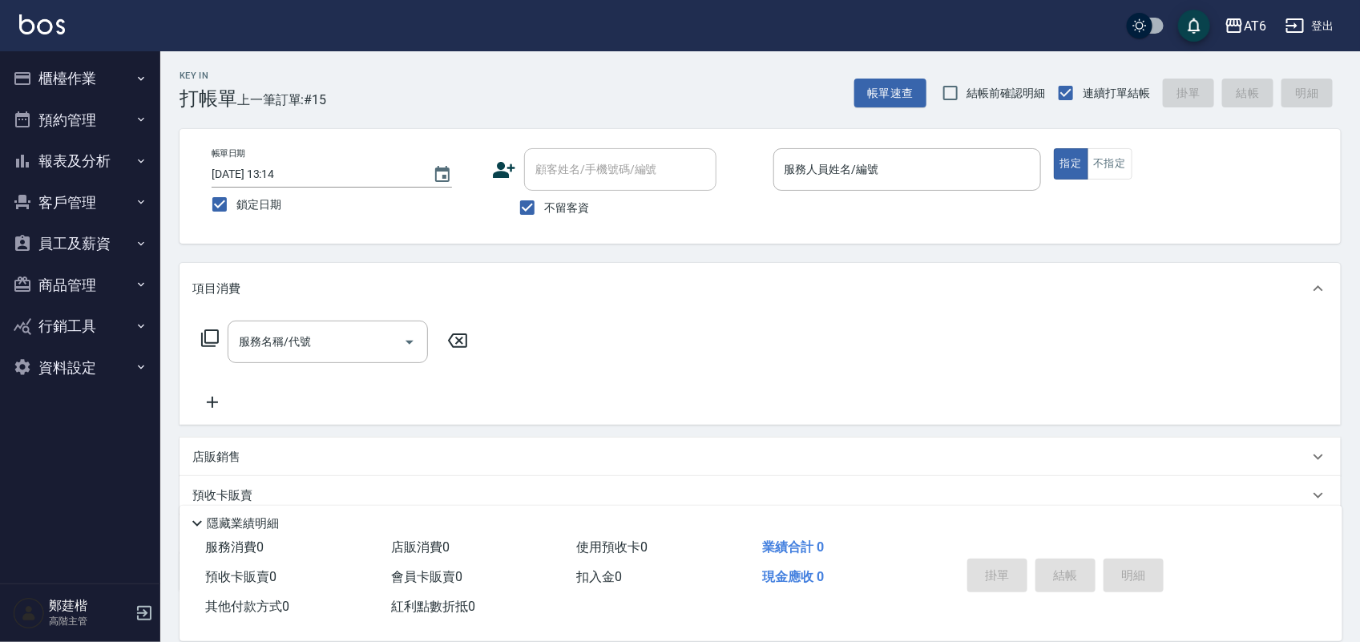
click at [109, 151] on button "報表及分析" at bounding box center [80, 161] width 148 height 42
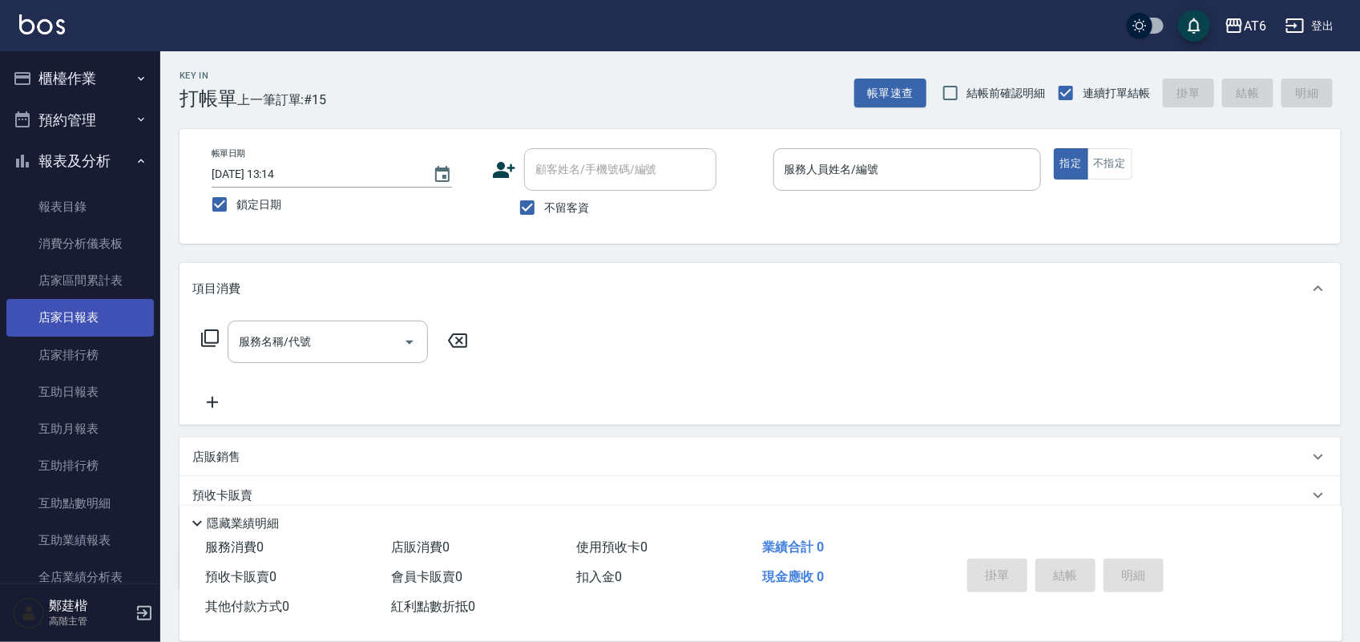
click at [104, 321] on link "店家日報表" at bounding box center [80, 317] width 148 height 37
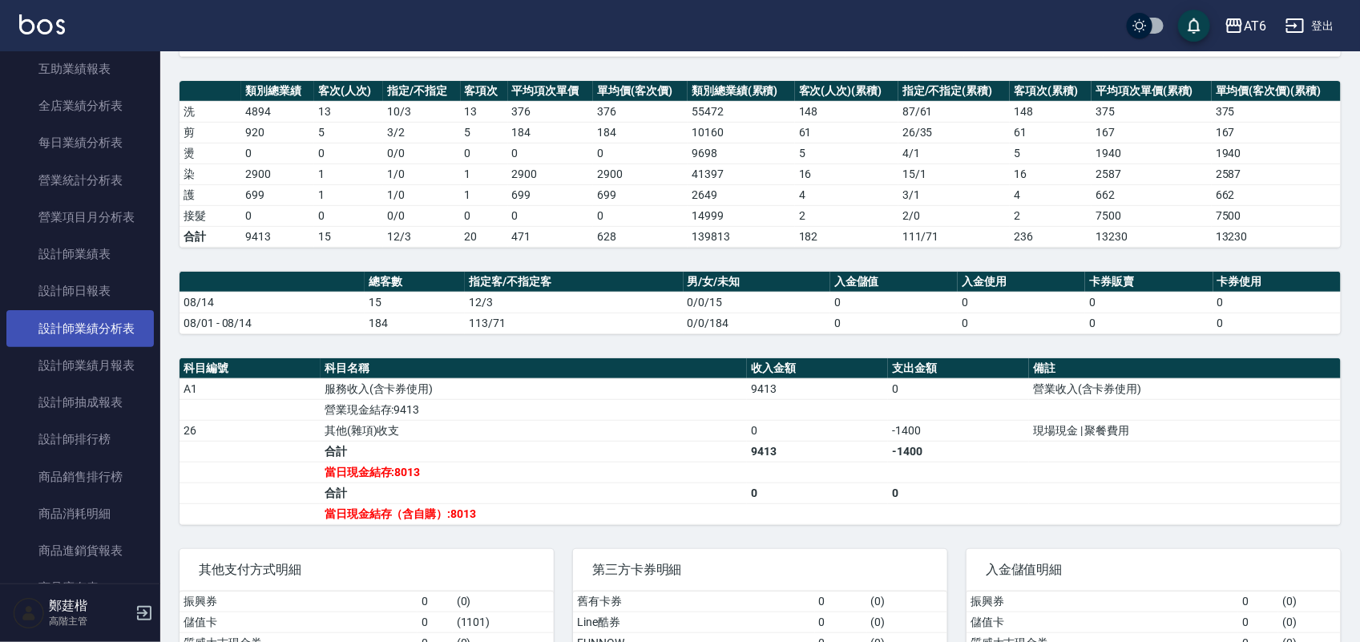
scroll to position [501, 0]
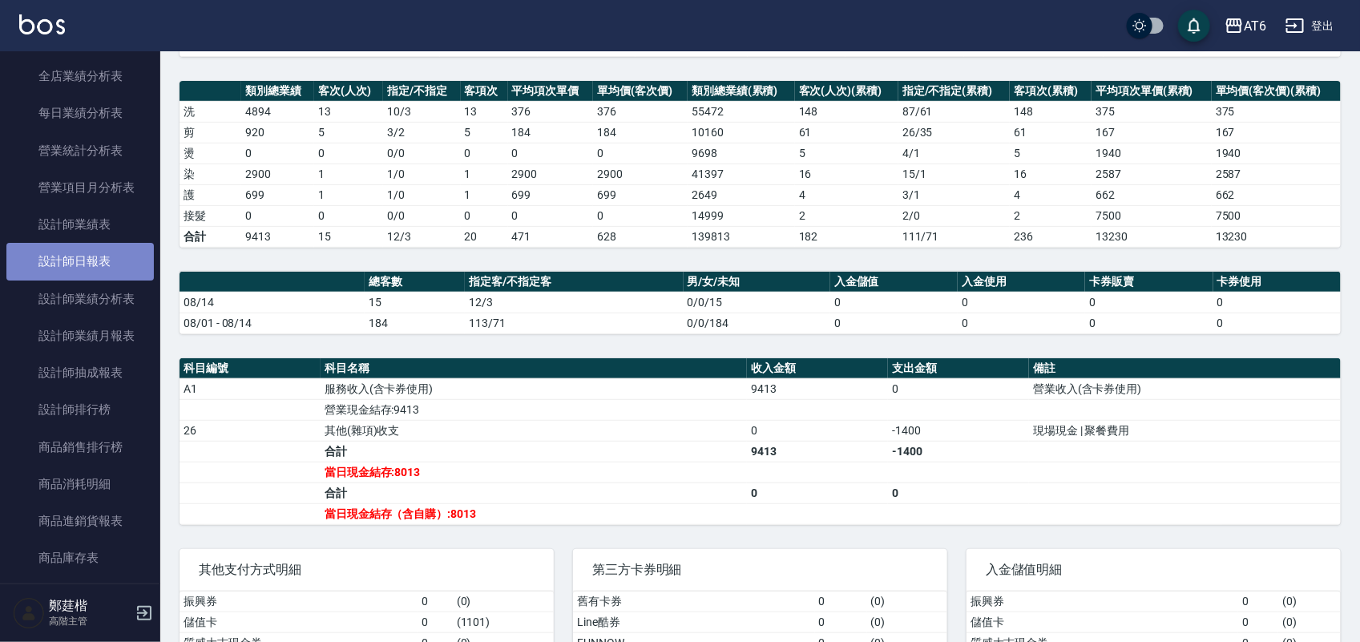
click at [88, 277] on link "設計師日報表" at bounding box center [80, 261] width 148 height 37
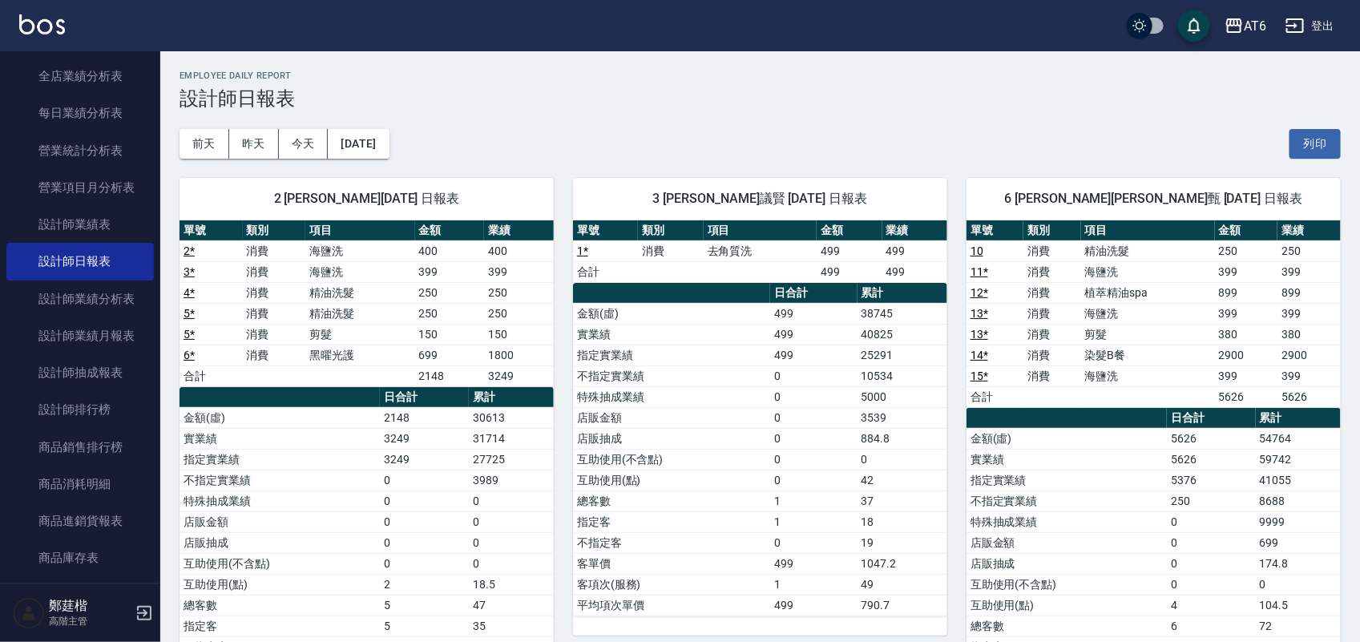
drag, startPoint x: 867, startPoint y: 64, endPoint x: 824, endPoint y: 55, distance: 44.3
click at [839, 76] on h2 "Employee Daily Report" at bounding box center [761, 76] width 1162 height 10
click at [389, 148] on button "[DATE]" at bounding box center [358, 144] width 61 height 30
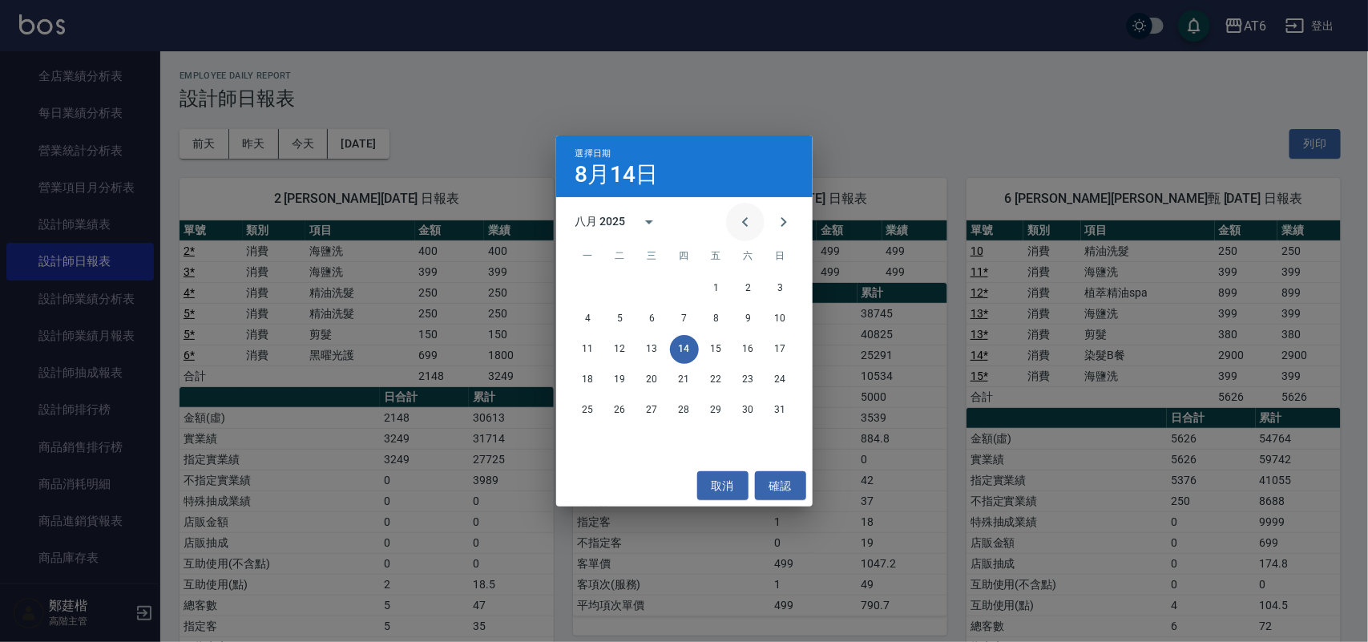
click at [744, 223] on icon "Previous month" at bounding box center [745, 222] width 6 height 10
click at [596, 343] on button "14" at bounding box center [588, 349] width 29 height 29
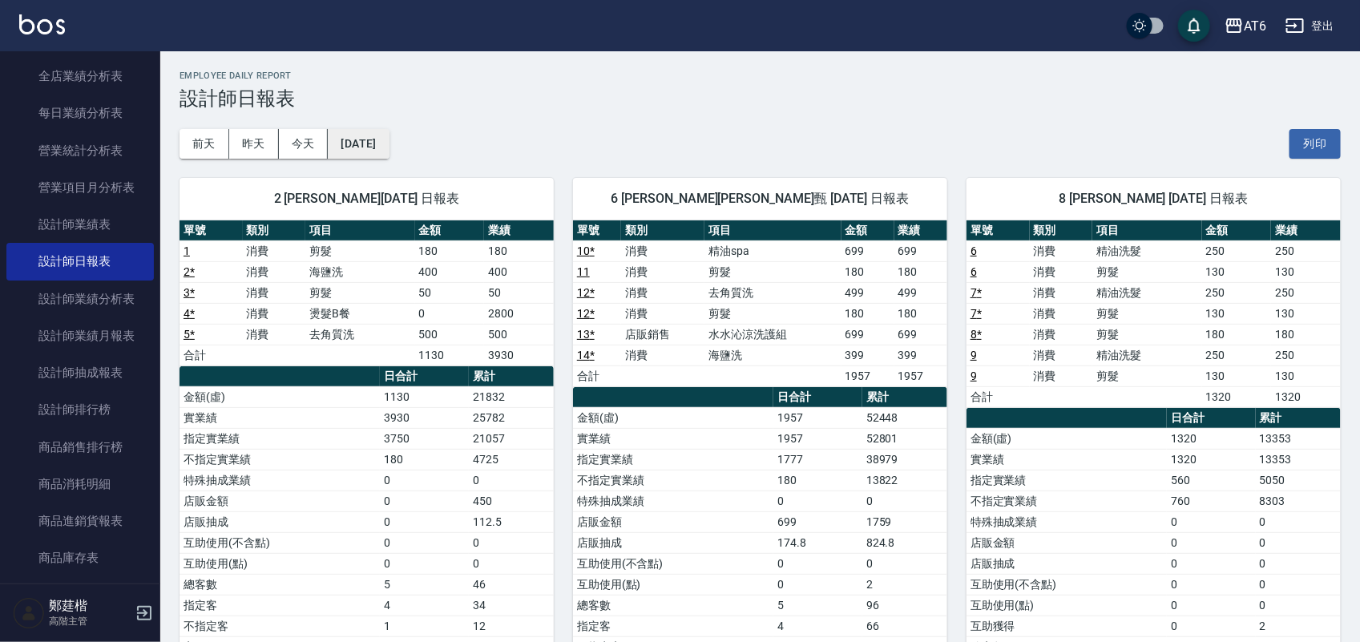
click at [389, 145] on button "[DATE]" at bounding box center [358, 144] width 61 height 30
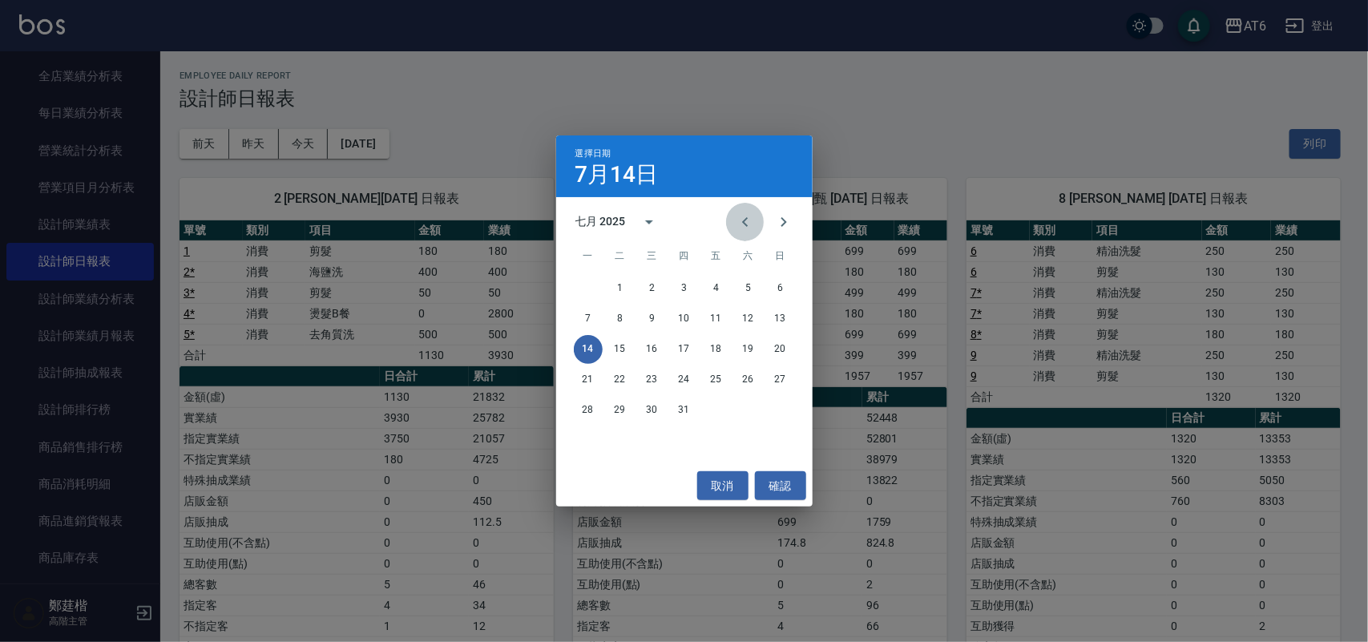
click at [742, 220] on icon "Previous month" at bounding box center [745, 221] width 19 height 19
click at [752, 346] on button "14" at bounding box center [748, 349] width 29 height 29
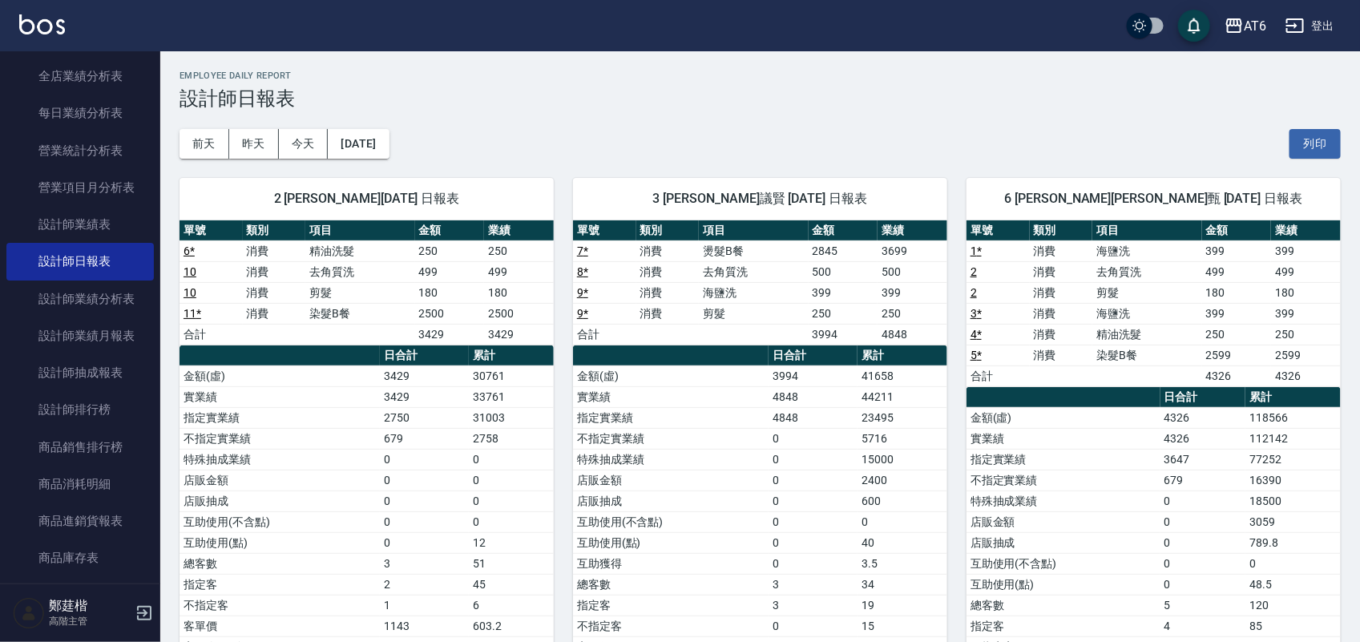
drag, startPoint x: 867, startPoint y: 110, endPoint x: 824, endPoint y: 126, distance: 45.4
click at [824, 126] on div "[DATE] [DATE] [DATE] [DATE] 列印" at bounding box center [761, 144] width 1162 height 68
